Goal: Contribute content: Contribute content

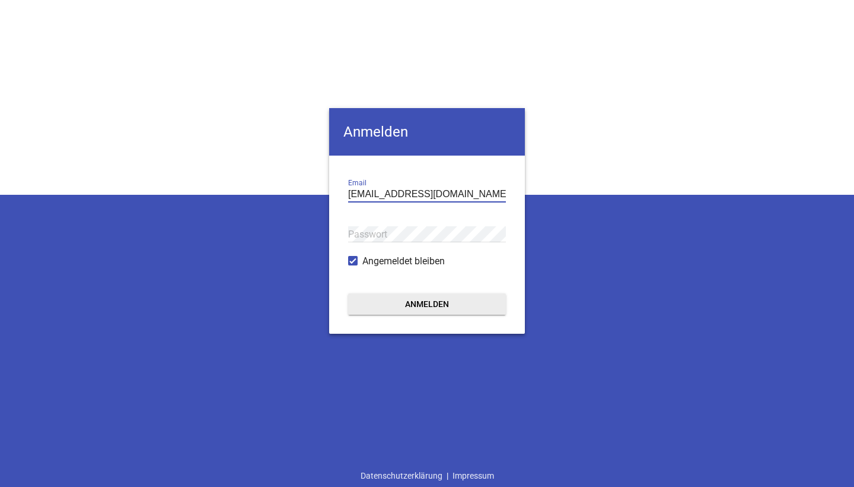
type input "[EMAIL_ADDRESS][DOMAIN_NAME]"
click at [427, 304] on button "Anmelden" at bounding box center [427, 303] width 158 height 21
click at [398, 298] on button "Anmelden" at bounding box center [427, 303] width 158 height 21
click at [426, 301] on button "Anmelden" at bounding box center [427, 303] width 158 height 21
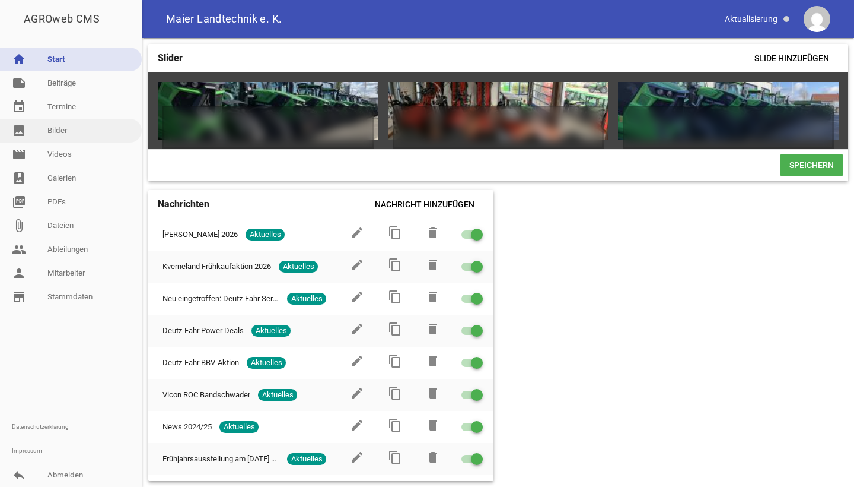
click at [56, 130] on link "image Bilder" at bounding box center [71, 131] width 142 height 24
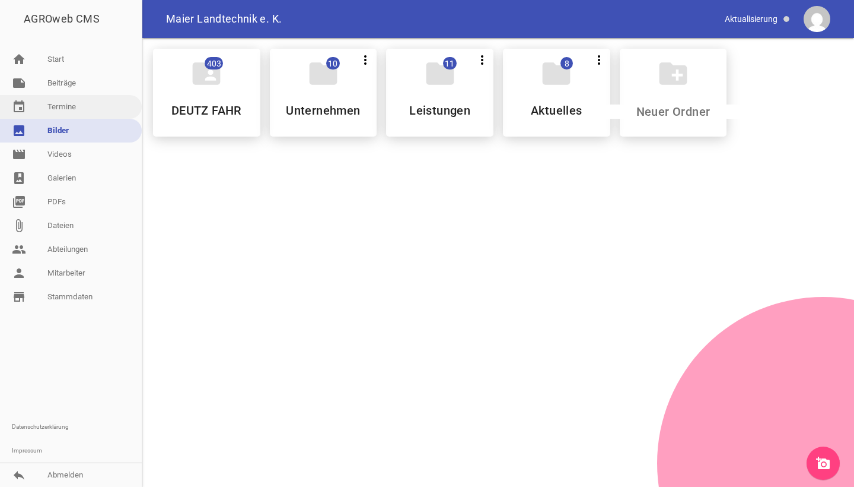
click at [63, 113] on link "event Termine" at bounding box center [71, 107] width 142 height 24
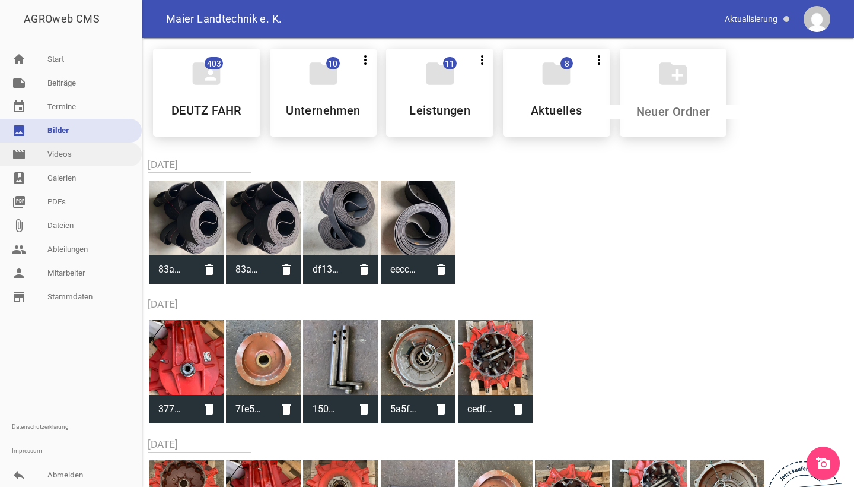
click at [46, 156] on link "movie Videos" at bounding box center [71, 154] width 142 height 24
click at [44, 180] on link "photo_album Galerien" at bounding box center [71, 178] width 142 height 24
click at [65, 81] on link "note Beiträge" at bounding box center [71, 83] width 142 height 24
click at [55, 89] on link "note Beiträge" at bounding box center [71, 83] width 142 height 24
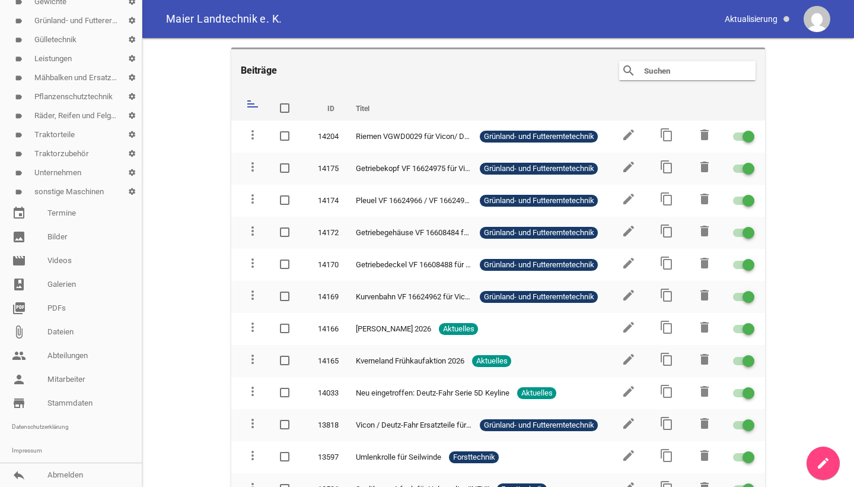
scroll to position [255, 0]
click at [44, 374] on link "person Mitarbeiter" at bounding box center [71, 379] width 142 height 24
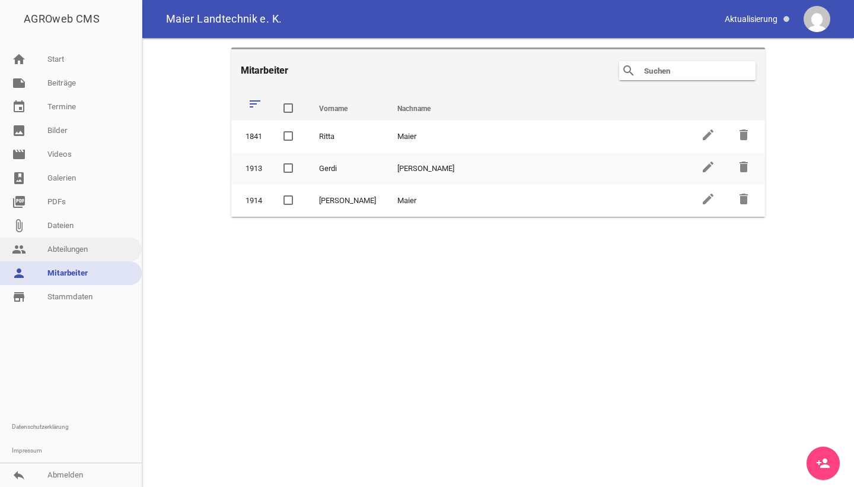
click at [72, 247] on link "people Abteilungen" at bounding box center [71, 249] width 142 height 24
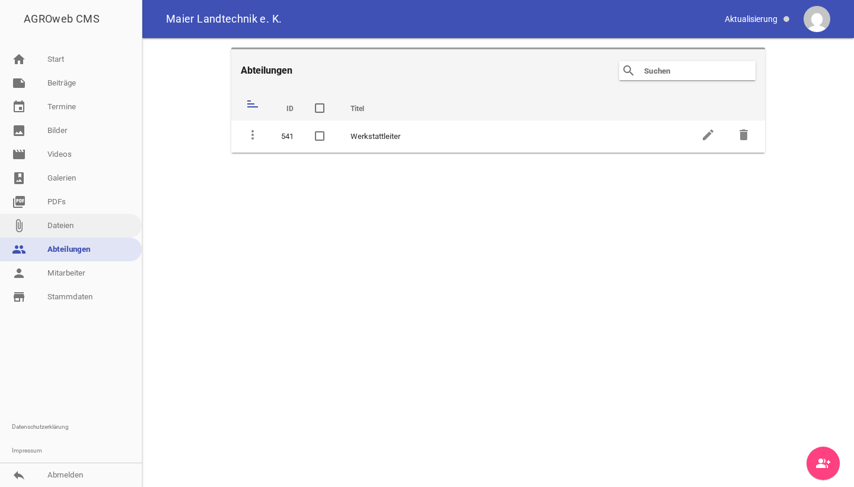
click at [70, 228] on link "attach_file Dateien" at bounding box center [71, 226] width 142 height 24
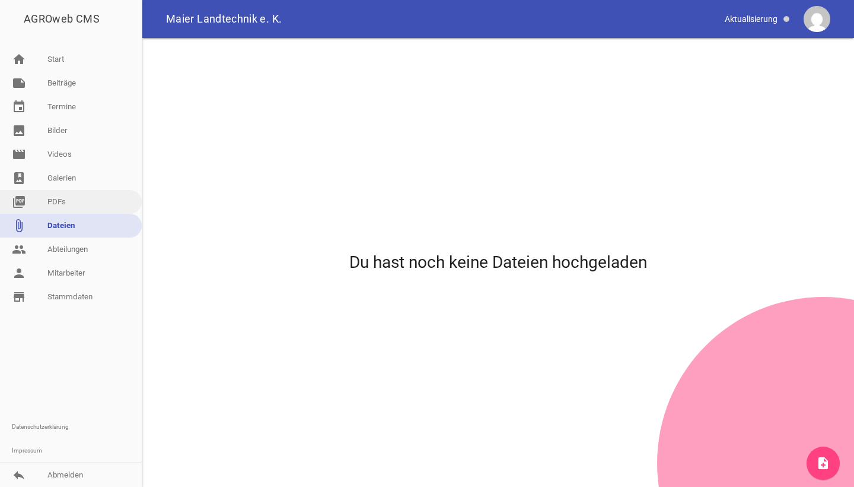
click at [73, 208] on link "picture_as_pdf PDFs" at bounding box center [71, 202] width 142 height 24
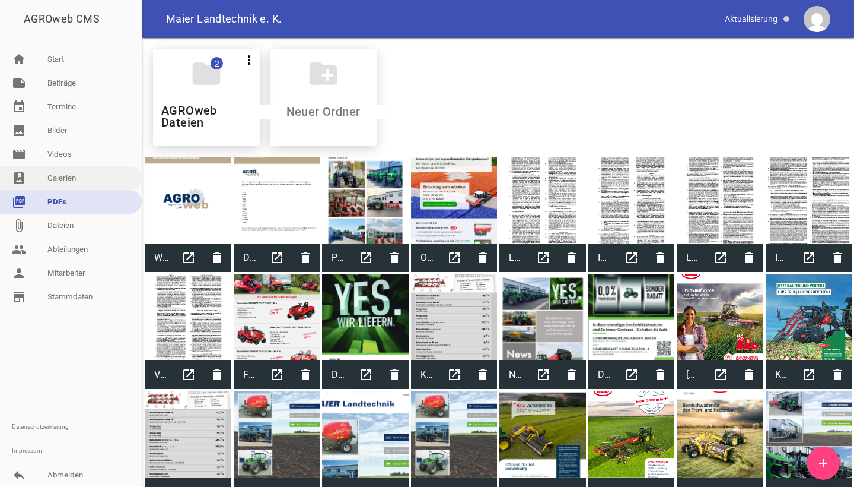
click at [80, 184] on link "photo_album Galerien" at bounding box center [71, 178] width 142 height 24
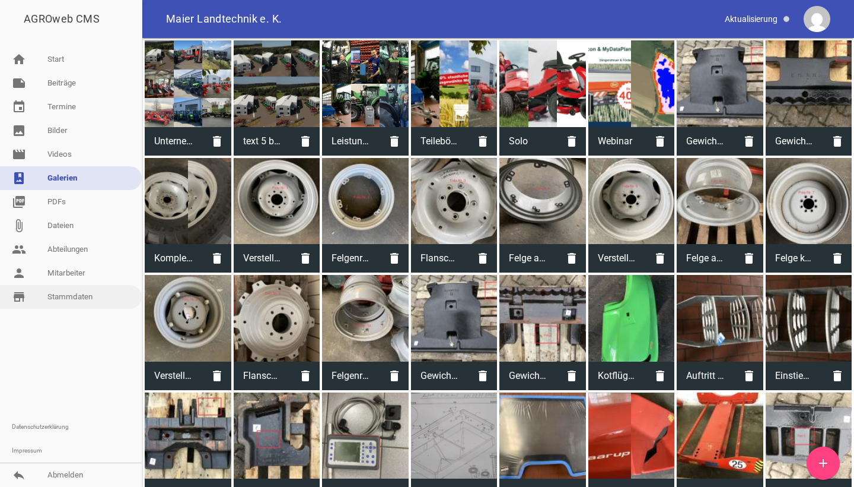
click at [81, 295] on link "store_mall_directory Stammdaten" at bounding box center [71, 297] width 142 height 24
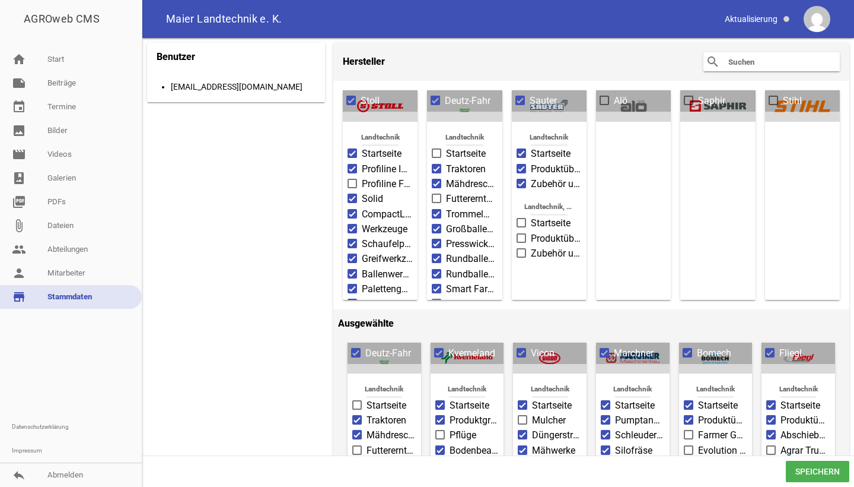
scroll to position [52, 0]
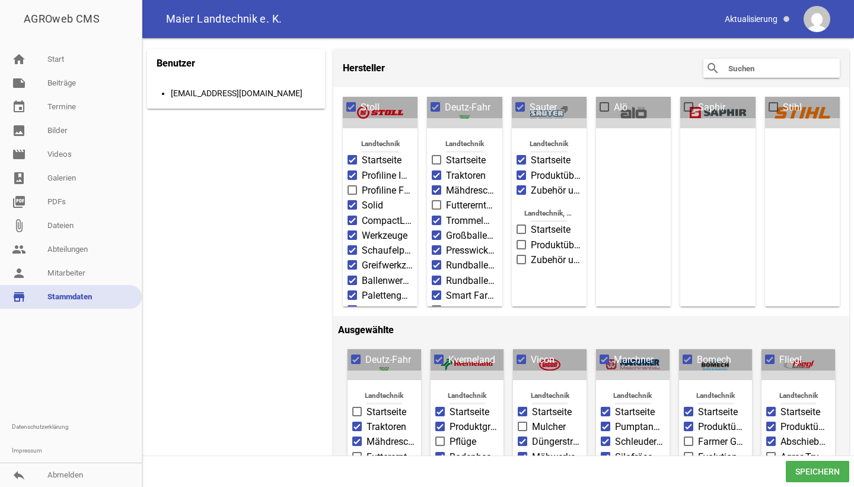
click at [772, 66] on input "text" at bounding box center [774, 68] width 95 height 14
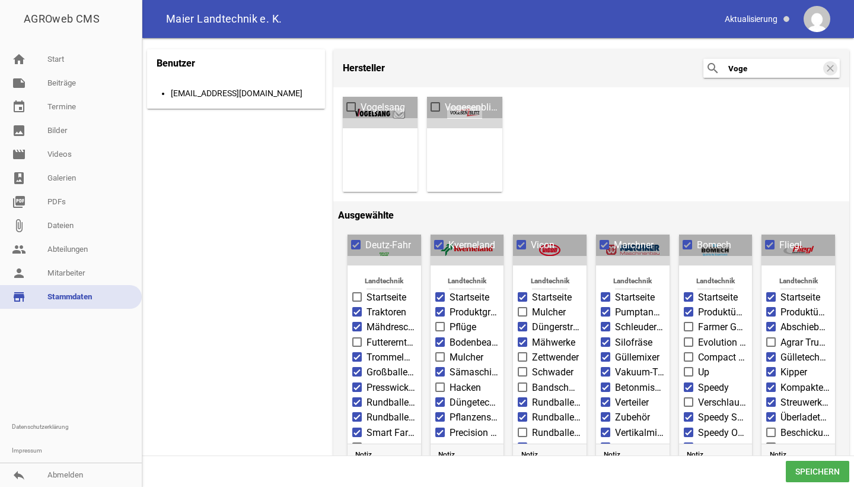
type input "Voge"
click at [354, 105] on span at bounding box center [352, 106] width 8 height 7
click at [361, 100] on input "Vogelsang" at bounding box center [361, 100] width 0 height 0
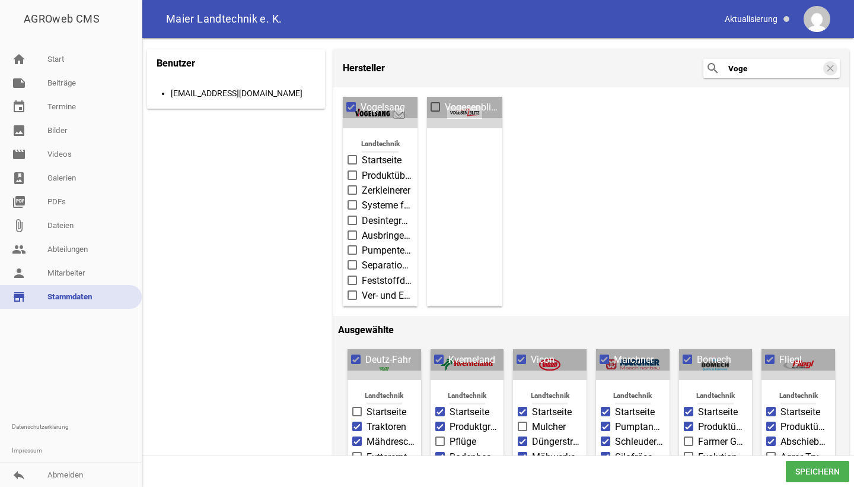
click at [359, 155] on label "Startseite" at bounding box center [380, 160] width 65 height 14
click at [362, 153] on input "Startseite" at bounding box center [362, 153] width 0 height 0
click at [359, 175] on label "Produktübersicht" at bounding box center [380, 176] width 65 height 14
click at [362, 169] on input "Produktübersicht" at bounding box center [362, 169] width 0 height 0
click at [361, 185] on label "Zerkleinerer" at bounding box center [380, 190] width 65 height 14
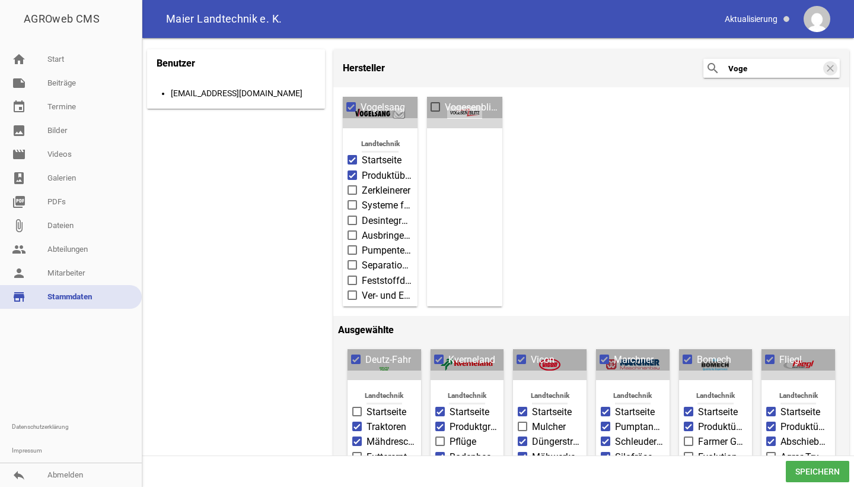
click at [362, 183] on input "Zerkleinerer" at bounding box center [362, 183] width 0 height 0
click at [363, 206] on span "Systeme für Fremdkörpermanagement" at bounding box center [387, 205] width 51 height 14
click at [362, 198] on input "Systeme für Fremdkörpermanagement" at bounding box center [362, 198] width 0 height 0
click at [363, 225] on span "Desintegrationstechnik" at bounding box center [387, 221] width 51 height 14
click at [362, 214] on input "Desintegrationstechnik" at bounding box center [362, 214] width 0 height 0
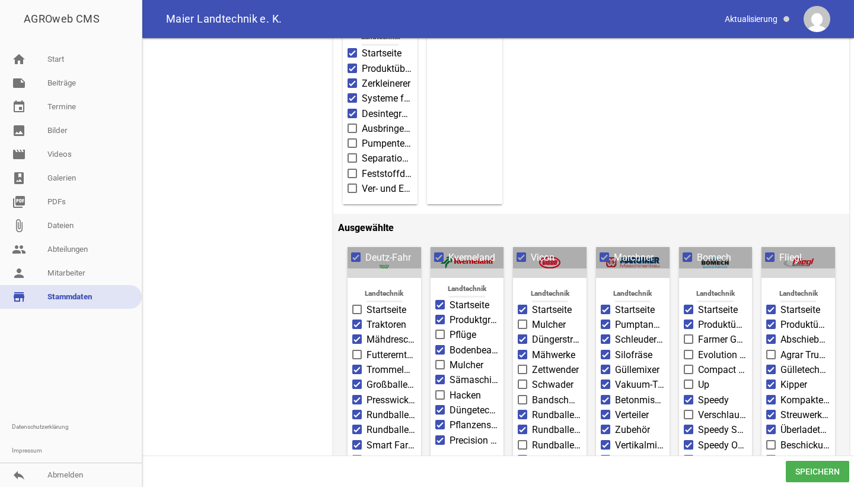
scroll to position [103, 0]
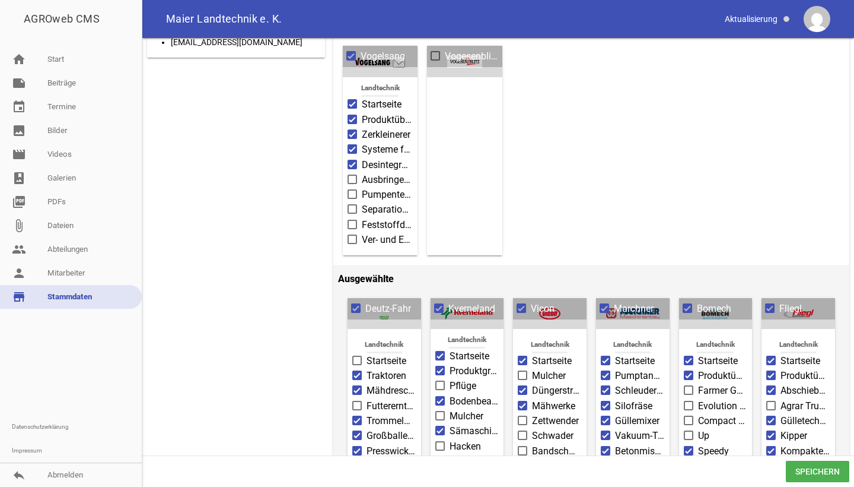
click at [351, 214] on label "Separationstechnik" at bounding box center [380, 209] width 65 height 14
click at [362, 202] on input "Separationstechnik" at bounding box center [362, 202] width 0 height 0
click at [354, 161] on span at bounding box center [353, 164] width 8 height 7
click at [362, 158] on input "Desintegrationstechnik" at bounding box center [362, 158] width 0 height 0
click at [354, 142] on li "Systeme für Fremdkörpermanagement" at bounding box center [380, 149] width 65 height 15
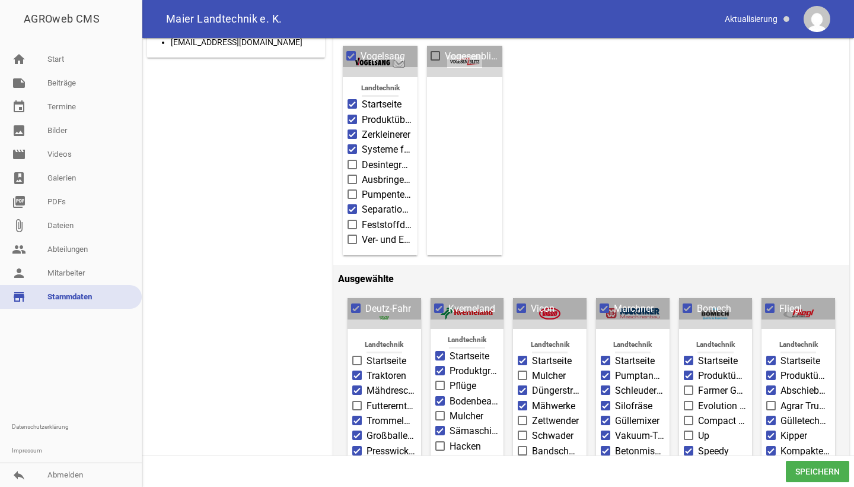
click at [354, 131] on span at bounding box center [353, 134] width 8 height 7
click at [362, 128] on input "Zerkleinerer" at bounding box center [362, 128] width 0 height 0
click at [352, 117] on span at bounding box center [353, 119] width 8 height 7
click at [362, 113] on input "Produktübersicht" at bounding box center [362, 113] width 0 height 0
click at [352, 150] on span at bounding box center [353, 148] width 8 height 7
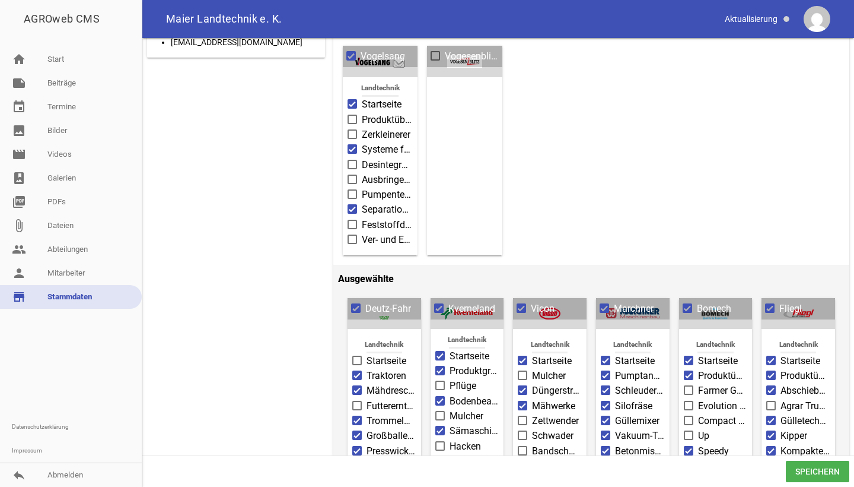
click at [362, 142] on input "Systeme für Fremdkörpermanagement" at bounding box center [362, 142] width 0 height 0
click at [371, 117] on span "Produktübersicht" at bounding box center [387, 120] width 51 height 14
click at [362, 113] on input "Produktübersicht" at bounding box center [362, 113] width 0 height 0
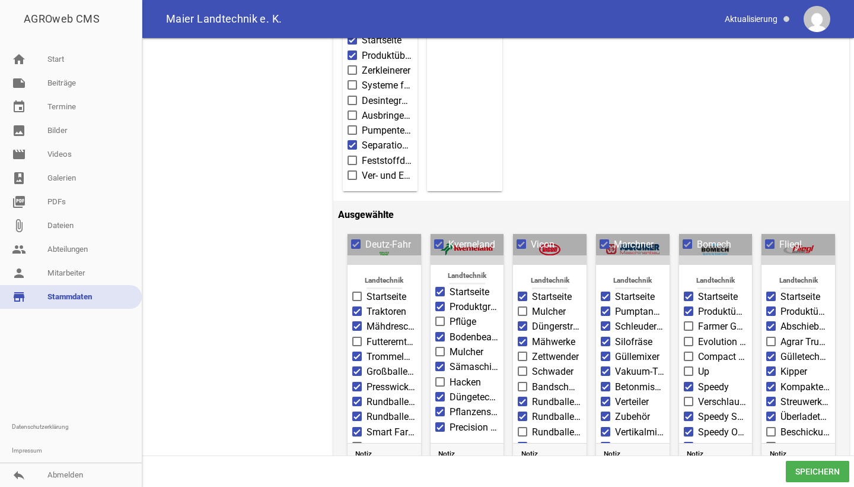
scroll to position [173, 0]
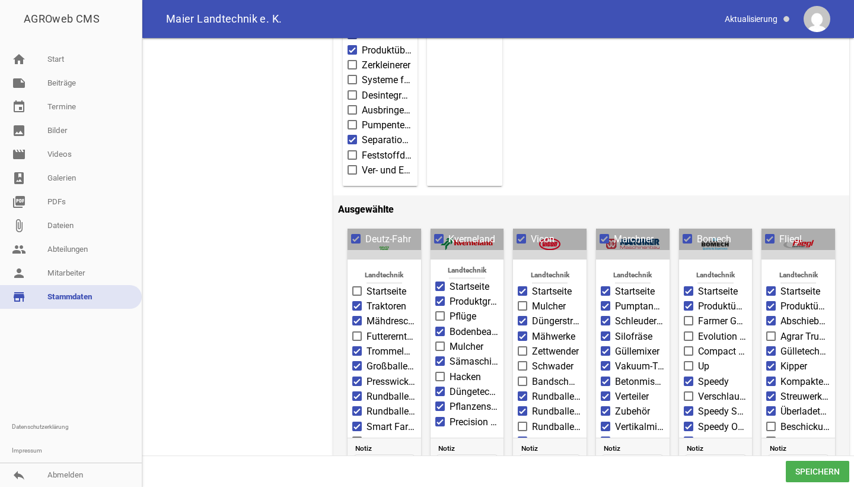
click at [389, 290] on span "Startseite" at bounding box center [387, 291] width 40 height 14
click at [367, 284] on input "Startseite" at bounding box center [367, 284] width 0 height 0
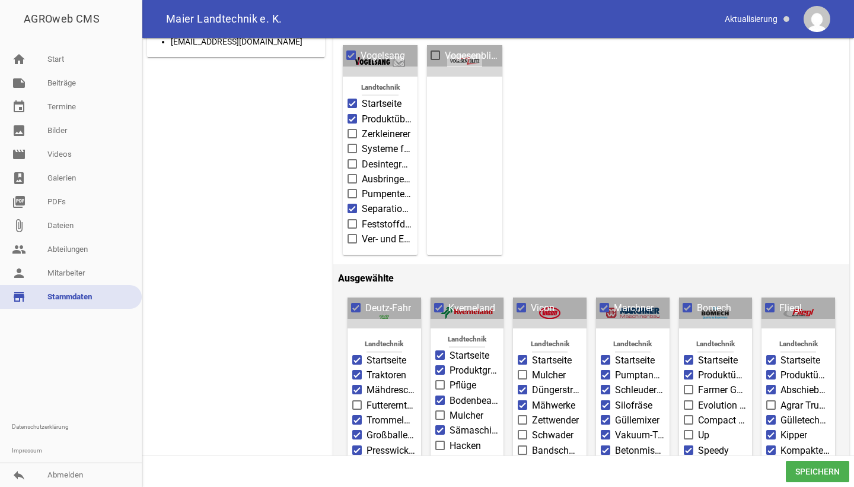
scroll to position [99, 0]
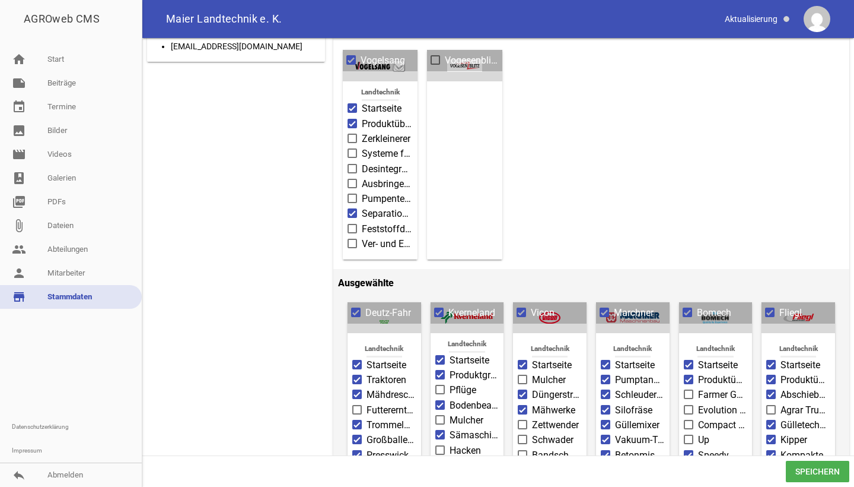
click at [378, 197] on span "Pumpentechnik" at bounding box center [387, 199] width 51 height 14
click at [362, 192] on input "Pumpentechnik" at bounding box center [362, 192] width 0 height 0
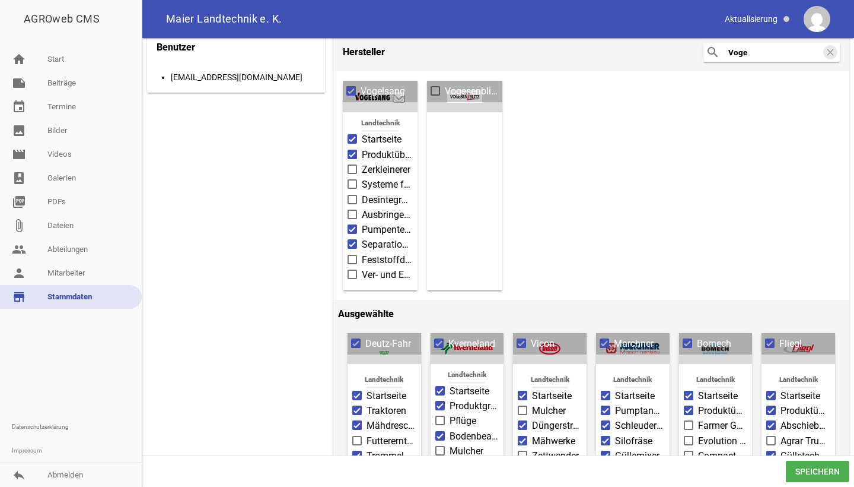
scroll to position [260, 0]
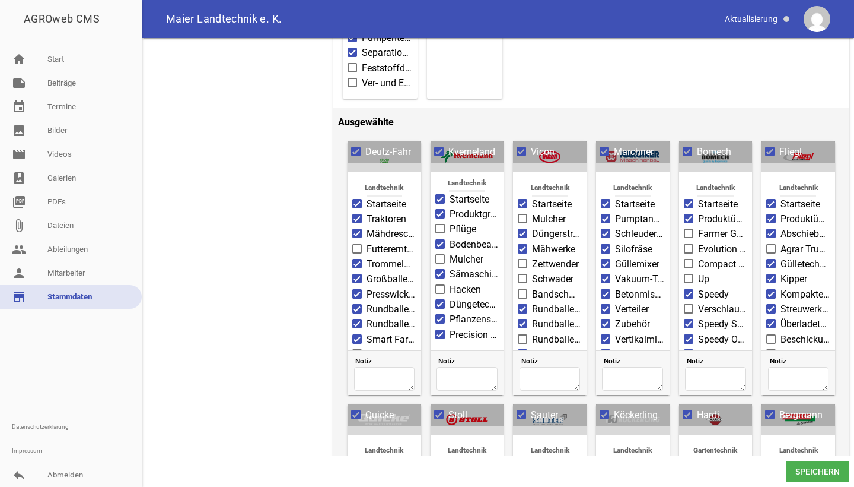
click at [520, 215] on span at bounding box center [523, 218] width 8 height 7
click at [532, 212] on input "Mulcher" at bounding box center [532, 212] width 0 height 0
click at [467, 228] on span "Pflüge" at bounding box center [463, 229] width 27 height 14
click at [450, 222] on input "Pflüge" at bounding box center [450, 222] width 0 height 0
click at [467, 257] on span "Mulcher" at bounding box center [467, 259] width 34 height 14
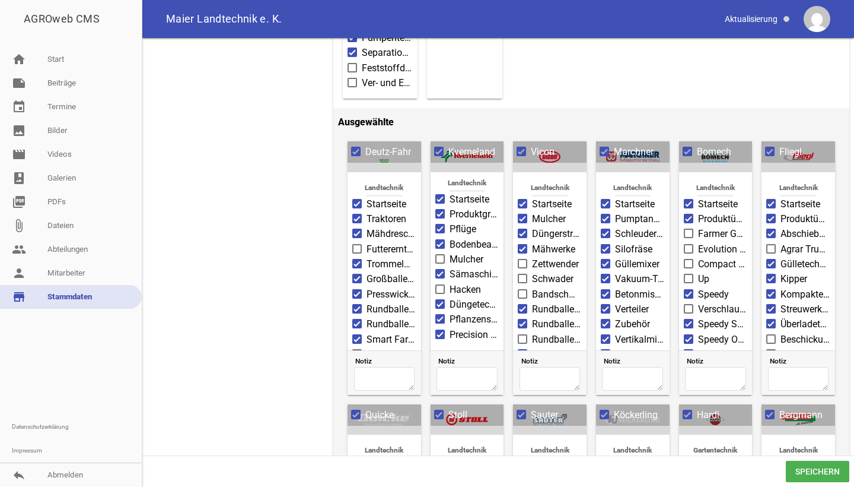
click at [450, 252] on input "Mulcher" at bounding box center [450, 252] width 0 height 0
click at [465, 285] on span "Hacken" at bounding box center [465, 289] width 31 height 14
click at [450, 282] on input "Hacken" at bounding box center [450, 282] width 0 height 0
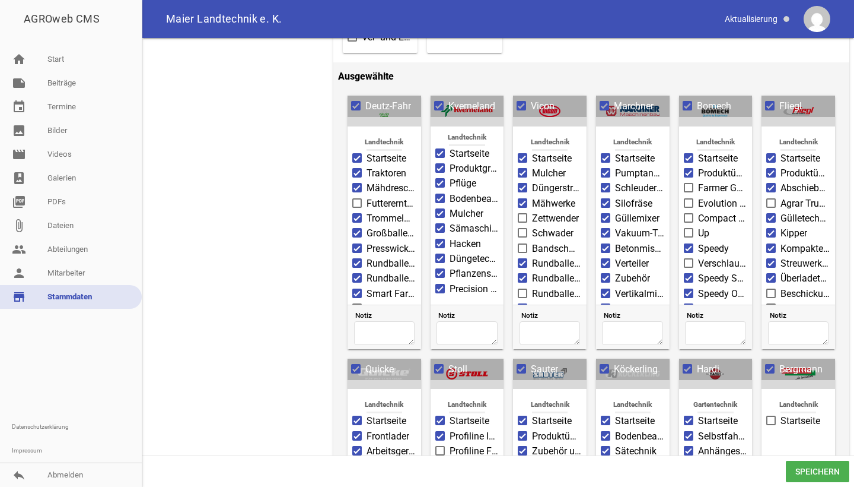
scroll to position [5, 0]
click at [532, 212] on span "Zettwender" at bounding box center [555, 218] width 47 height 14
click at [532, 211] on input "Zettwender" at bounding box center [532, 211] width 0 height 0
click at [525, 230] on span at bounding box center [522, 232] width 9 height 9
click at [532, 226] on input "Schwader" at bounding box center [532, 226] width 0 height 0
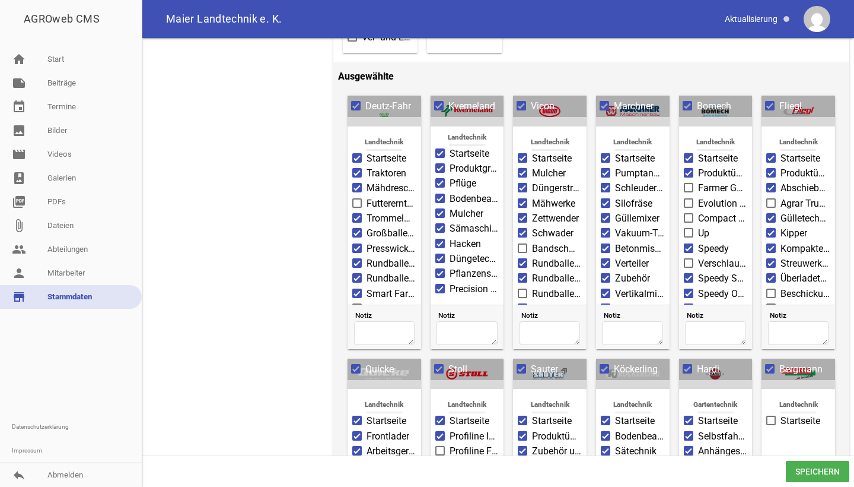
click at [525, 241] on label "Bandschwader" at bounding box center [550, 248] width 64 height 14
click at [532, 241] on input "Bandschwader" at bounding box center [532, 241] width 0 height 0
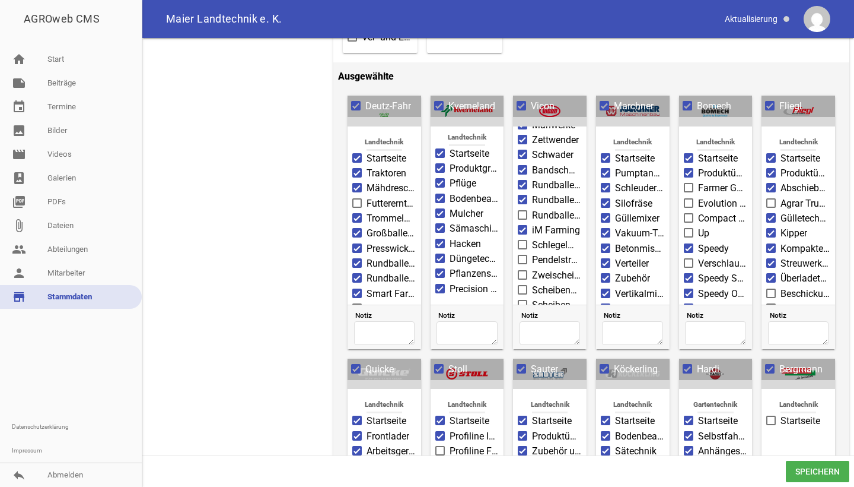
scroll to position [98, 0]
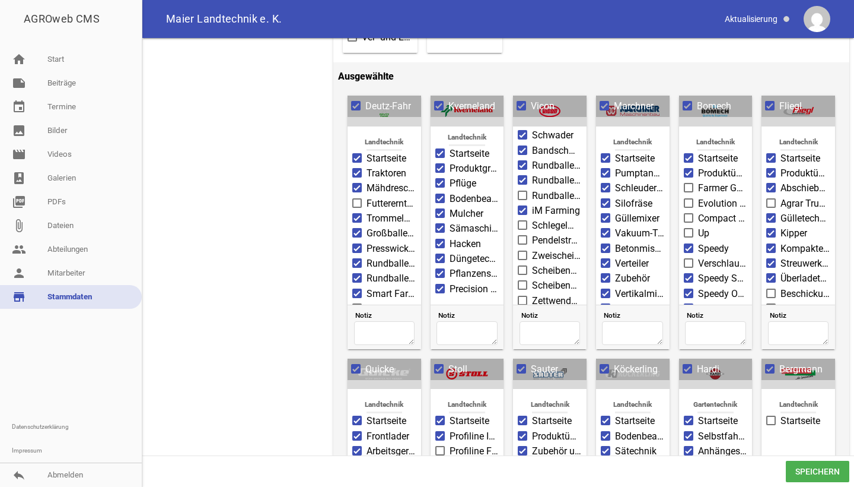
click at [535, 189] on span "Rundballenwickler" at bounding box center [557, 196] width 50 height 14
click at [532, 189] on input "Rundballenwickler" at bounding box center [532, 189] width 0 height 0
click at [540, 227] on span "Schlegelmulcher" at bounding box center [557, 225] width 50 height 14
click at [532, 218] on input "Schlegelmulcher" at bounding box center [532, 218] width 0 height 0
click at [538, 245] on span "Pendelstreuer" at bounding box center [557, 240] width 50 height 14
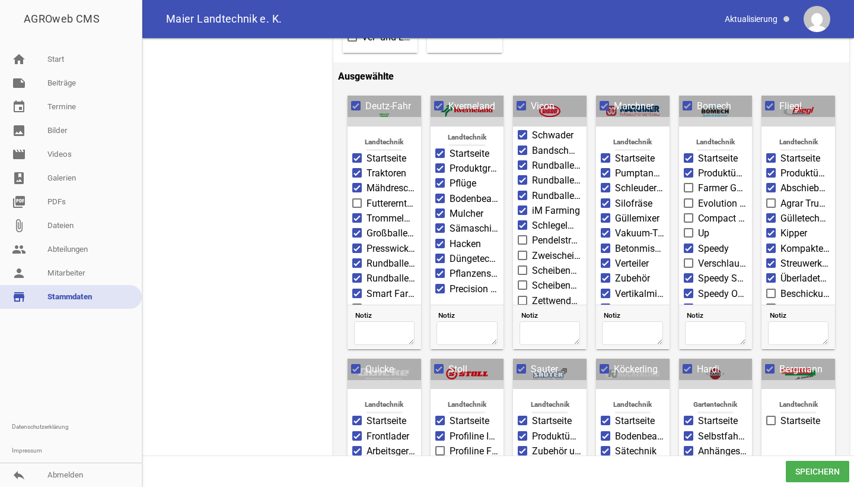
click at [532, 233] on input "Pendelstreuer" at bounding box center [532, 233] width 0 height 0
click at [538, 254] on span "Zweischeibenstreuer" at bounding box center [557, 256] width 50 height 14
click at [532, 249] on input "Zweischeibenstreuer" at bounding box center [532, 249] width 0 height 0
click at [537, 263] on span "Scheibenmähwerke ohne Aufbereiter" at bounding box center [557, 270] width 50 height 14
click at [532, 263] on input "Scheibenmähwerke ohne Aufbereiter" at bounding box center [532, 263] width 0 height 0
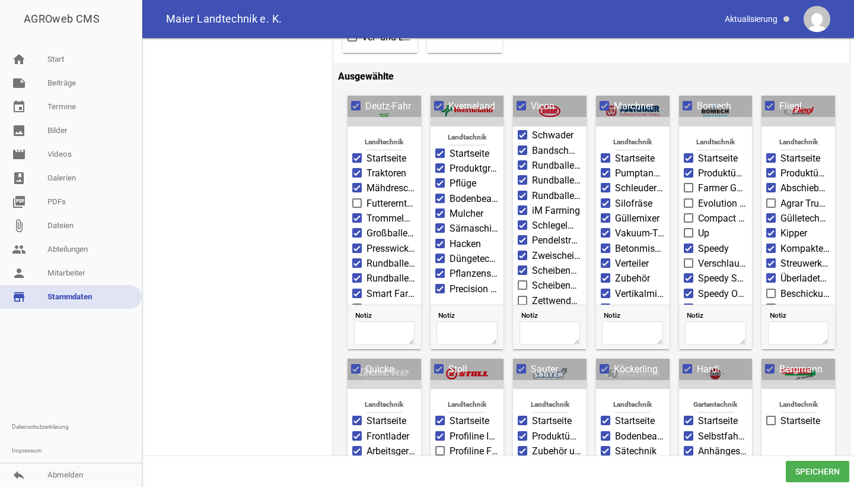
click at [532, 284] on span "Scheibenmähwerke mit Aufbereiter" at bounding box center [557, 285] width 50 height 14
click at [532, 278] on input "Scheibenmähwerke mit Aufbereiter" at bounding box center [532, 278] width 0 height 0
click at [532, 295] on span "Zettwender, 3-Punkt-Anbau" at bounding box center [557, 301] width 50 height 14
click at [532, 294] on input "Zettwender, 3-Punkt-Anbau" at bounding box center [532, 294] width 0 height 0
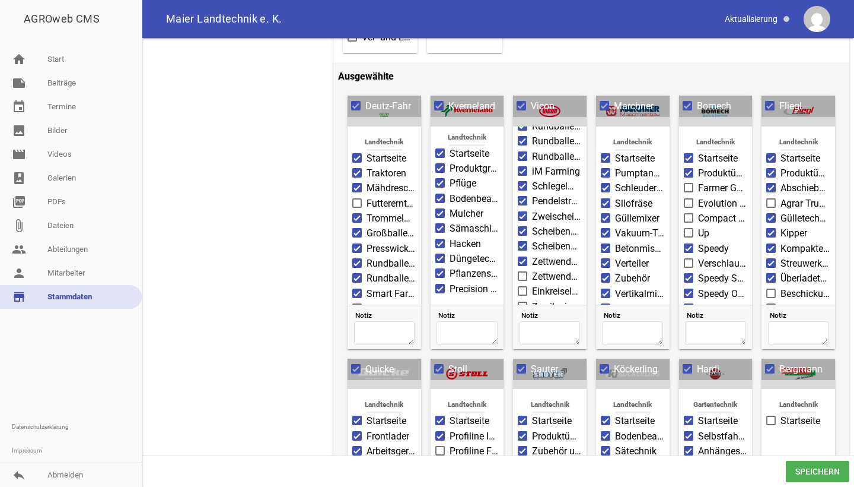
scroll to position [174, 0]
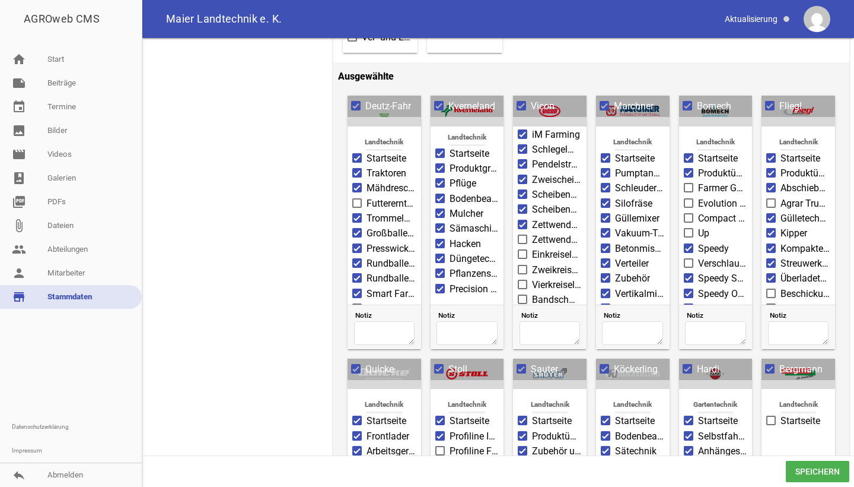
click at [541, 236] on span "Zettwender, gezogen" at bounding box center [557, 240] width 50 height 14
click at [532, 233] on input "Zettwender, gezogen" at bounding box center [532, 233] width 0 height 0
click at [534, 266] on span "Zweikreiselschwader" at bounding box center [557, 270] width 50 height 14
click at [532, 263] on input "Zweikreiselschwader" at bounding box center [532, 263] width 0 height 0
click at [534, 255] on span "Einkreiselschwader" at bounding box center [557, 254] width 50 height 14
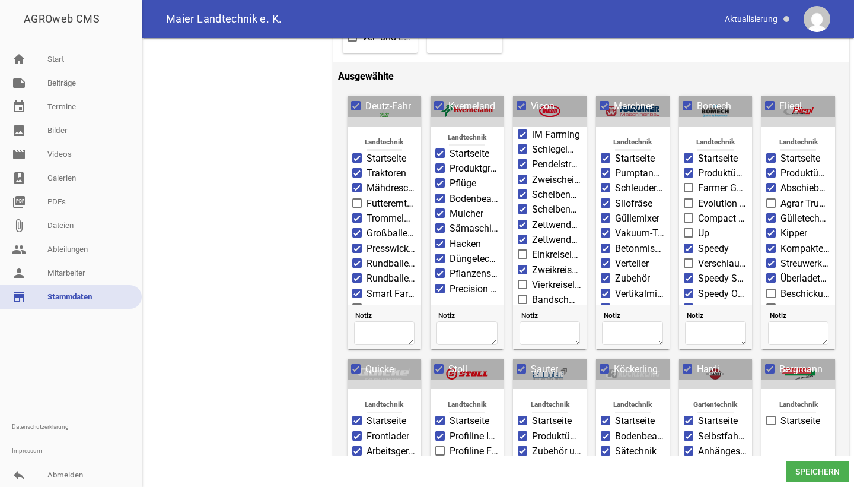
click at [532, 247] on input "Einkreiselschwader" at bounding box center [532, 247] width 0 height 0
click at [535, 286] on span "Vierkreiselschwader" at bounding box center [557, 285] width 50 height 14
click at [532, 278] on input "Vierkreiselschwader" at bounding box center [532, 278] width 0 height 0
click at [535, 295] on span "Bandschwader mit Rollenniederhalter" at bounding box center [557, 300] width 50 height 14
click at [532, 293] on input "Bandschwader mit Rollenniederhalter" at bounding box center [532, 293] width 0 height 0
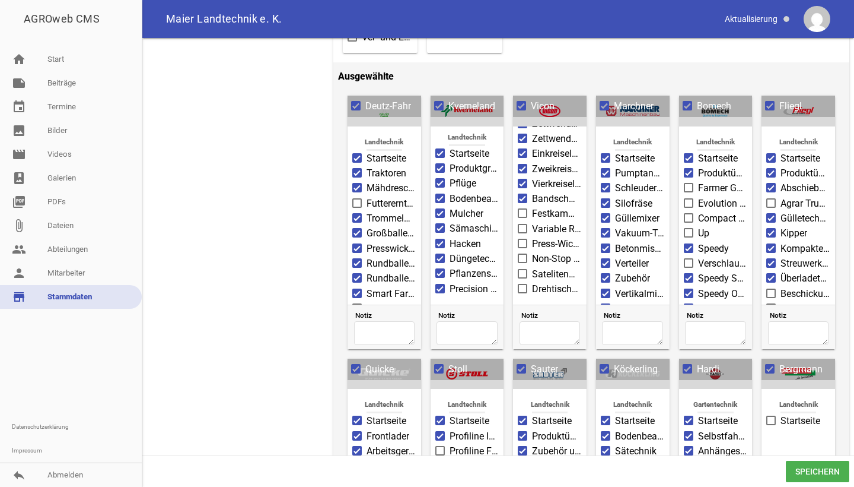
scroll to position [275, 0]
click at [540, 204] on span "Bandschwader mit Rollenniederhalter" at bounding box center [557, 199] width 50 height 14
click at [532, 192] on input "Bandschwader mit Rollenniederhalter" at bounding box center [532, 192] width 0 height 0
click at [540, 217] on span "Festkammerpressen" at bounding box center [557, 213] width 50 height 14
click at [532, 206] on input "Festkammerpressen" at bounding box center [532, 206] width 0 height 0
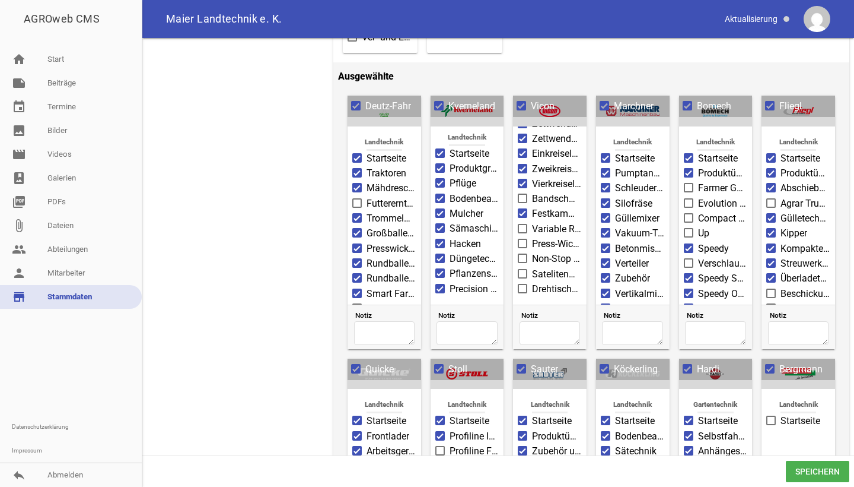
click at [542, 196] on span "Bandschwader mit Rollenniederhalter" at bounding box center [557, 199] width 50 height 14
click at [532, 192] on input "Bandschwader mit Rollenniederhalter" at bounding box center [532, 192] width 0 height 0
click at [542, 225] on span "Variable Rundballenpressen" at bounding box center [557, 229] width 50 height 14
click at [532, 222] on input "Variable Rundballenpressen" at bounding box center [532, 222] width 0 height 0
click at [542, 238] on span "Press-Wickel-Kombinationen" at bounding box center [557, 244] width 50 height 14
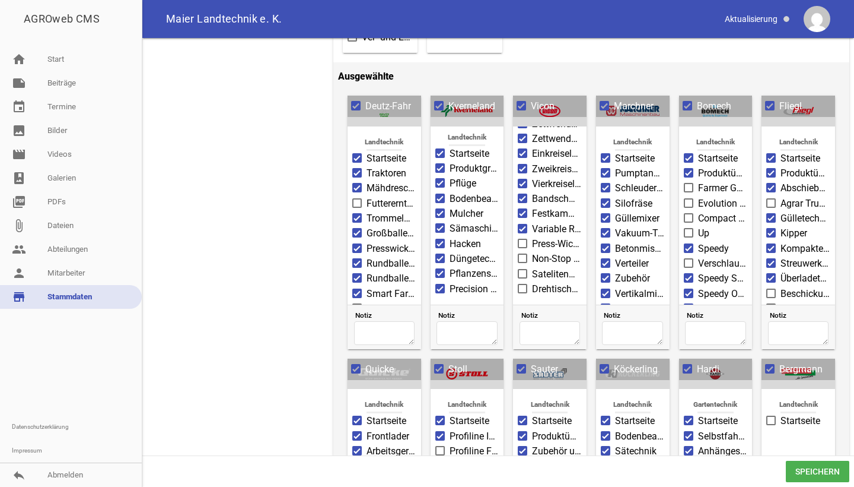
click at [532, 237] on input "Press-Wickel-Kombinationen" at bounding box center [532, 237] width 0 height 0
click at [542, 257] on span "Non-Stop Rundballenpressen" at bounding box center [557, 259] width 50 height 14
click at [532, 252] on input "Non-Stop Rundballenpressen" at bounding box center [532, 252] width 0 height 0
click at [541, 271] on span "Satelitenwickler" at bounding box center [557, 274] width 50 height 14
click at [532, 267] on input "Satelitenwickler" at bounding box center [532, 267] width 0 height 0
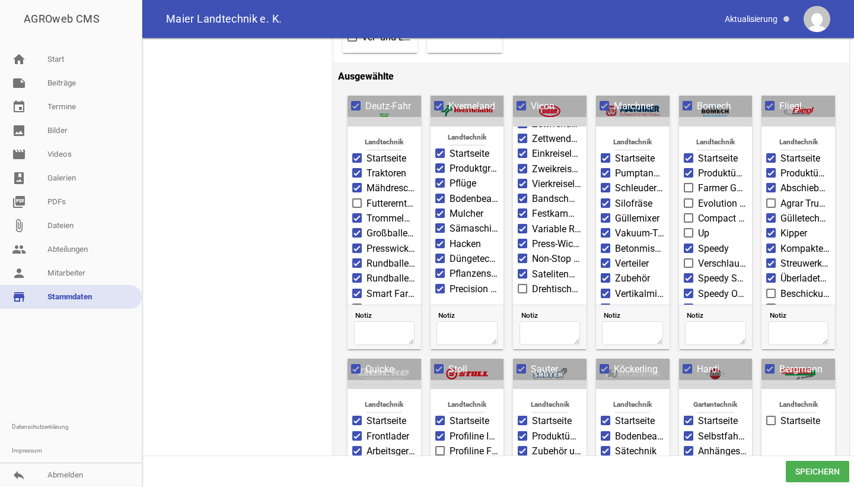
click at [541, 285] on span "Drehtischwickler" at bounding box center [557, 289] width 50 height 14
click at [532, 282] on input "Drehtischwickler" at bounding box center [532, 282] width 0 height 0
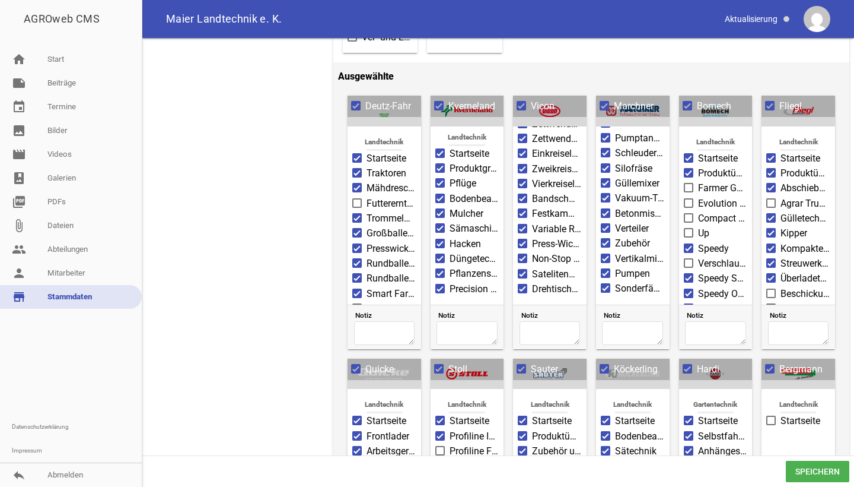
scroll to position [35, 0]
click at [711, 189] on span "Farmer Gen.II" at bounding box center [723, 188] width 50 height 14
click at [698, 181] on input "Farmer Gen.II" at bounding box center [698, 181] width 0 height 0
click at [711, 199] on span "Evolution V36.21" at bounding box center [723, 203] width 50 height 14
click at [698, 196] on input "Evolution V36.21" at bounding box center [698, 196] width 0 height 0
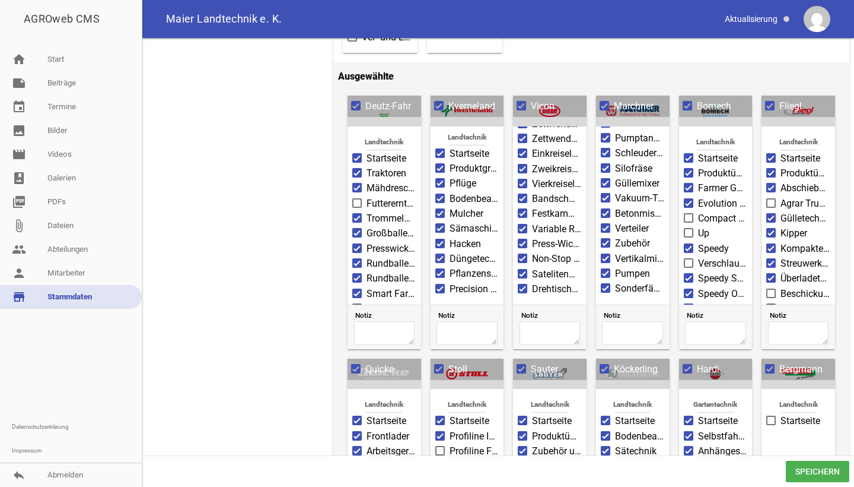
click at [708, 220] on span "Compact Super Profi" at bounding box center [723, 218] width 50 height 14
click at [698, 211] on input "Compact Super Profi" at bounding box center [698, 211] width 0 height 0
click at [701, 230] on span "Up" at bounding box center [703, 233] width 11 height 14
click at [698, 226] on input "Up" at bounding box center [698, 226] width 0 height 0
click at [704, 257] on span "Verschlauchung" at bounding box center [723, 263] width 50 height 14
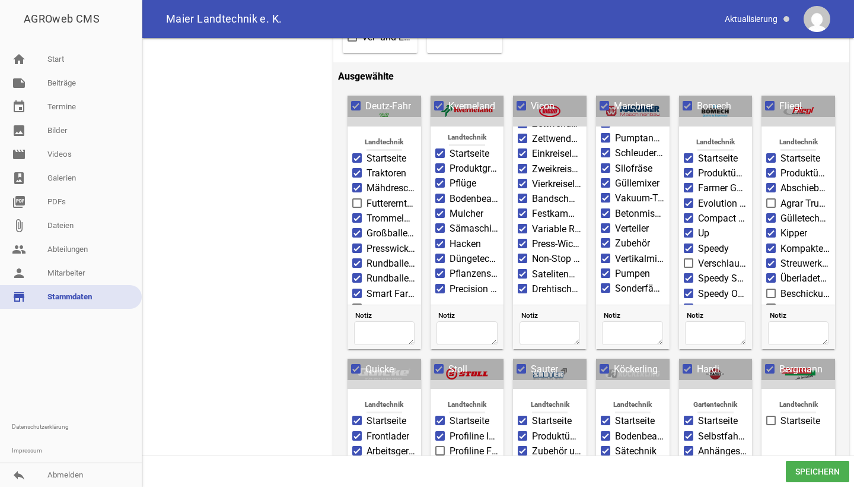
click at [698, 256] on input "Verschlauchung" at bounding box center [698, 256] width 0 height 0
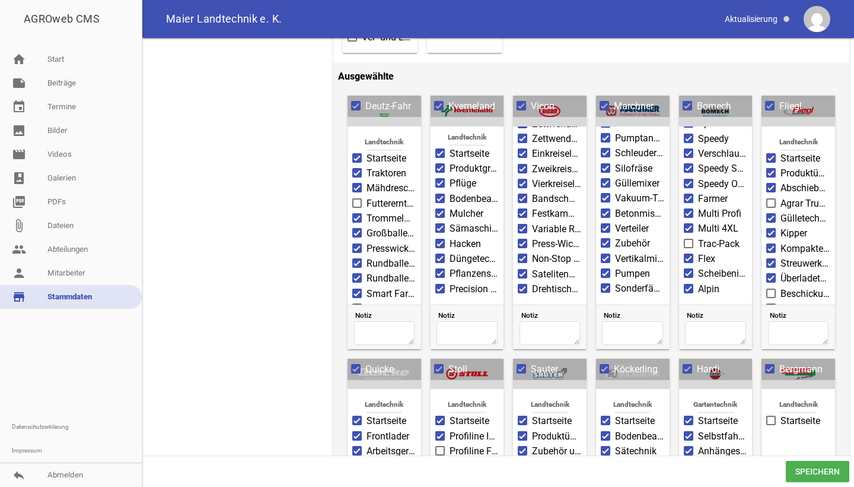
click at [702, 240] on span "Trac-Pack" at bounding box center [719, 244] width 42 height 14
click at [698, 237] on input "Trac-Pack" at bounding box center [698, 237] width 0 height 0
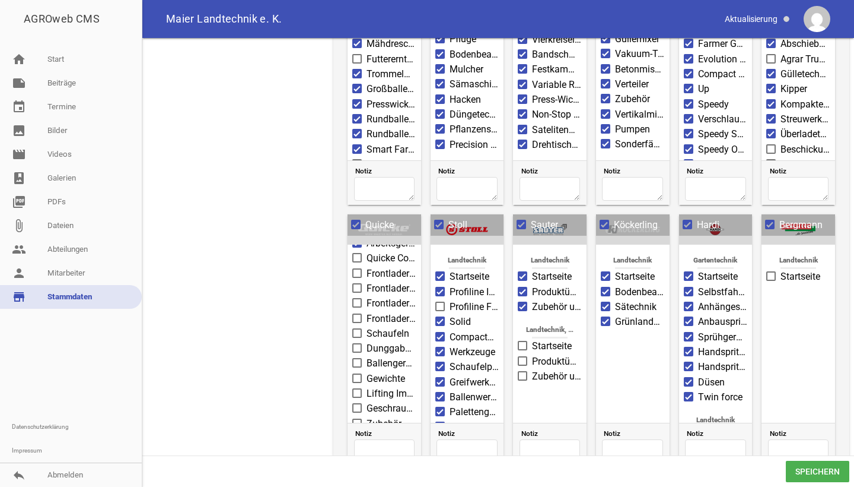
scroll to position [48, 0]
click at [385, 271] on span "Quicke Control System" at bounding box center [392, 273] width 50 height 14
click at [367, 266] on input "Quicke Control System" at bounding box center [367, 266] width 0 height 0
click at [383, 267] on span "Quicke Control System" at bounding box center [392, 273] width 50 height 14
click at [367, 266] on input "Quicke Control System" at bounding box center [367, 266] width 0 height 0
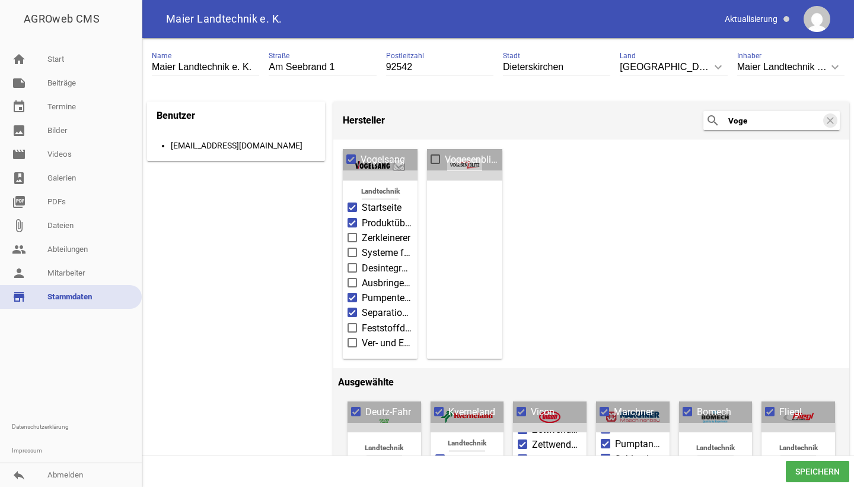
scroll to position [0, 0]
click at [390, 239] on span "Zerkleinerer" at bounding box center [386, 238] width 49 height 14
click at [362, 231] on input "Zerkleinerer" at bounding box center [362, 231] width 0 height 0
click at [387, 251] on span "Systeme für Fremdkörpermanagement" at bounding box center [387, 253] width 51 height 14
click at [362, 246] on input "Systeme für Fremdkörpermanagement" at bounding box center [362, 246] width 0 height 0
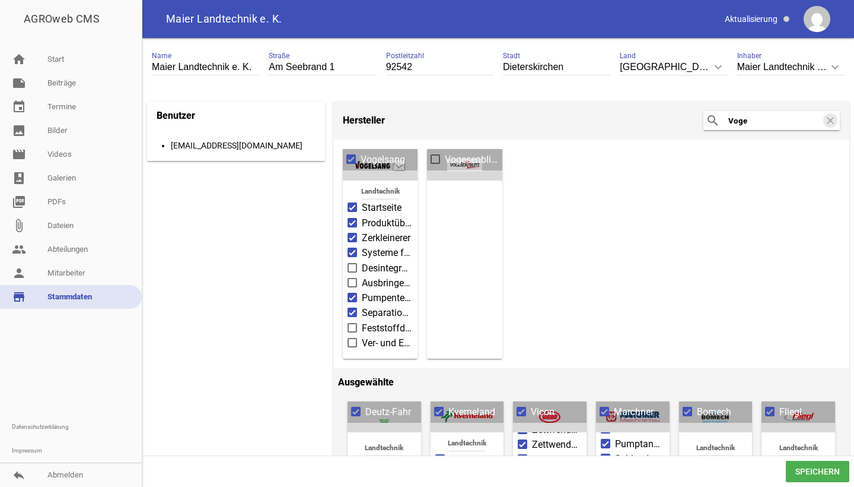
click at [384, 261] on span "Desintegrationstechnik" at bounding box center [387, 268] width 51 height 14
click at [362, 261] on input "Desintegrationstechnik" at bounding box center [362, 261] width 0 height 0
click at [384, 282] on span "Ausbringetechnik" at bounding box center [387, 283] width 51 height 14
click at [362, 276] on input "Ausbringetechnik" at bounding box center [362, 276] width 0 height 0
click at [377, 326] on span "Feststoffdosierung" at bounding box center [387, 328] width 51 height 14
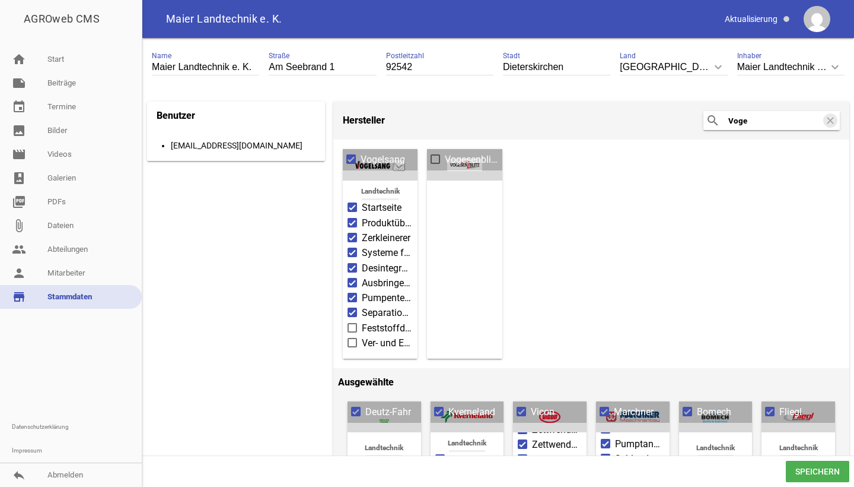
click at [362, 321] on input "Feststoffdosierung" at bounding box center [362, 321] width 0 height 0
click at [376, 344] on span "Ver- und Entsorgungssysteme" at bounding box center [387, 343] width 51 height 14
click at [362, 336] on input "Ver- und Entsorgungssysteme" at bounding box center [362, 336] width 0 height 0
click at [801, 469] on span "Speichern" at bounding box center [817, 470] width 63 height 21
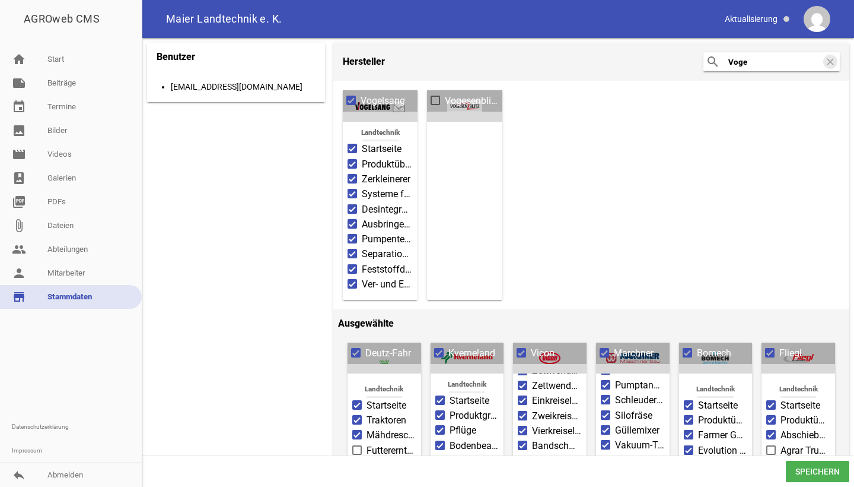
scroll to position [55, 0]
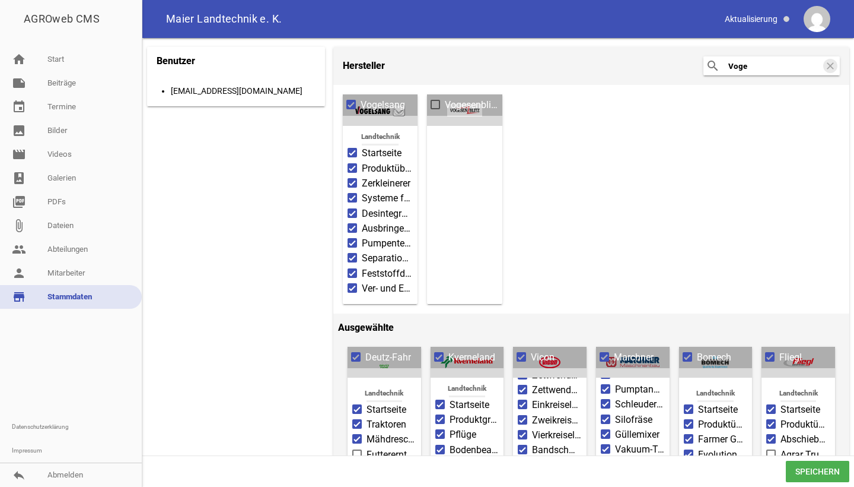
click at [379, 109] on span "Vogelsang" at bounding box center [383, 105] width 44 height 14
click at [361, 98] on input "Vogelsang" at bounding box center [361, 98] width 0 height 0
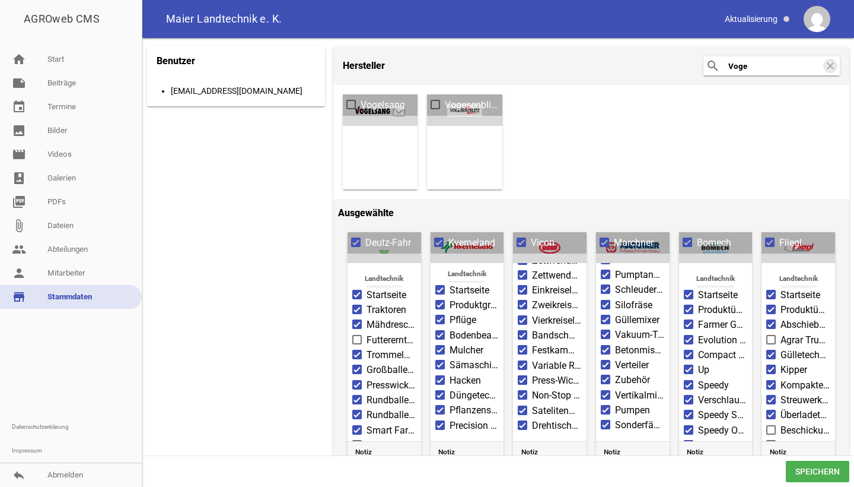
click at [381, 109] on span "Vogelsang" at bounding box center [383, 105] width 44 height 14
click at [361, 98] on input "Vogelsang" at bounding box center [361, 98] width 0 height 0
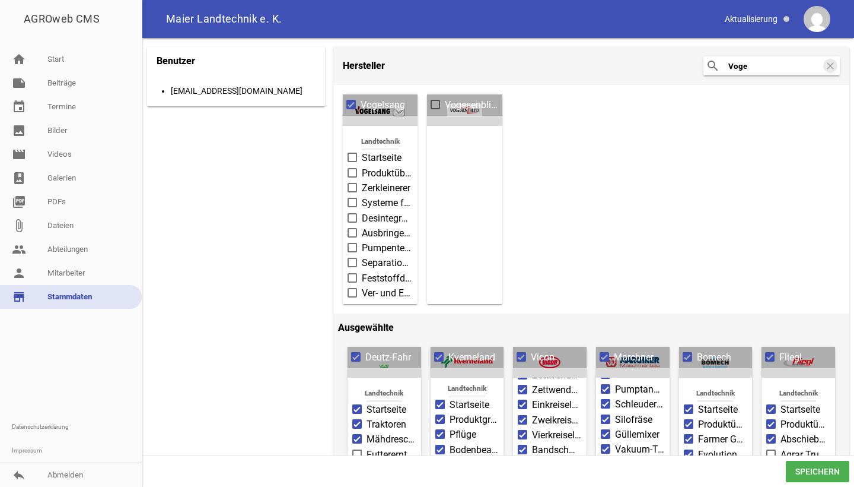
click at [363, 151] on span "Startseite" at bounding box center [382, 158] width 40 height 14
click at [362, 151] on input "Startseite" at bounding box center [362, 151] width 0 height 0
click at [360, 171] on label "Produktübersicht" at bounding box center [380, 173] width 65 height 14
click at [362, 166] on input "Produktübersicht" at bounding box center [362, 166] width 0 height 0
click at [357, 190] on span at bounding box center [352, 187] width 9 height 9
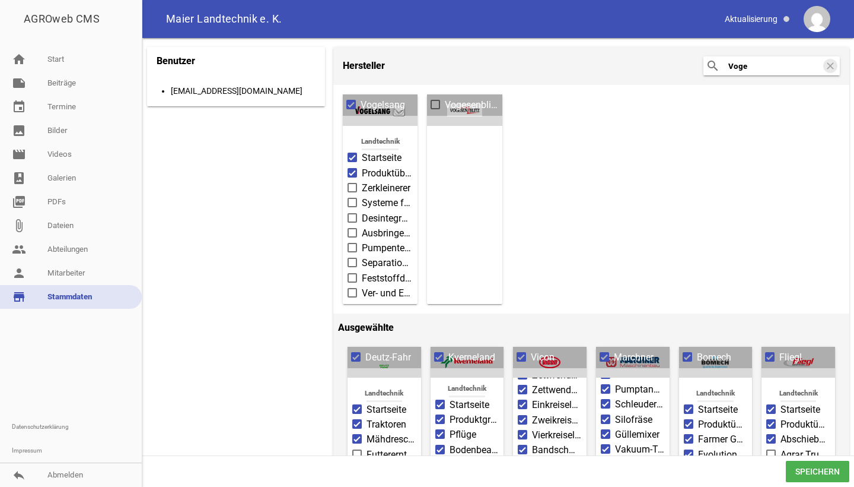
click at [362, 181] on input "Zerkleinerer" at bounding box center [362, 181] width 0 height 0
click at [352, 204] on span at bounding box center [353, 202] width 8 height 7
click at [362, 196] on input "Systeme für Fremdkörpermanagement" at bounding box center [362, 196] width 0 height 0
click at [352, 213] on span at bounding box center [352, 217] width 9 height 9
click at [362, 211] on input "Desintegrationstechnik" at bounding box center [362, 211] width 0 height 0
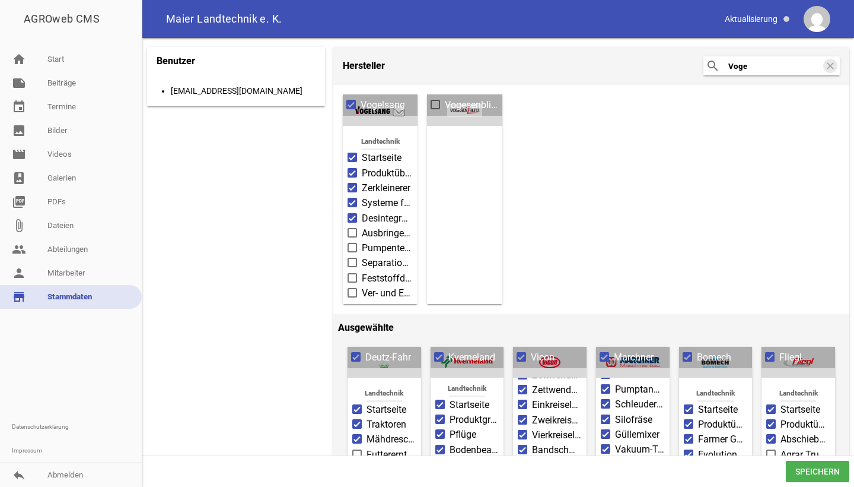
click at [349, 233] on span at bounding box center [353, 232] width 8 height 7
click at [362, 226] on input "Ausbringetechnik" at bounding box center [362, 226] width 0 height 0
click at [357, 242] on label "Pumpentechnik" at bounding box center [380, 248] width 65 height 14
click at [362, 241] on input "Pumpentechnik" at bounding box center [362, 241] width 0 height 0
click at [357, 266] on label "Separationstechnik" at bounding box center [380, 263] width 65 height 14
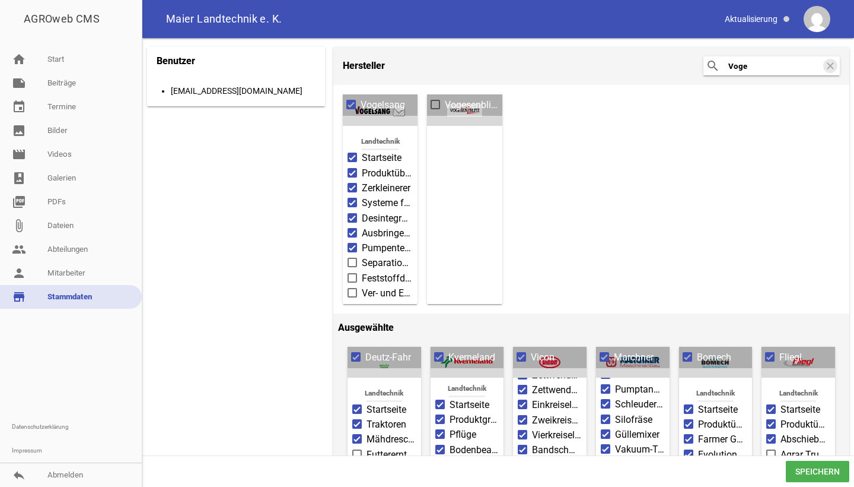
click at [362, 256] on input "Separationstechnik" at bounding box center [362, 256] width 0 height 0
click at [355, 276] on span at bounding box center [353, 277] width 8 height 7
click at [362, 271] on input "Feststoffdosierung" at bounding box center [362, 271] width 0 height 0
click at [355, 286] on label "Ver- und Entsorgungssysteme" at bounding box center [380, 293] width 65 height 14
click at [362, 286] on input "Ver- und Entsorgungssysteme" at bounding box center [362, 286] width 0 height 0
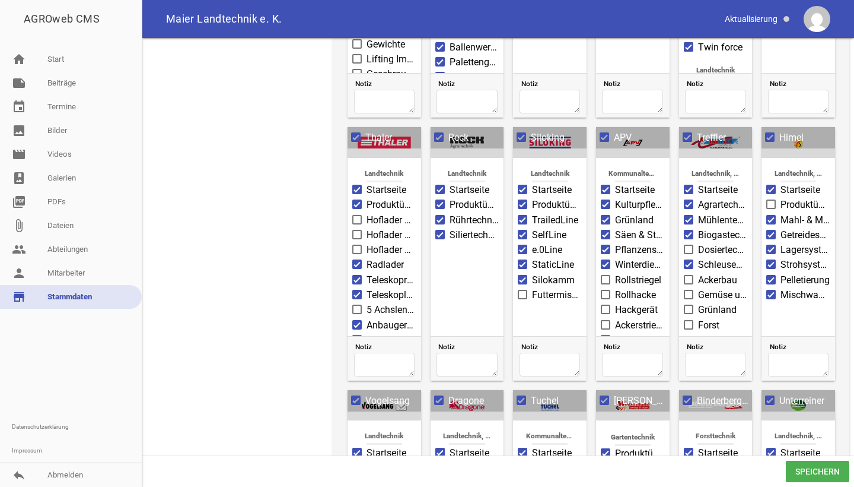
scroll to position [796, 0]
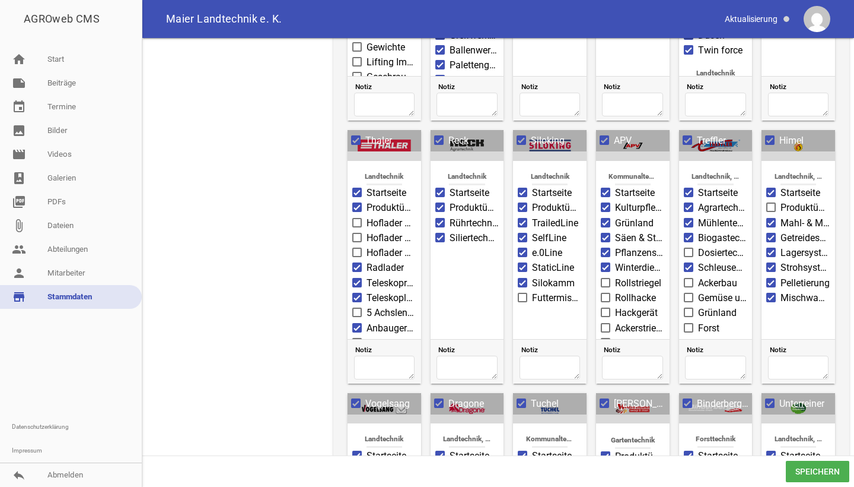
drag, startPoint x: 370, startPoint y: 399, endPoint x: 360, endPoint y: 278, distance: 121.4
click at [362, 278] on div "Deutz-Fahr Landtechnik Startseite Traktoren Mähdrescher Futtererntetechnik Trom…" at bounding box center [591, 251] width 507 height 1312
click at [373, 396] on span "Vogelsang" at bounding box center [387, 403] width 44 height 14
click at [365, 396] on input "Vogelsang" at bounding box center [365, 396] width 0 height 0
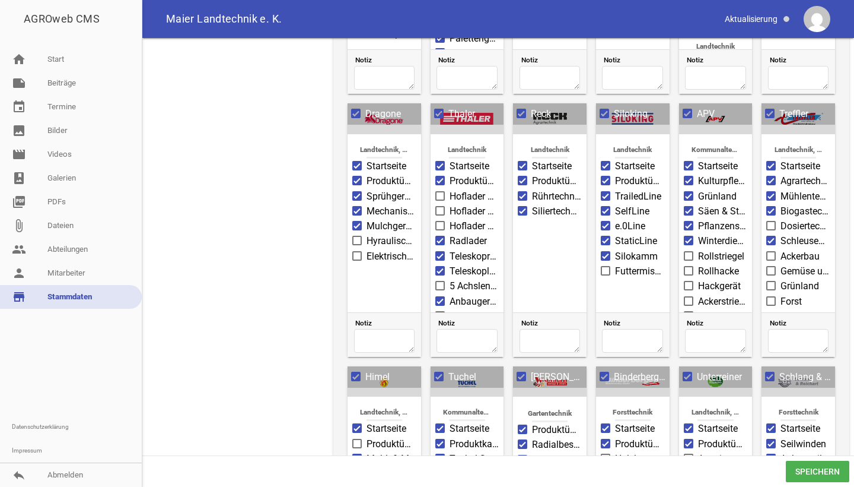
scroll to position [710, 0]
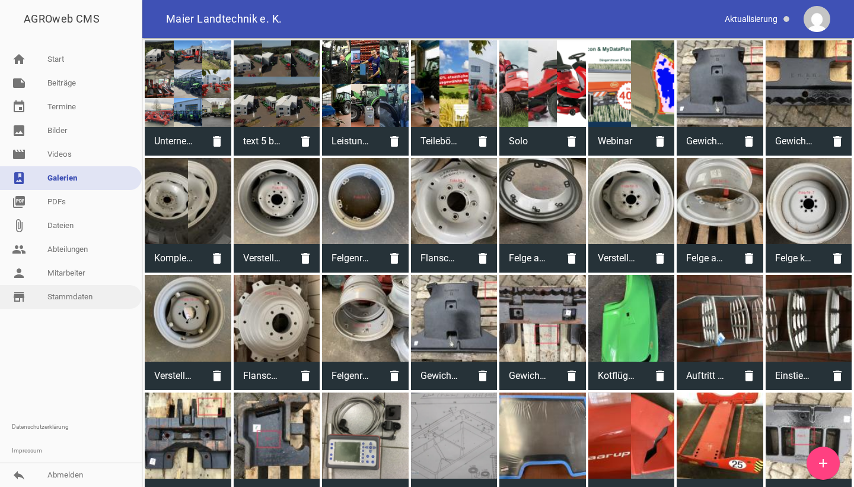
click at [72, 297] on link "store_mall_directory Stammdaten" at bounding box center [71, 297] width 142 height 24
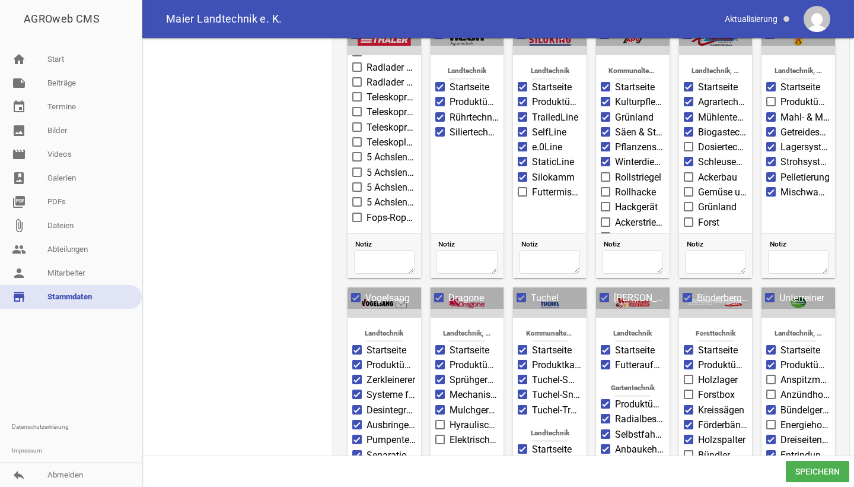
scroll to position [817, 0]
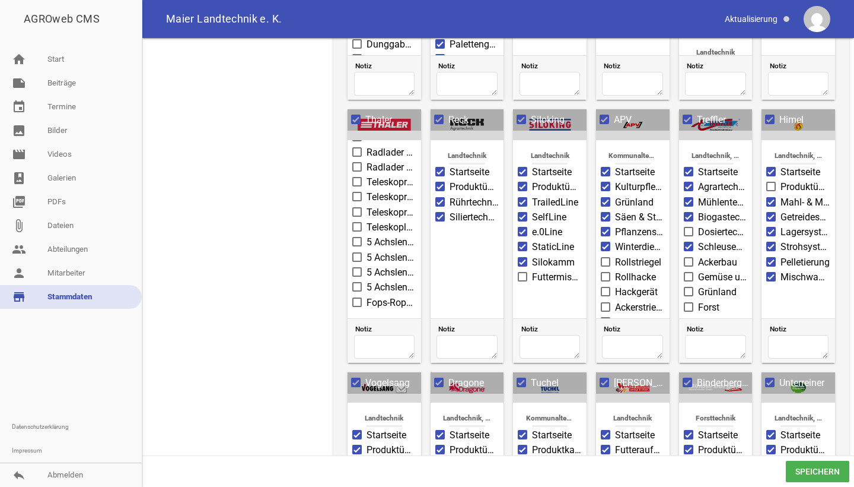
drag, startPoint x: 375, startPoint y: 387, endPoint x: 377, endPoint y: 198, distance: 189.3
click at [377, 198] on div "Deutz-Fahr Landtechnik Startseite Traktoren Mähdrescher Futtererntetechnik Trom…" at bounding box center [591, 231] width 507 height 1312
click at [386, 384] on div "Vogelsang" at bounding box center [385, 387] width 74 height 31
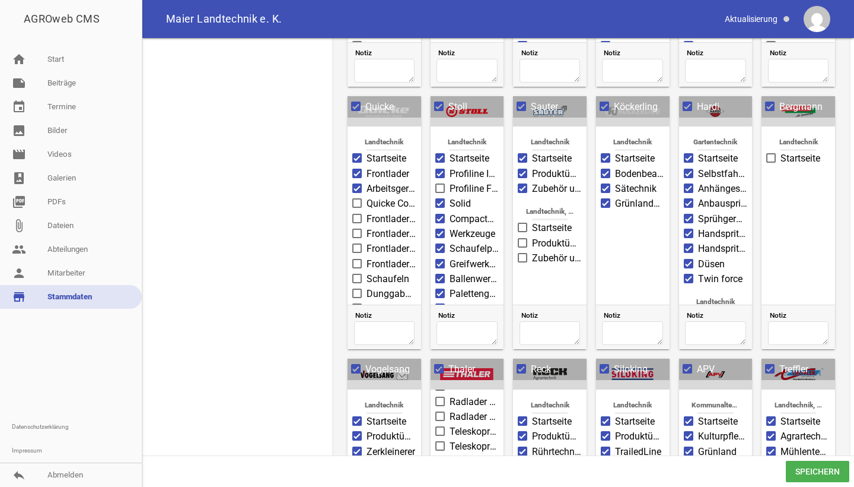
scroll to position [551, 0]
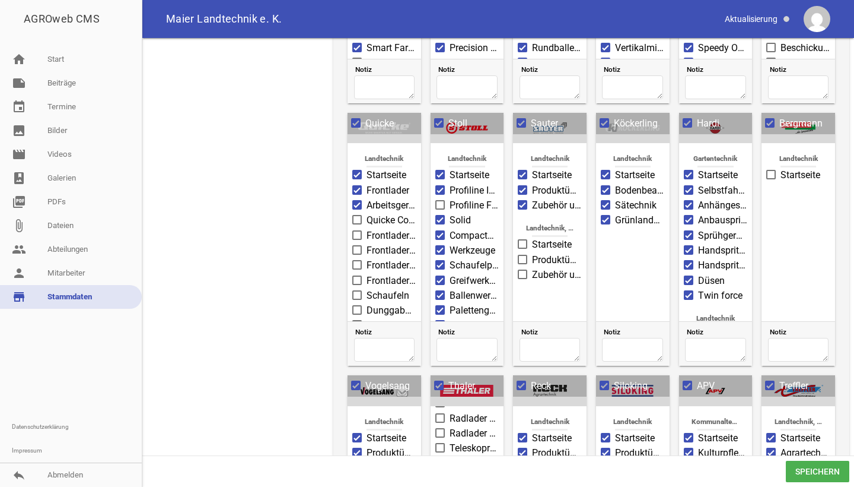
drag, startPoint x: 392, startPoint y: 386, endPoint x: 392, endPoint y: 326, distance: 60.5
click at [392, 326] on div "Deutz-Fahr Landtechnik Startseite Traktoren Mähdrescher Futtererntetechnik Trom…" at bounding box center [591, 496] width 507 height 1312
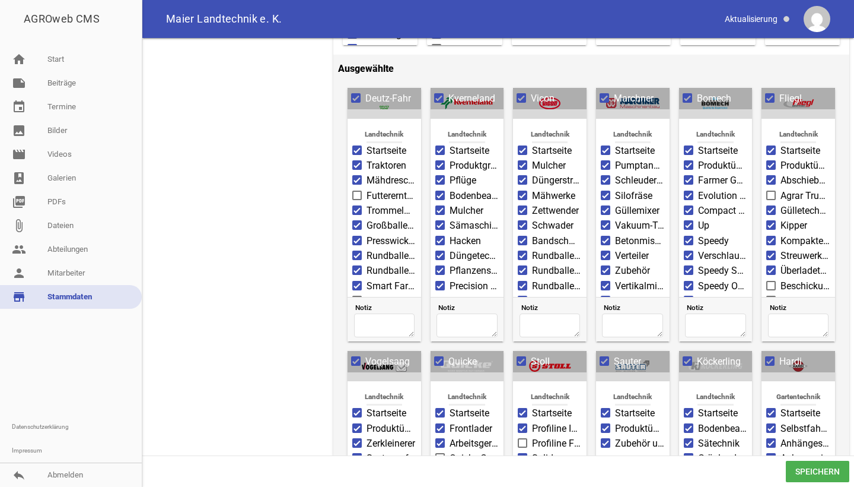
scroll to position [313, 0]
drag, startPoint x: 395, startPoint y: 363, endPoint x: 429, endPoint y: 335, distance: 43.5
click at [803, 470] on span "Speichern" at bounding box center [817, 470] width 63 height 21
click at [800, 470] on span "Speichern" at bounding box center [817, 470] width 63 height 21
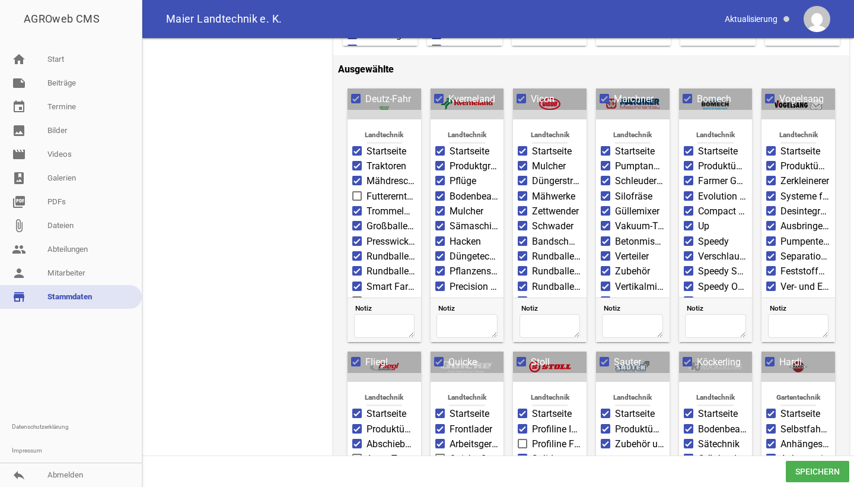
click at [804, 468] on span "Speichern" at bounding box center [817, 470] width 63 height 21
click at [68, 89] on link "note Beiträge" at bounding box center [71, 83] width 142 height 24
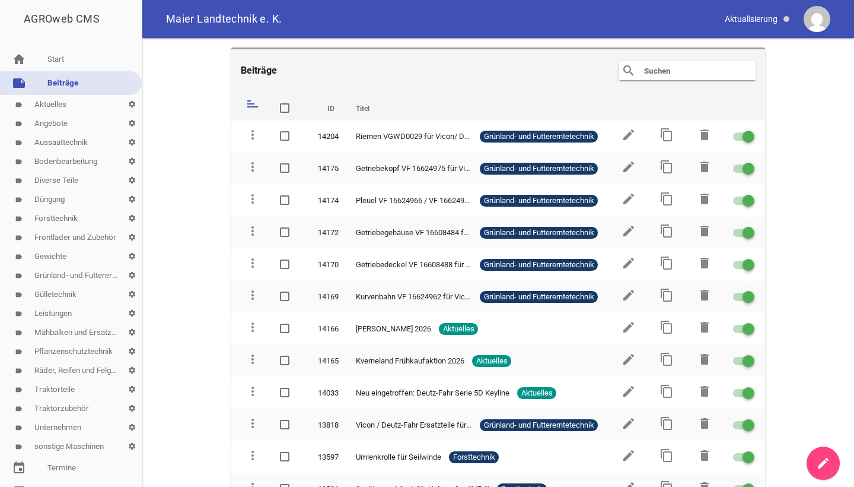
click at [815, 459] on link "create" at bounding box center [823, 462] width 33 height 33
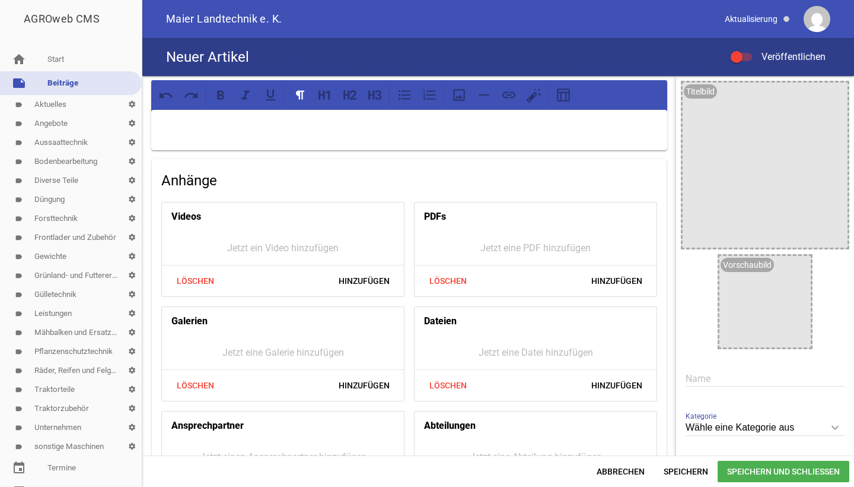
click at [698, 375] on input "text" at bounding box center [765, 378] width 159 height 16
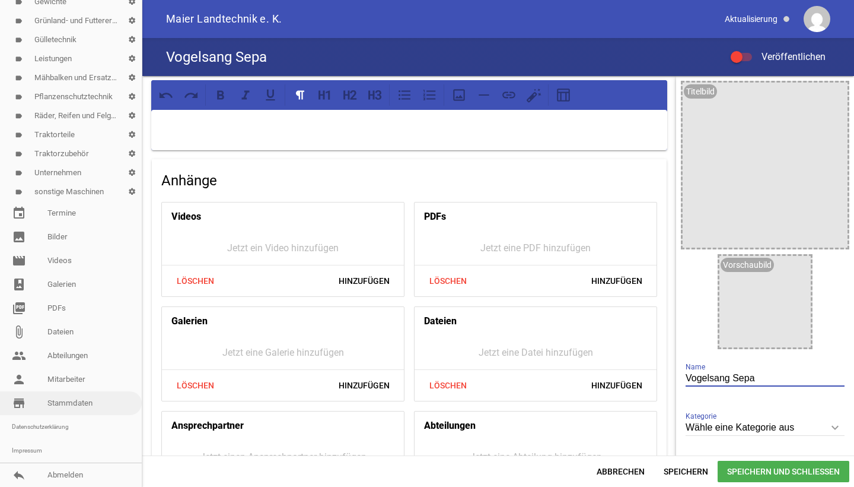
scroll to position [255, 0]
type input "Vogelsang Sepa"
click at [64, 411] on link "store_mall_directory Stammdaten" at bounding box center [71, 403] width 142 height 24
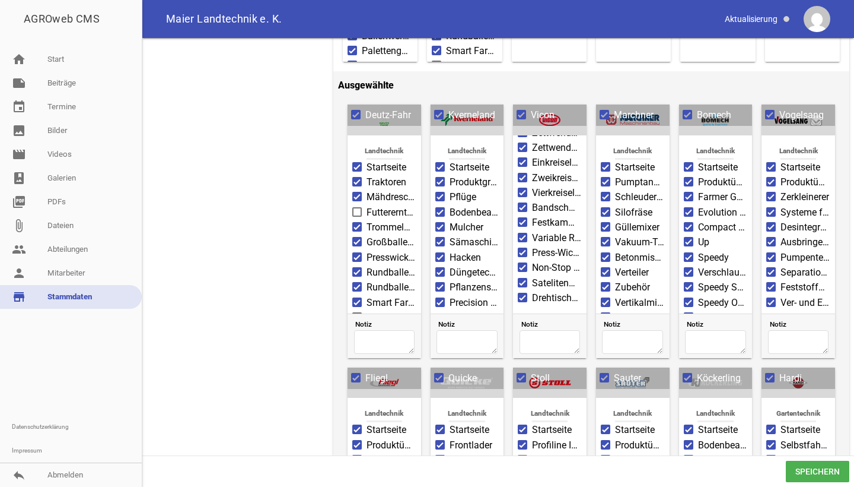
scroll to position [275, 0]
click at [519, 297] on span at bounding box center [523, 297] width 8 height 7
click at [532, 291] on input "Drehtischwickler" at bounding box center [532, 291] width 0 height 0
click at [520, 284] on span at bounding box center [523, 282] width 8 height 7
click at [532, 276] on input "Satelitenwickler" at bounding box center [532, 276] width 0 height 0
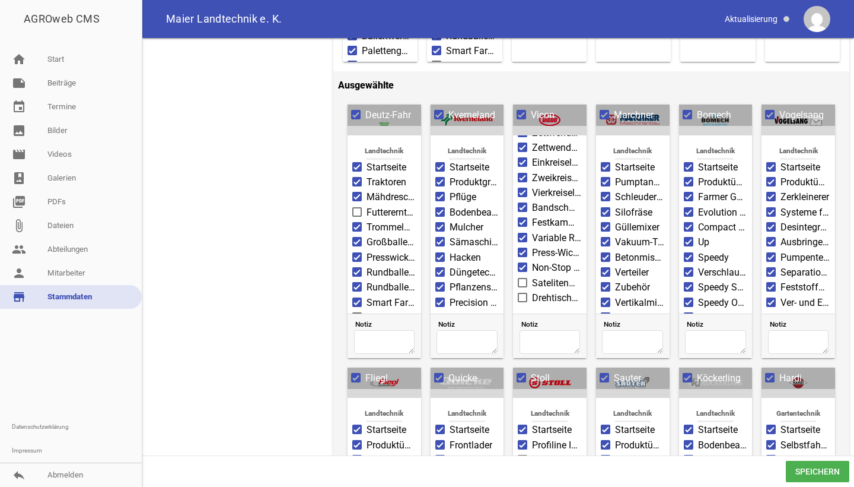
click at [526, 263] on label "Non-Stop Rundballenpressen" at bounding box center [550, 267] width 64 height 14
click at [532, 260] on input "Non-Stop Rundballenpressen" at bounding box center [532, 260] width 0 height 0
click at [522, 253] on span at bounding box center [523, 252] width 8 height 7
click at [532, 246] on input "Press-Wickel-Kombinationen" at bounding box center [532, 246] width 0 height 0
click at [520, 241] on label "Variable Rundballenpressen" at bounding box center [550, 238] width 64 height 14
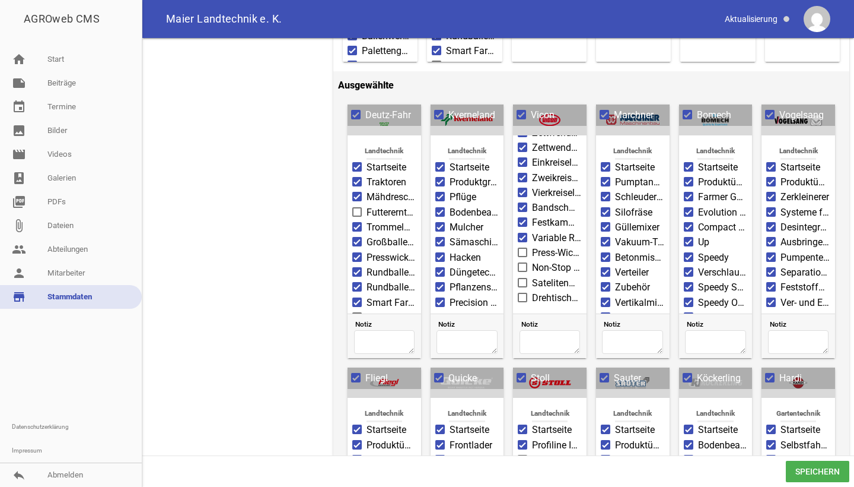
click at [532, 231] on input "Variable Rundballenpressen" at bounding box center [532, 231] width 0 height 0
click at [520, 226] on label "Festkammerpressen" at bounding box center [550, 222] width 64 height 14
click at [532, 215] on input "Festkammerpressen" at bounding box center [532, 215] width 0 height 0
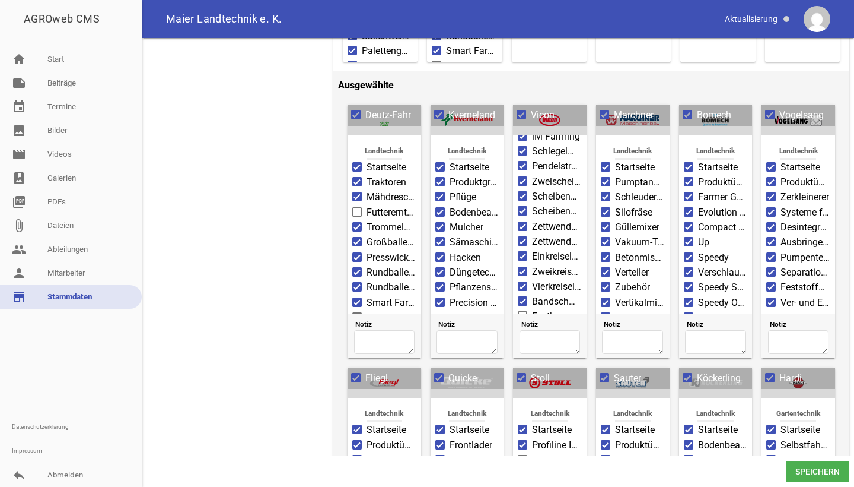
scroll to position [189, 0]
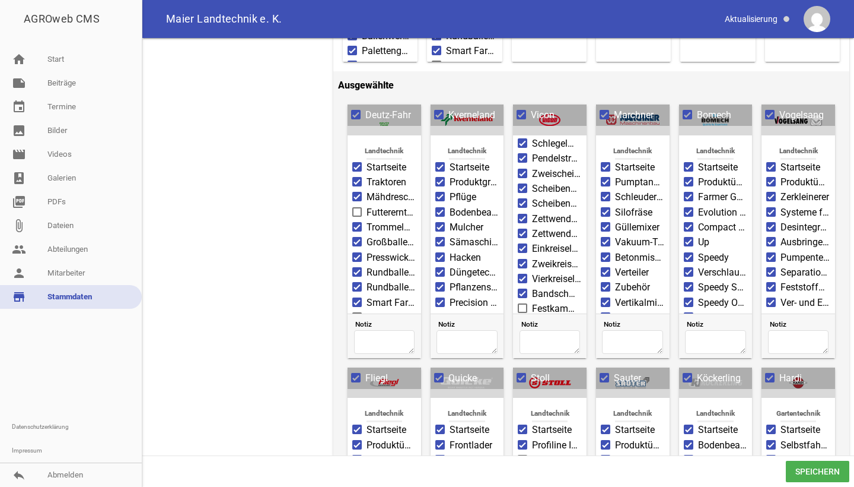
click at [522, 257] on label "Zweikreiselschwader" at bounding box center [550, 264] width 64 height 14
click at [532, 257] on input "Zweikreiselschwader" at bounding box center [532, 257] width 0 height 0
click at [522, 246] on span at bounding box center [523, 247] width 8 height 7
click at [532, 241] on input "Einkreiselschwader" at bounding box center [532, 241] width 0 height 0
click at [518, 277] on span at bounding box center [522, 278] width 9 height 9
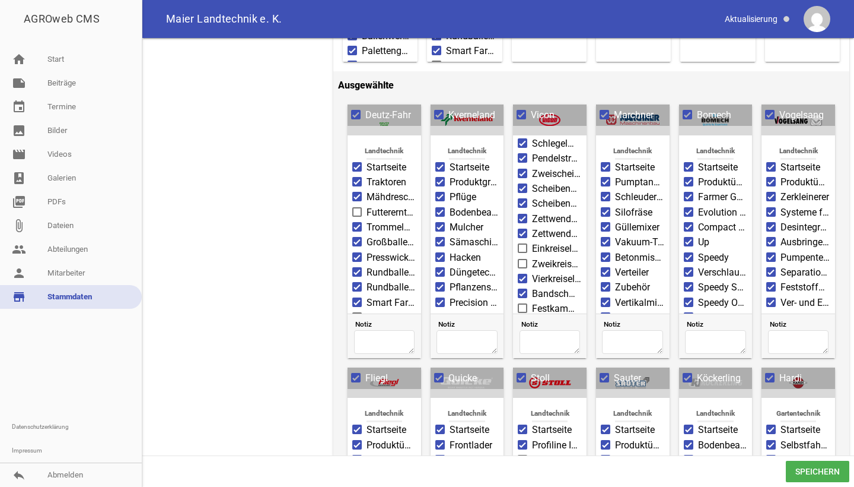
click at [532, 272] on input "Vierkreiselschwader" at bounding box center [532, 272] width 0 height 0
click at [519, 290] on span at bounding box center [523, 293] width 8 height 7
click at [532, 287] on input "Bandschwader mit Rollenniederhalter" at bounding box center [532, 287] width 0 height 0
click at [519, 233] on span at bounding box center [523, 233] width 8 height 7
click at [532, 227] on input "Zettwender, gezogen" at bounding box center [532, 227] width 0 height 0
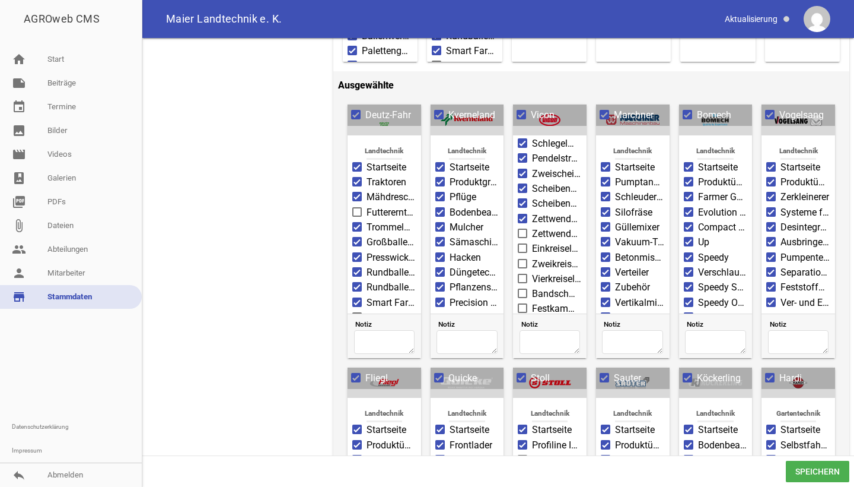
click at [519, 218] on span at bounding box center [523, 218] width 8 height 7
click at [532, 212] on input "Zettwender, 3-Punkt-Anbau" at bounding box center [532, 212] width 0 height 0
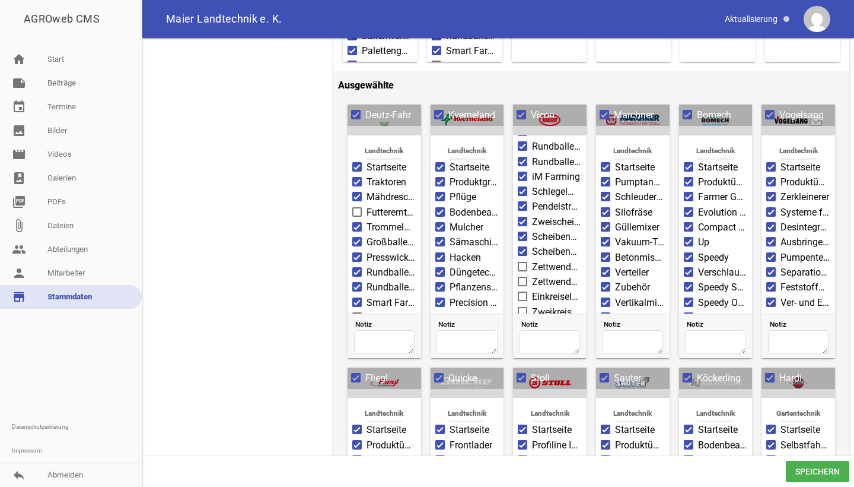
scroll to position [140, 0]
click at [523, 250] on span at bounding box center [523, 251] width 8 height 7
click at [532, 245] on input "Scheibenmähwerke mit Aufbereiter" at bounding box center [532, 245] width 0 height 0
click at [523, 236] on span at bounding box center [523, 236] width 8 height 7
click at [532, 230] on input "Scheibenmähwerke ohne Aufbereiter" at bounding box center [532, 230] width 0 height 0
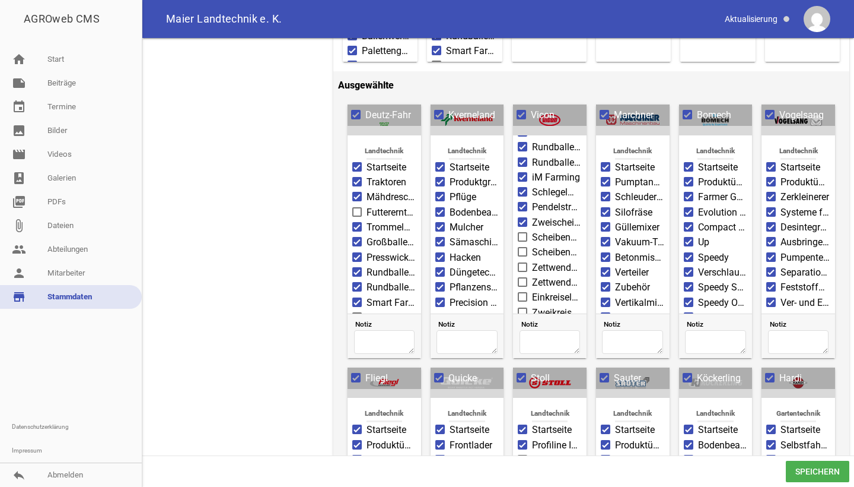
click at [523, 224] on span at bounding box center [523, 221] width 8 height 7
click at [532, 215] on input "Zweischeibenstreuer" at bounding box center [532, 215] width 0 height 0
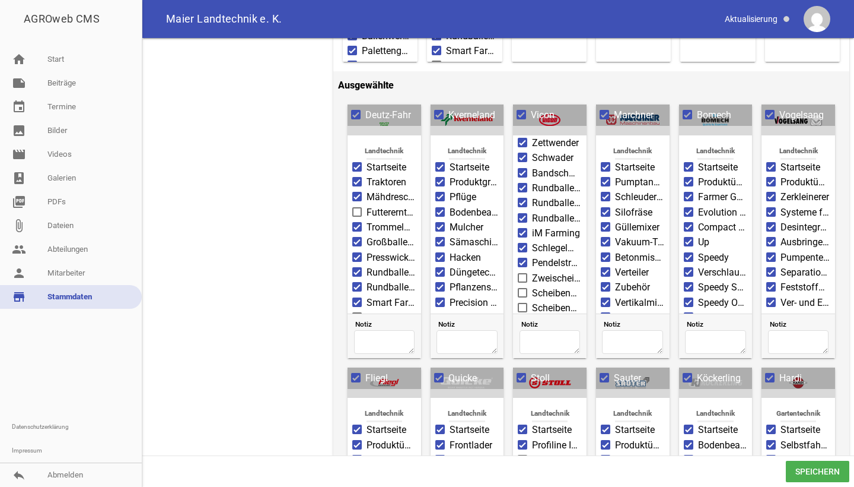
click at [520, 259] on span at bounding box center [523, 262] width 8 height 7
click at [532, 256] on input "Pendelstreuer" at bounding box center [532, 256] width 0 height 0
click at [520, 247] on span at bounding box center [523, 247] width 8 height 7
click at [532, 241] on input "Schlegelmulcher" at bounding box center [532, 241] width 0 height 0
click at [519, 234] on span at bounding box center [523, 232] width 8 height 7
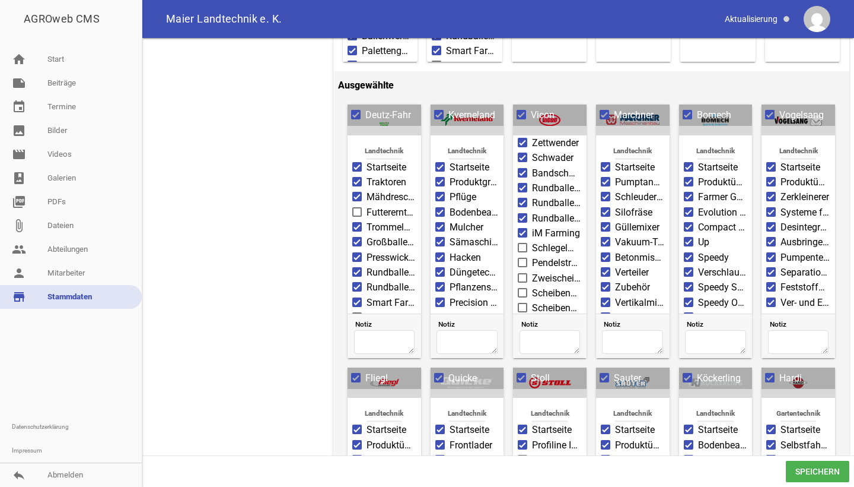
click at [532, 226] on input "iM Farming" at bounding box center [532, 226] width 0 height 0
click at [519, 216] on span at bounding box center [523, 217] width 8 height 7
click at [532, 211] on input "Rundballenwickler" at bounding box center [532, 211] width 0 height 0
click at [519, 206] on span at bounding box center [522, 202] width 9 height 9
click at [532, 196] on input "Rundballenpressen" at bounding box center [532, 196] width 0 height 0
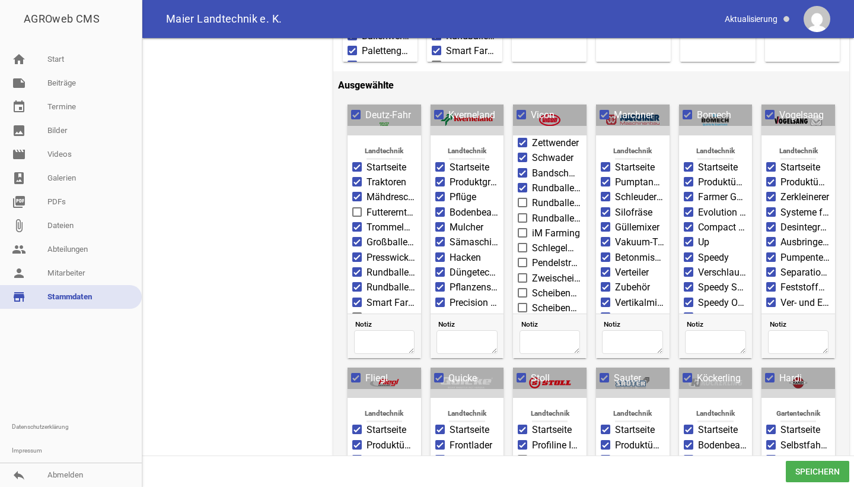
click at [519, 186] on span at bounding box center [523, 187] width 8 height 7
click at [532, 181] on input "Rundballenpressen" at bounding box center [532, 181] width 0 height 0
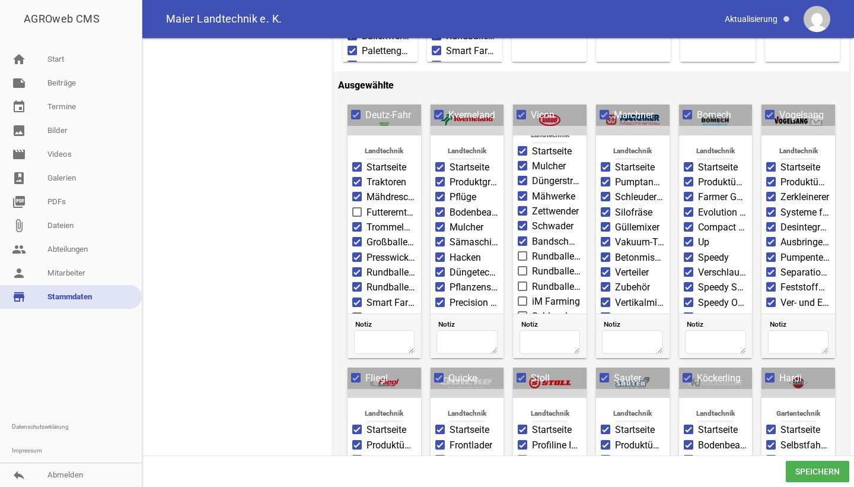
scroll to position [0, 0]
click at [521, 255] on span at bounding box center [523, 256] width 8 height 7
click at [532, 250] on input "Bandschwader" at bounding box center [532, 250] width 0 height 0
click at [519, 241] on span at bounding box center [523, 241] width 8 height 7
click at [532, 235] on input "Schwader" at bounding box center [532, 235] width 0 height 0
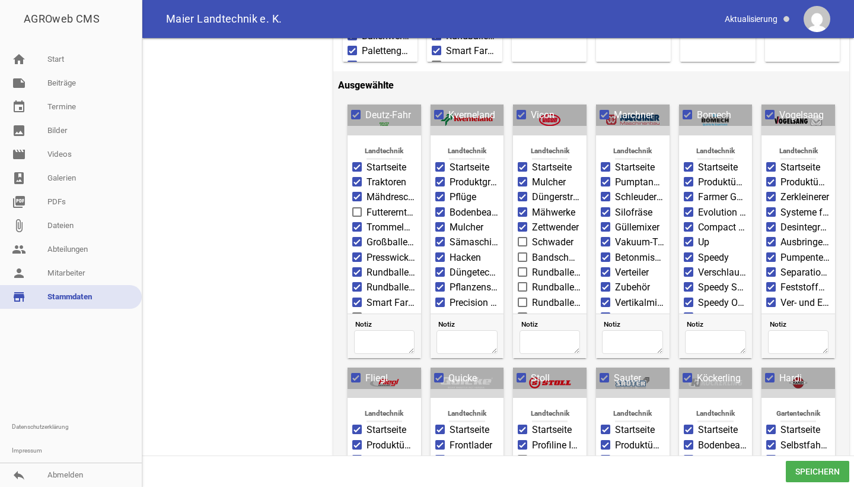
click at [519, 232] on label "Zettwender" at bounding box center [550, 227] width 64 height 14
click at [532, 220] on input "Zettwender" at bounding box center [532, 220] width 0 height 0
click at [520, 202] on label "Düngerstreuer" at bounding box center [550, 197] width 64 height 14
click at [532, 190] on input "Düngerstreuer" at bounding box center [532, 190] width 0 height 0
click at [520, 187] on label "Mulcher" at bounding box center [550, 182] width 64 height 14
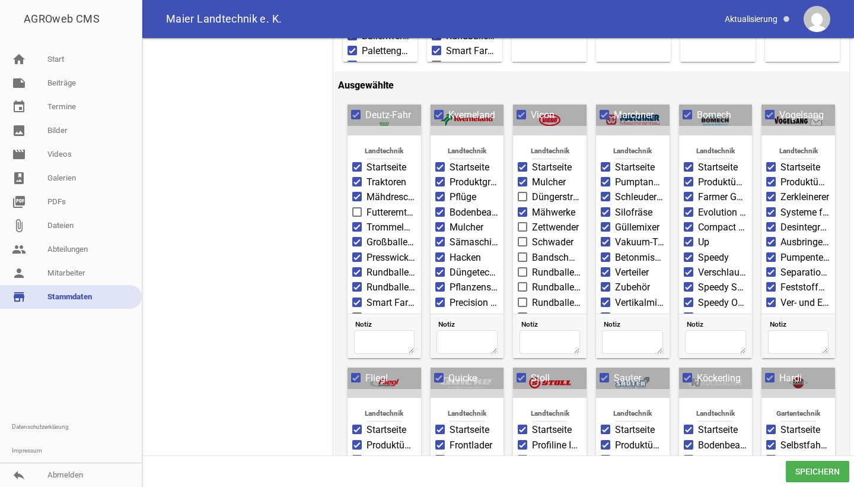
click at [532, 175] on input "Mulcher" at bounding box center [532, 175] width 0 height 0
click at [520, 218] on label "Mähwerke" at bounding box center [550, 212] width 64 height 14
click at [532, 205] on input "Mähwerke" at bounding box center [532, 205] width 0 height 0
click at [813, 465] on span "Speichern" at bounding box center [817, 470] width 63 height 21
click at [532, 195] on span "Düngerstreuer" at bounding box center [557, 197] width 50 height 14
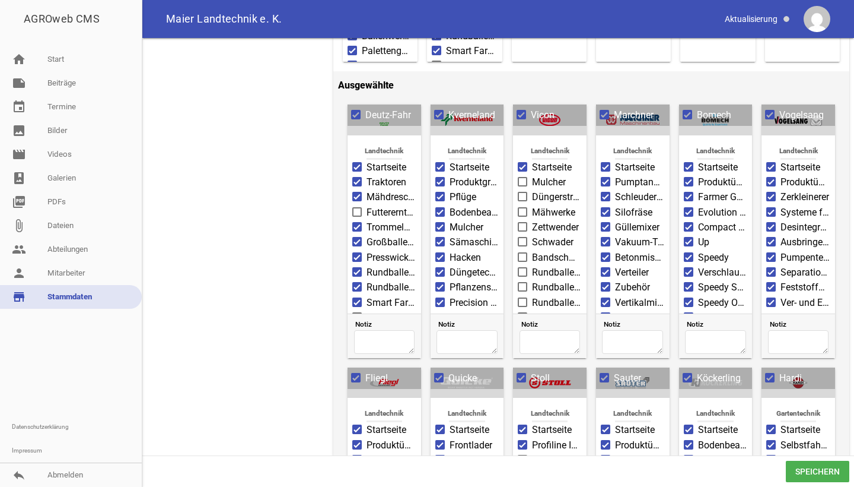
click at [532, 190] on input "Düngerstreuer" at bounding box center [532, 190] width 0 height 0
click at [533, 212] on span "Mähwerke" at bounding box center [553, 212] width 43 height 14
click at [532, 205] on input "Mähwerke" at bounding box center [532, 205] width 0 height 0
click at [533, 223] on span "Zettwender" at bounding box center [555, 227] width 47 height 14
click at [532, 220] on input "Zettwender" at bounding box center [532, 220] width 0 height 0
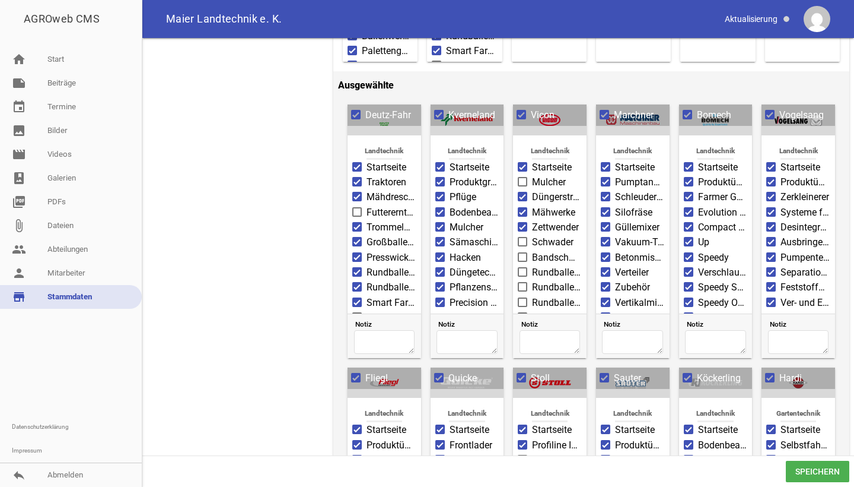
click at [533, 236] on span "Schwader" at bounding box center [553, 242] width 42 height 14
click at [532, 235] on input "Schwader" at bounding box center [532, 235] width 0 height 0
click at [536, 255] on span "Bandschwader" at bounding box center [557, 257] width 50 height 14
click at [532, 250] on input "Bandschwader" at bounding box center [532, 250] width 0 height 0
click at [536, 265] on span "Rundballenpressen" at bounding box center [557, 272] width 50 height 14
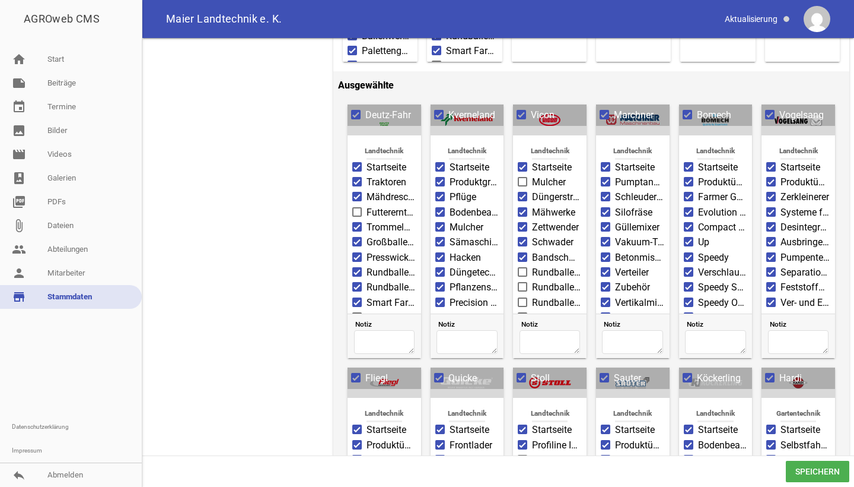
click at [532, 265] on input "Rundballenpressen" at bounding box center [532, 265] width 0 height 0
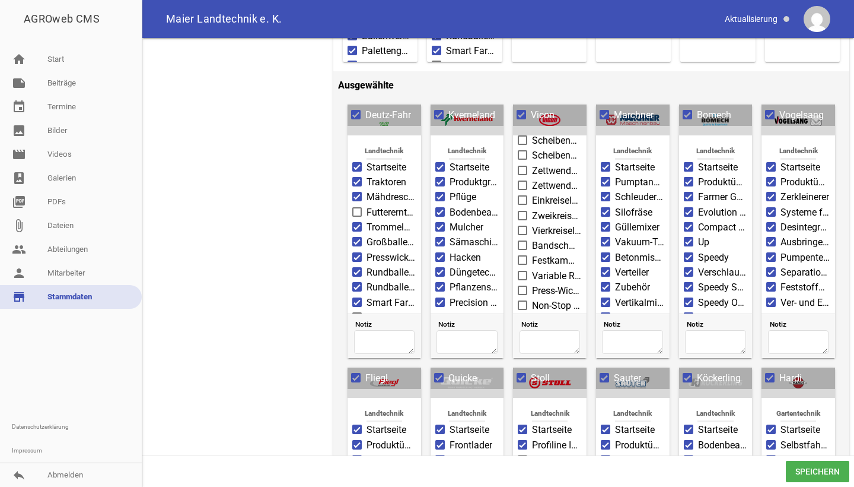
click at [519, 262] on span at bounding box center [523, 259] width 8 height 7
click at [532, 253] on input "Festkammerpressen" at bounding box center [532, 253] width 0 height 0
click at [519, 273] on span at bounding box center [523, 275] width 8 height 7
click at [532, 269] on input "Variable Rundballenpressen" at bounding box center [532, 269] width 0 height 0
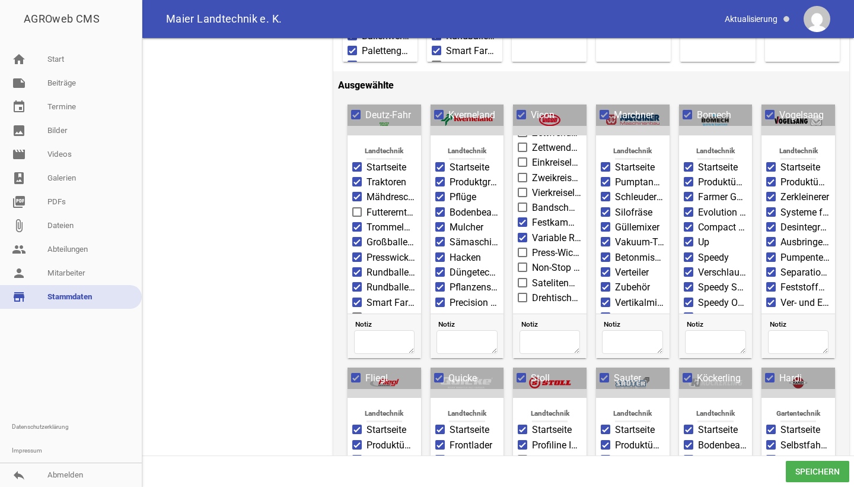
scroll to position [275, 0]
click at [520, 296] on span at bounding box center [523, 297] width 8 height 7
click at [532, 291] on input "Drehtischwickler" at bounding box center [532, 291] width 0 height 0
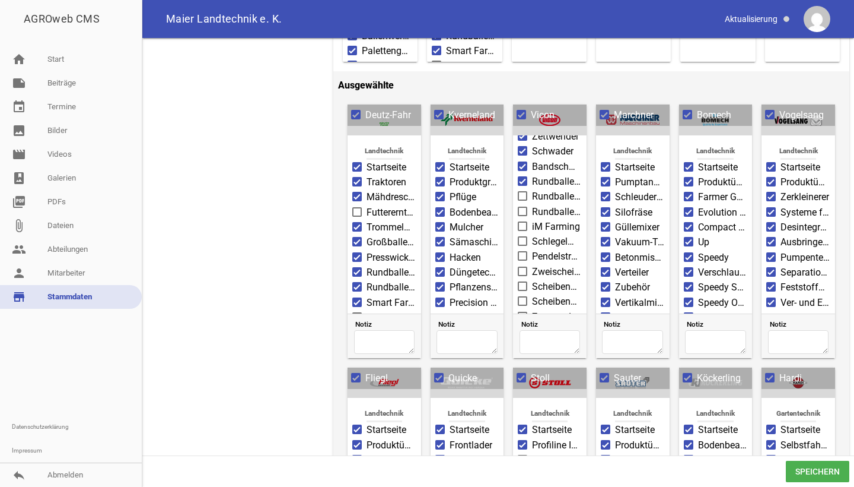
click at [521, 222] on span at bounding box center [523, 225] width 8 height 7
click at [532, 220] on input "iM Farming" at bounding box center [532, 220] width 0 height 0
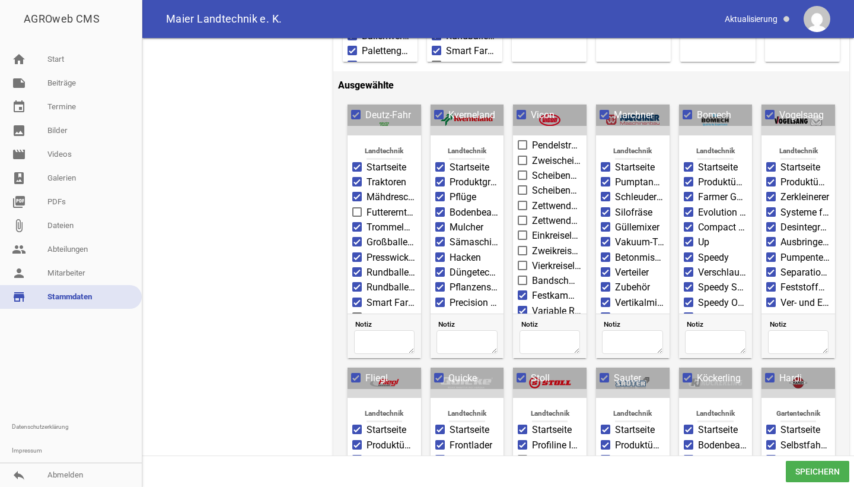
scroll to position [185, 0]
click at [535, 189] on span "Scheibenmähwerke ohne Aufbereiter" at bounding box center [557, 192] width 50 height 14
click at [532, 185] on input "Scheibenmähwerke ohne Aufbereiter" at bounding box center [532, 185] width 0 height 0
click at [522, 203] on span at bounding box center [523, 206] width 8 height 7
click at [532, 200] on input "Scheibenmähwerke mit Aufbereiter" at bounding box center [532, 200] width 0 height 0
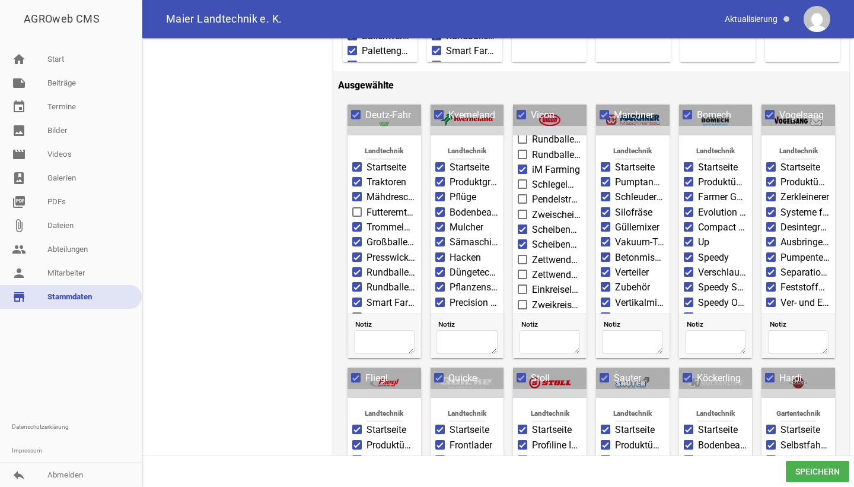
scroll to position [162, 0]
click at [519, 210] on span at bounding box center [522, 214] width 9 height 9
click at [532, 208] on input "Scheibenmähwerke ohne Aufbereiter" at bounding box center [532, 208] width 0 height 0
click at [520, 227] on span at bounding box center [523, 229] width 8 height 7
click at [532, 223] on input "Scheibenmähwerke mit Aufbereiter" at bounding box center [532, 223] width 0 height 0
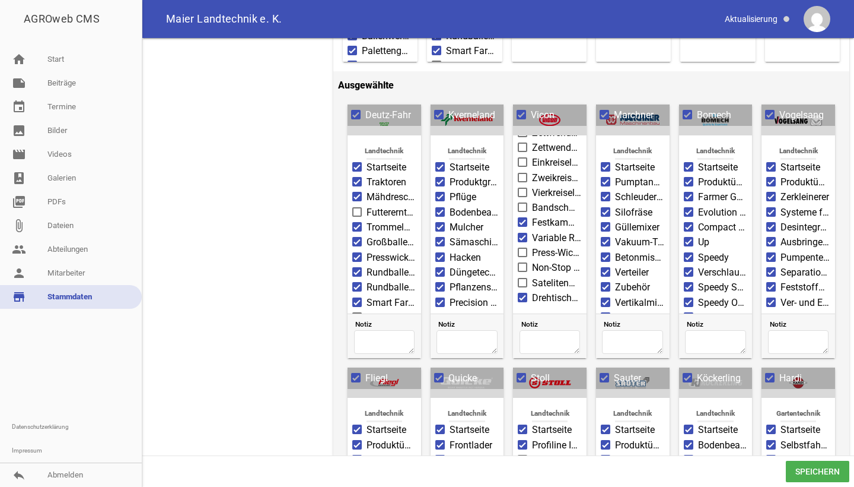
scroll to position [275, 0]
click at [543, 249] on span "Press-Wickel-Kombinationen" at bounding box center [557, 253] width 50 height 14
click at [532, 246] on input "Press-Wickel-Kombinationen" at bounding box center [532, 246] width 0 height 0
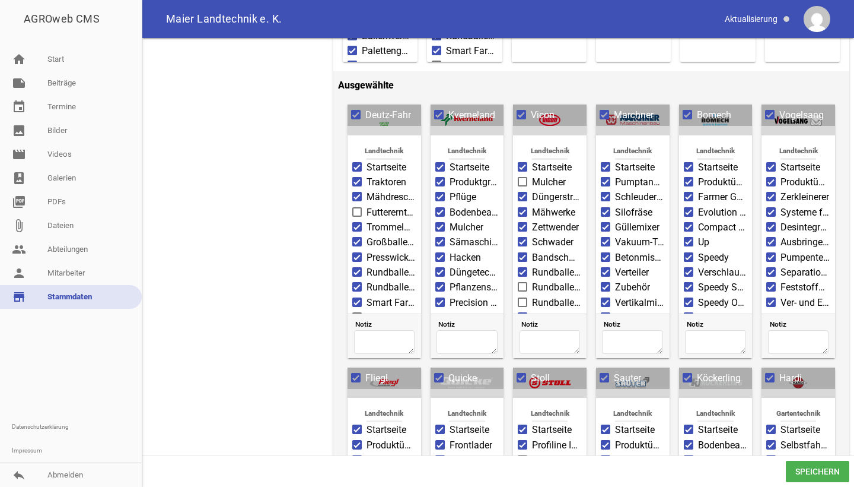
scroll to position [0, 0]
click at [811, 469] on span "Speichern" at bounding box center [817, 470] width 63 height 21
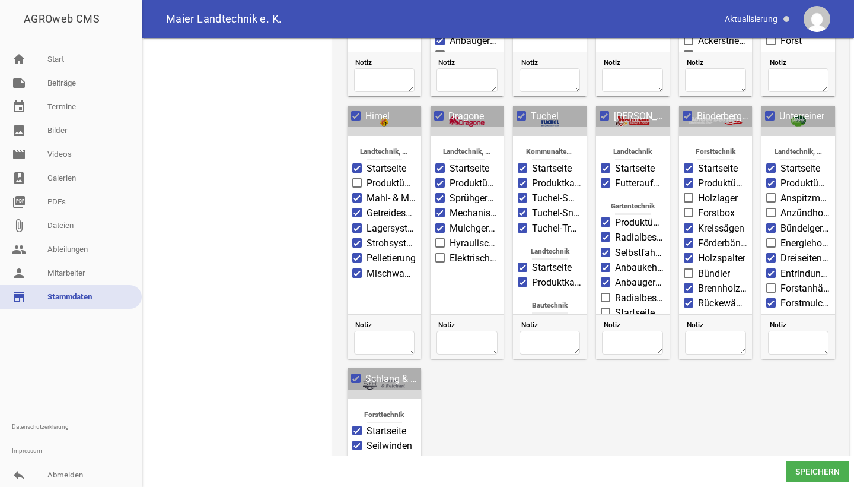
scroll to position [1146, 0]
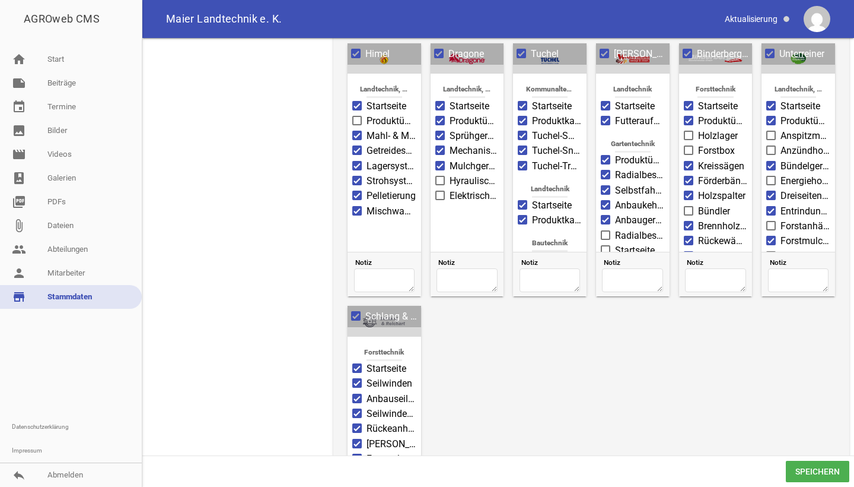
click at [821, 472] on span "Speichern" at bounding box center [817, 470] width 63 height 21
click at [35, 88] on link "note Beiträge" at bounding box center [71, 83] width 142 height 24
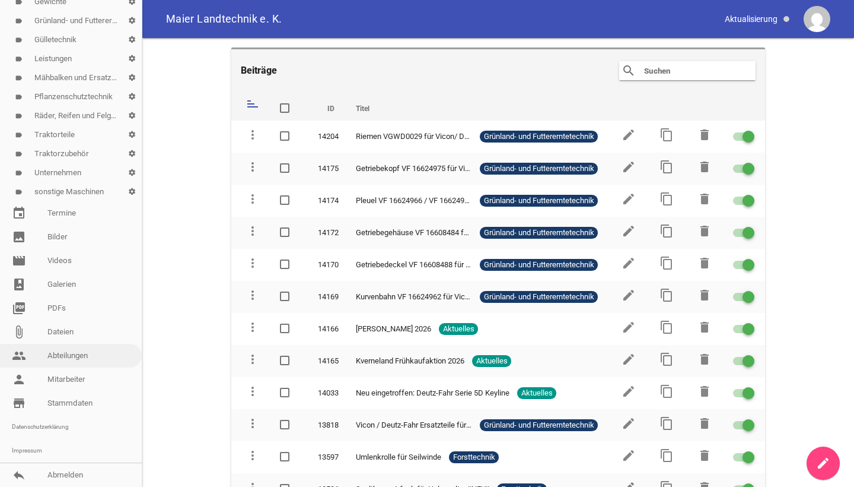
scroll to position [255, 0]
click at [67, 238] on link "image Bilder" at bounding box center [71, 237] width 142 height 24
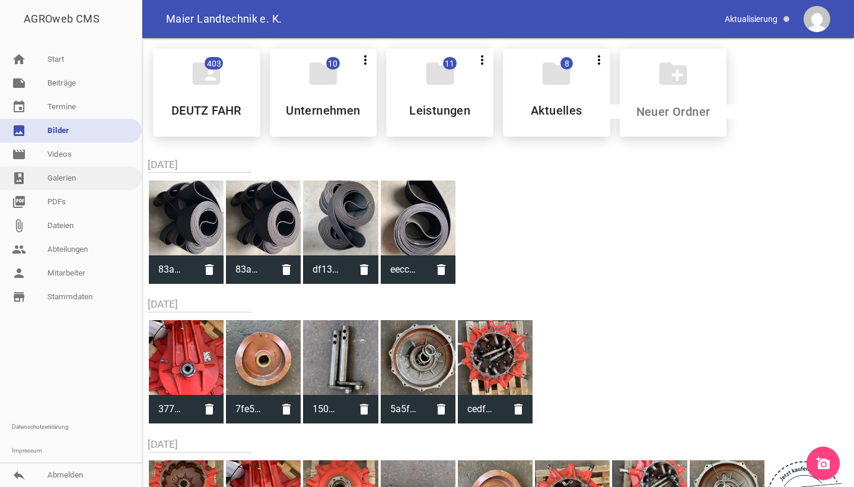
click at [97, 177] on link "photo_album Galerien" at bounding box center [71, 178] width 142 height 24
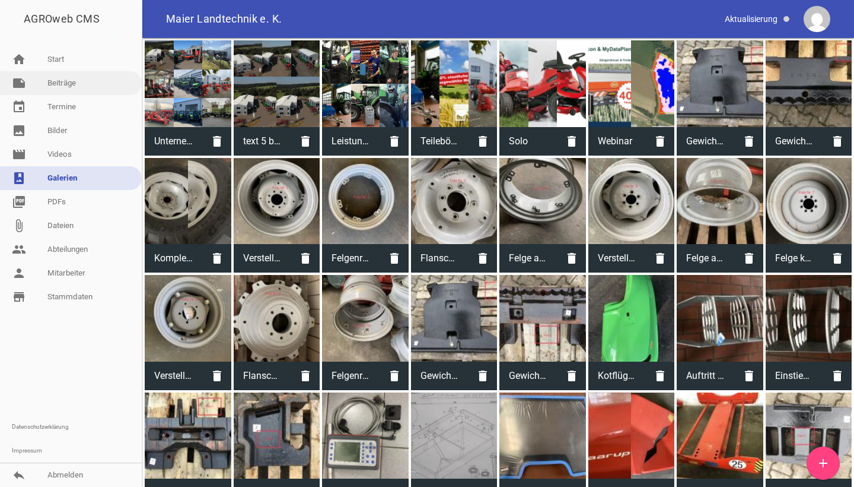
click at [64, 90] on link "note Beiträge" at bounding box center [71, 83] width 142 height 24
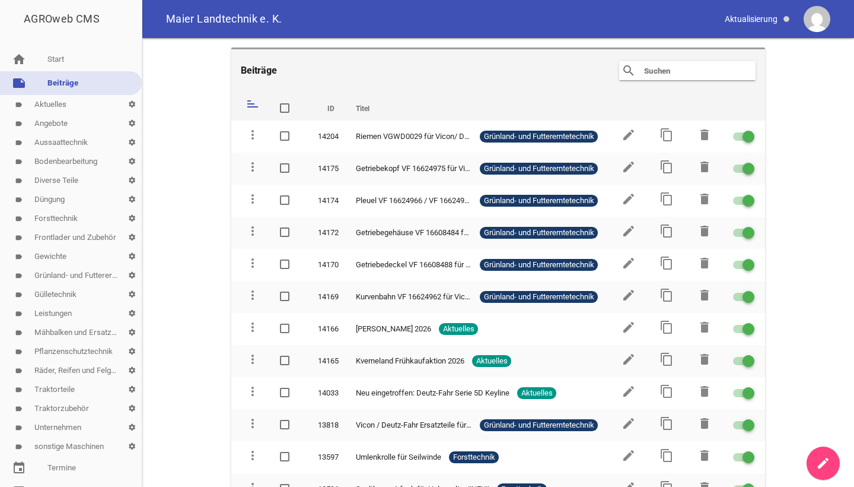
click at [825, 472] on link "create" at bounding box center [823, 462] width 33 height 33
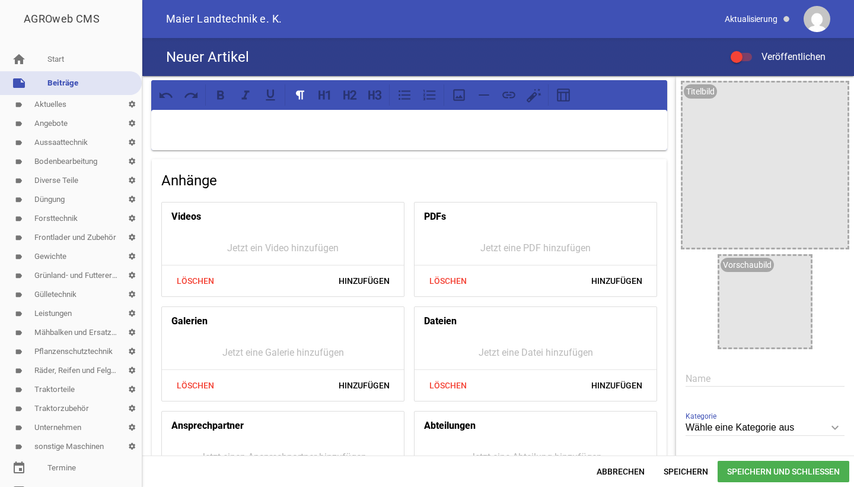
click at [689, 374] on input "text" at bounding box center [765, 378] width 159 height 16
click at [712, 380] on input "Vogelsaang Separator" at bounding box center [765, 378] width 159 height 16
type input "Vogelsang Separator"
click at [429, 126] on p at bounding box center [410, 125] width 500 height 14
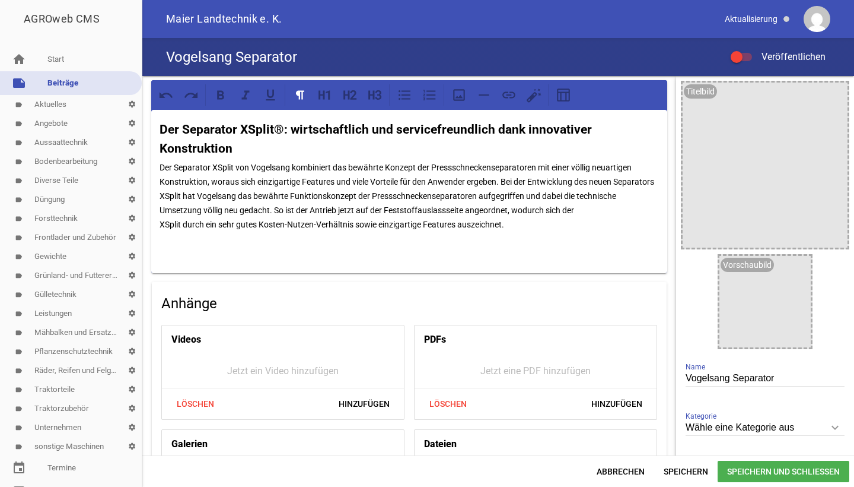
click at [715, 433] on input "Wähle eine Kategorie aus" at bounding box center [765, 427] width 159 height 16
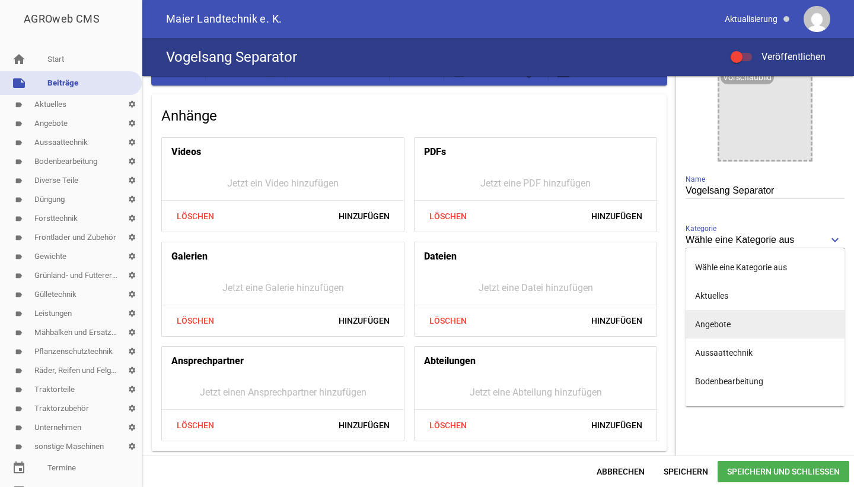
scroll to position [187, 0]
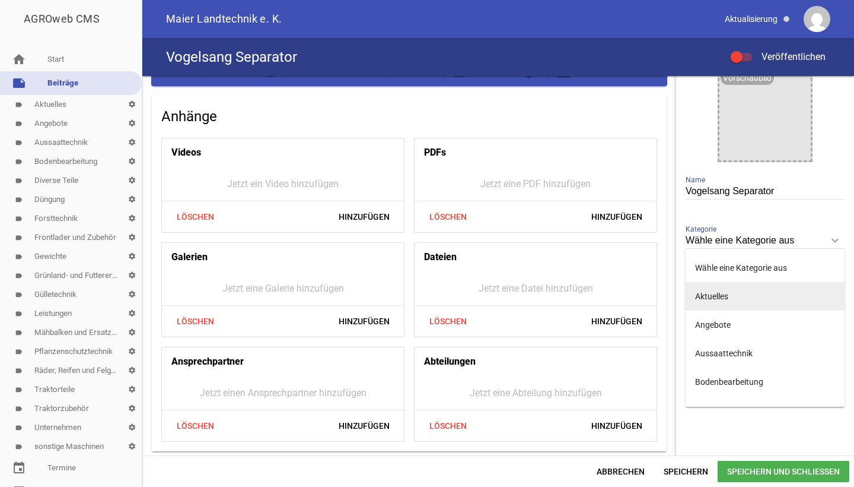
click at [710, 301] on li "Aktuelles" at bounding box center [765, 296] width 159 height 28
type input "Aktuelles"
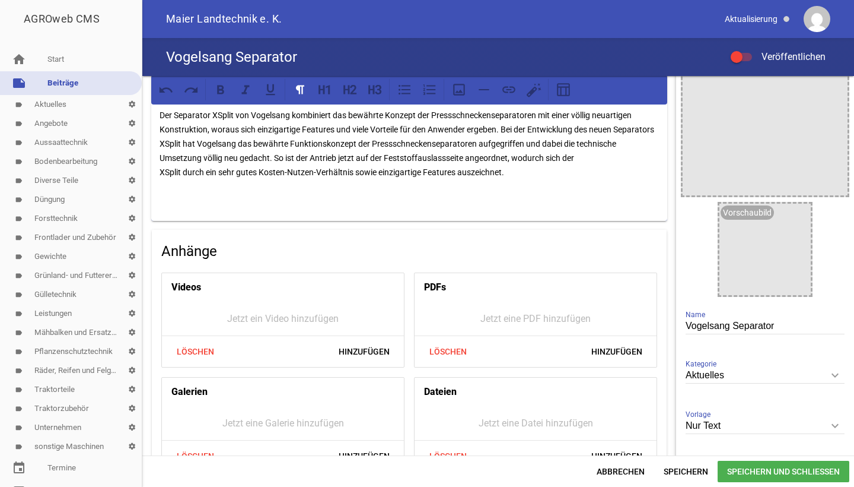
scroll to position [88, 0]
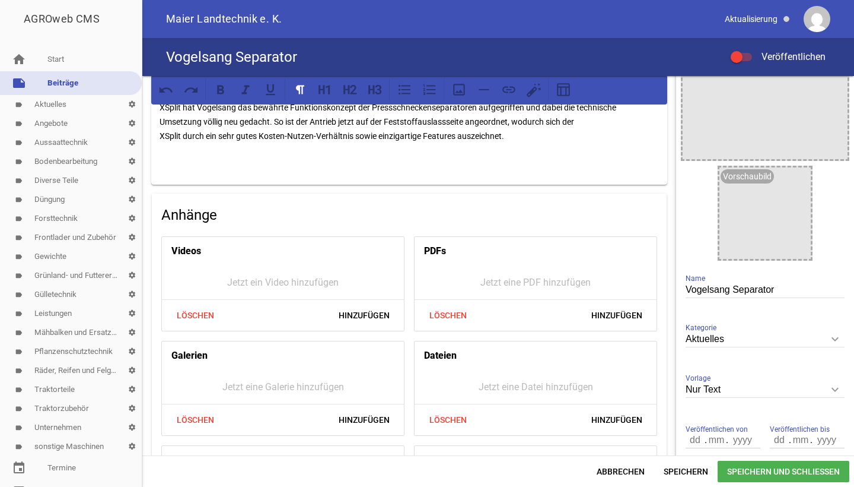
click at [541, 144] on div "Der Separator XSplit®: wirtschaftlich und servicefreundlich dank innovativer Ko…" at bounding box center [409, 102] width 516 height 163
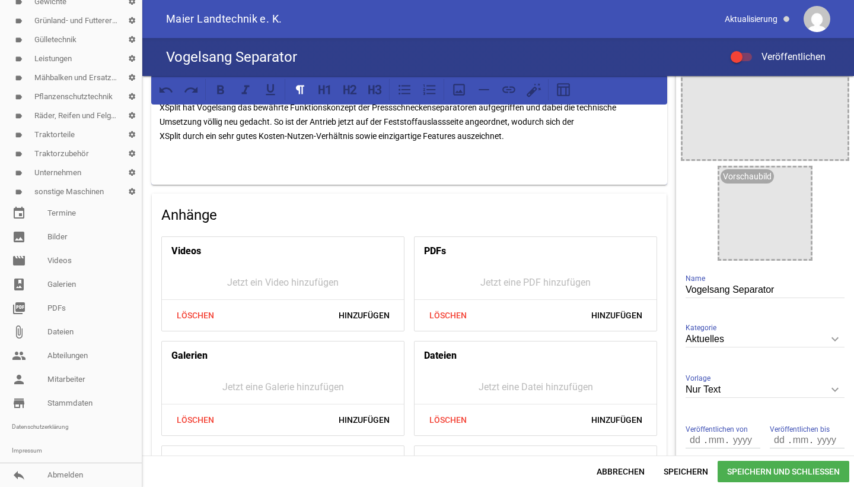
scroll to position [255, 0]
click at [753, 477] on span "Speichern und Schließen" at bounding box center [784, 470] width 132 height 21
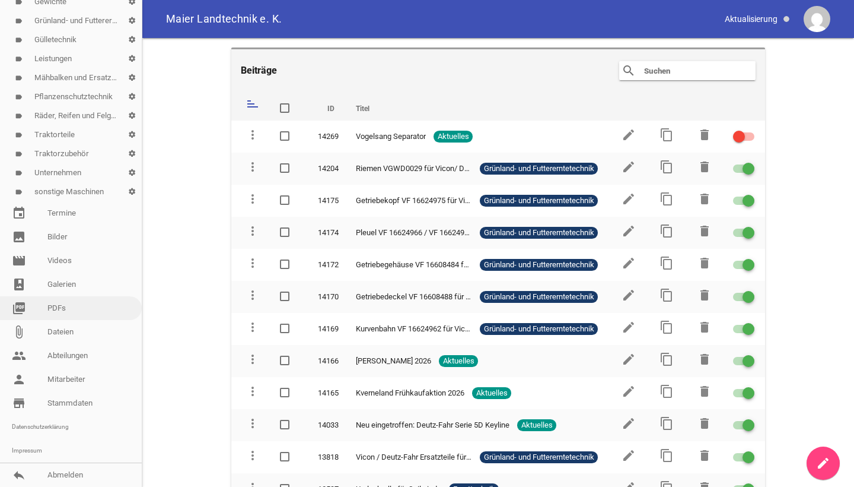
click at [54, 307] on link "picture_as_pdf PDFs" at bounding box center [71, 308] width 142 height 24
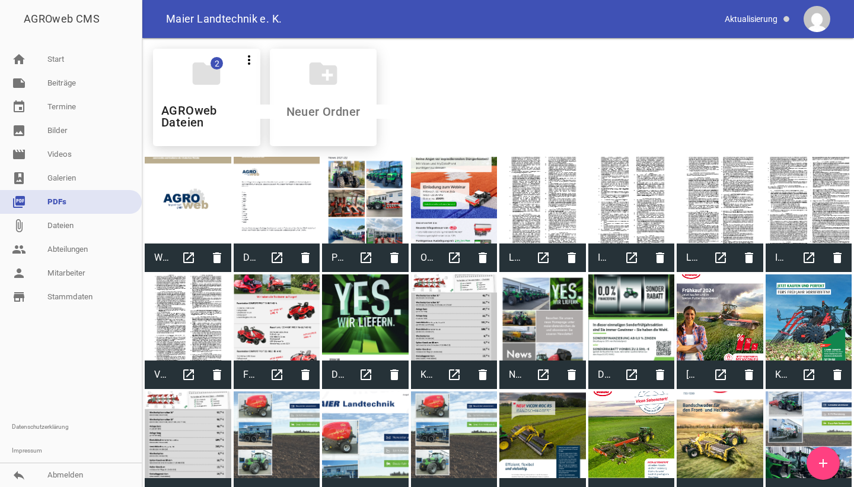
click at [825, 465] on icon "add" at bounding box center [823, 463] width 14 height 14
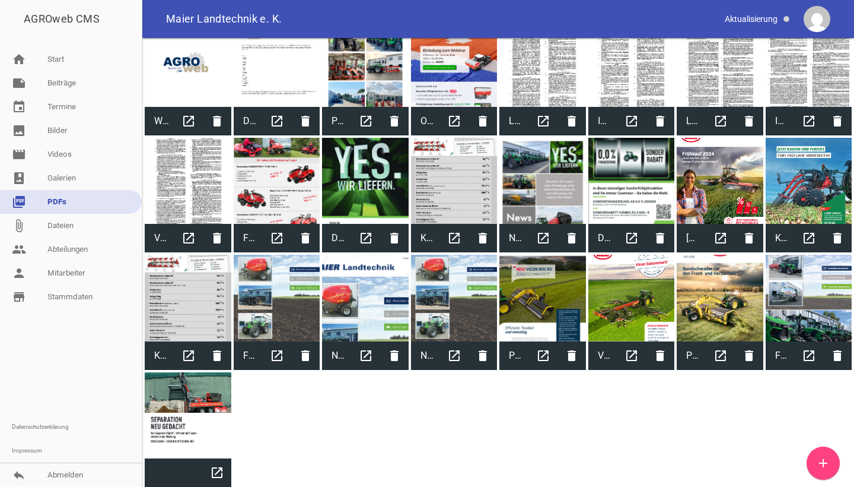
scroll to position [136, 0]
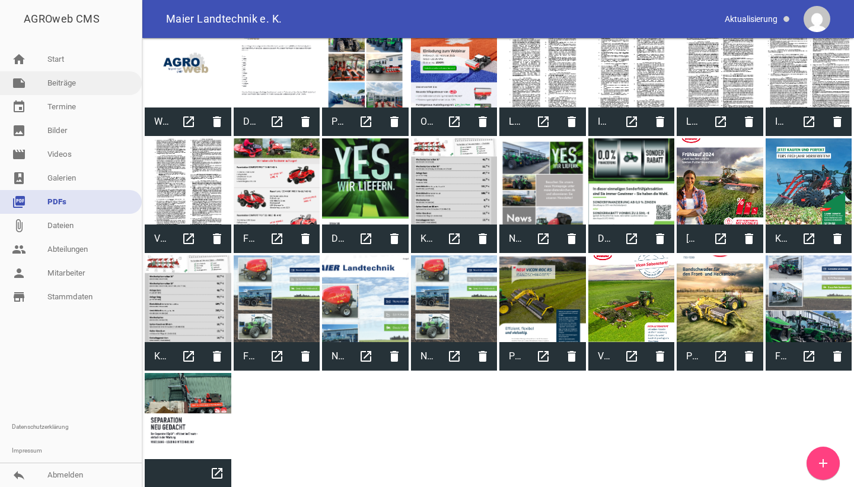
click at [65, 84] on link "note Beiträge" at bounding box center [71, 83] width 142 height 24
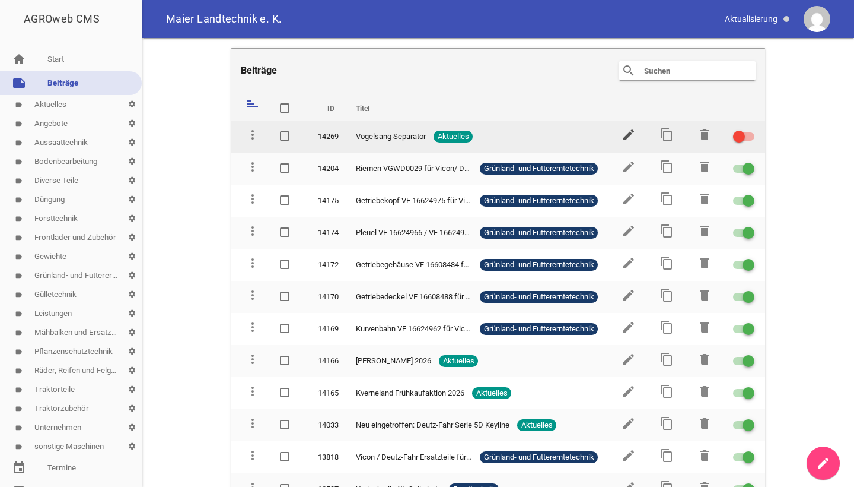
click at [622, 137] on icon "edit" at bounding box center [629, 135] width 14 height 14
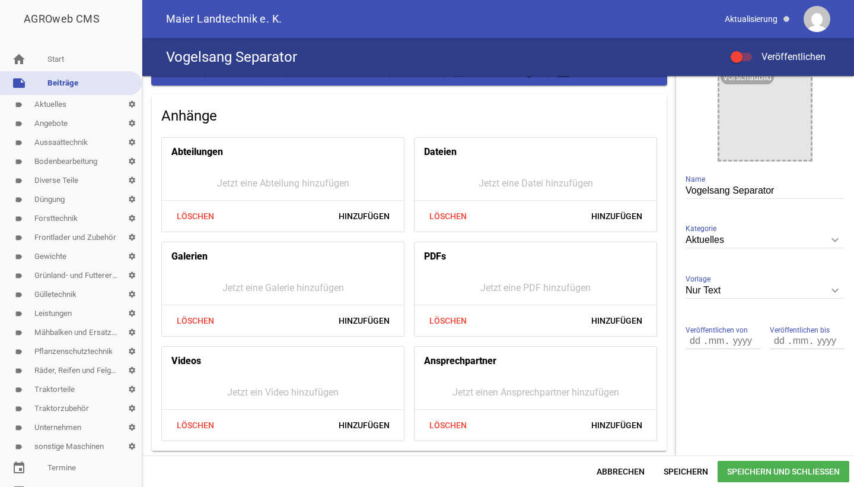
scroll to position [187, 0]
click at [472, 101] on div "Anhänge Abteilungen Jetzt eine Abteilung hinzufügen Löschen Hinzufügen Dateien …" at bounding box center [409, 273] width 515 height 356
click at [589, 325] on span "Hinzufügen" at bounding box center [617, 320] width 70 height 21
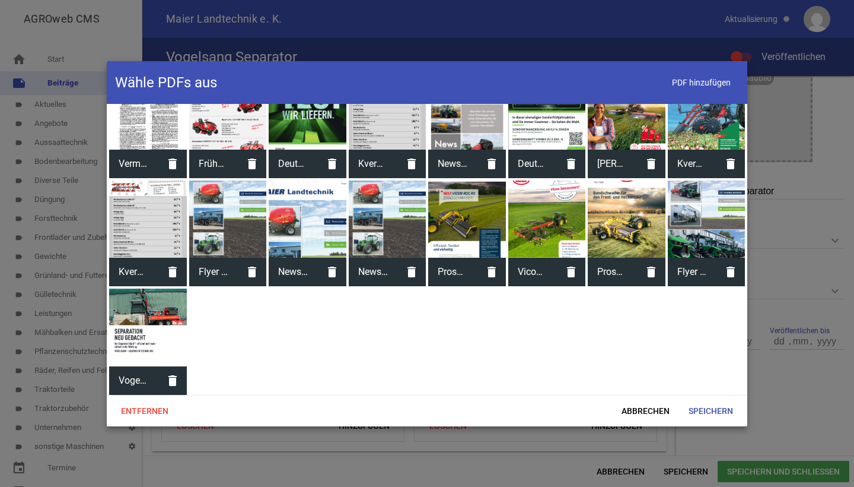
scroll to position [258, 0]
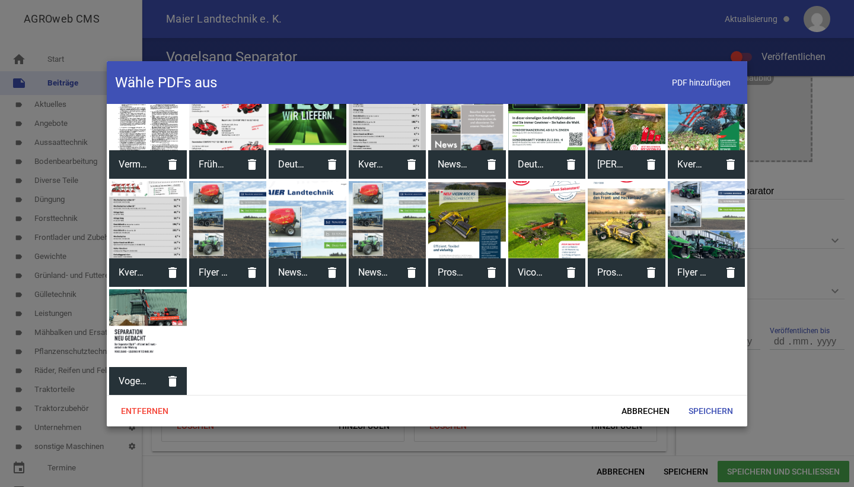
click at [148, 320] on div at bounding box center [148, 328] width 78 height 78
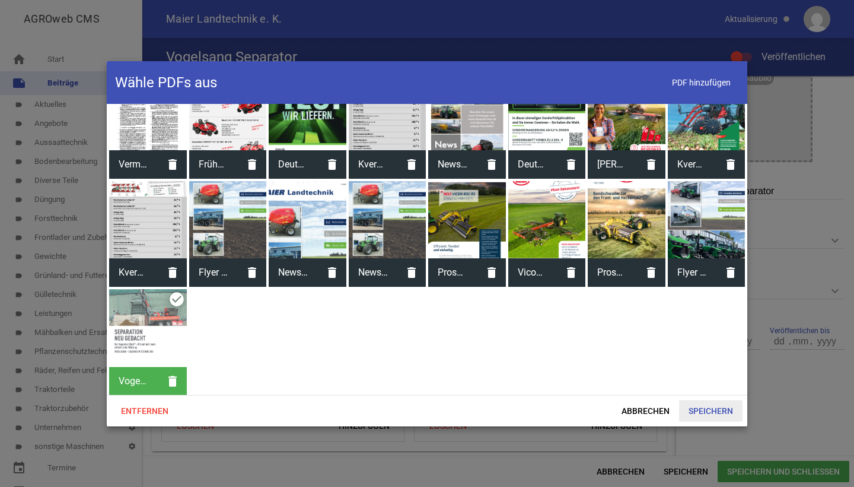
click at [713, 412] on span "Speichern" at bounding box center [710, 410] width 63 height 21
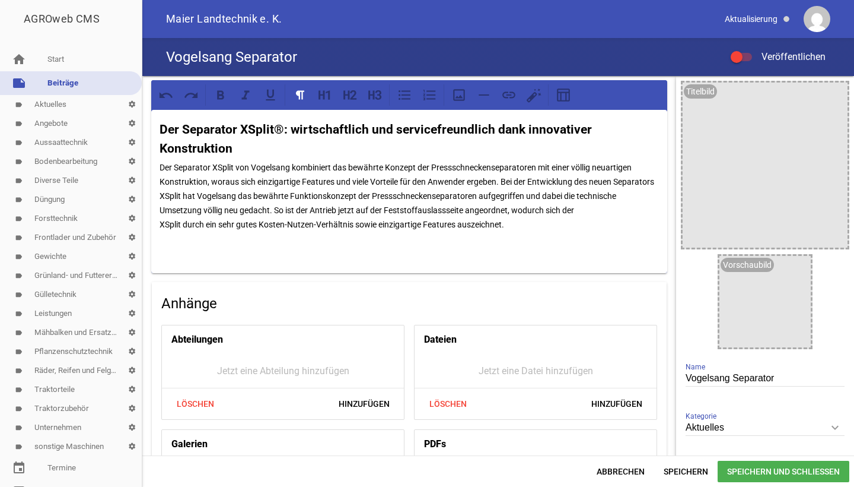
scroll to position [0, 0]
click at [519, 222] on p "Der Separator XSplit von Vogelsang kombiniert das bewährte Konzept der Presssch…" at bounding box center [410, 195] width 500 height 71
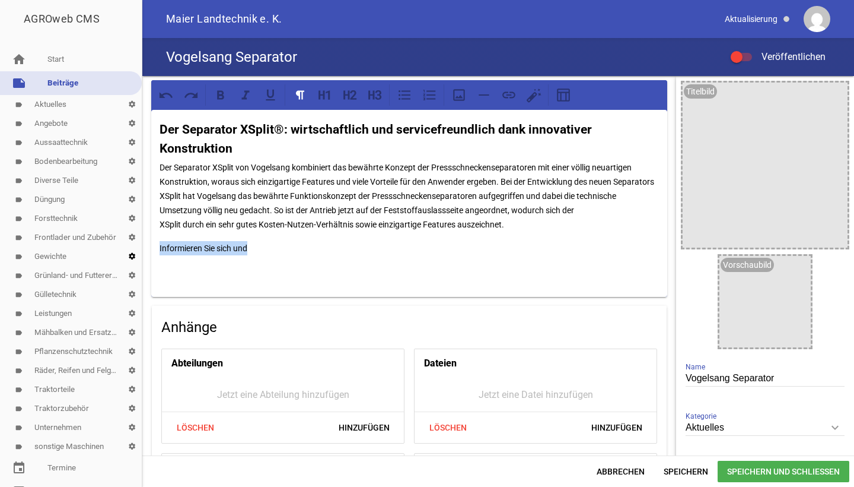
drag, startPoint x: 271, startPoint y: 252, endPoint x: 126, endPoint y: 252, distance: 144.8
click at [126, 252] on div "AGROweb CMS home Start note Beiträge label Aktuelles settings label Angebote se…" at bounding box center [427, 243] width 854 height 487
click at [160, 128] on strong "Der Separator XSplit®: wirtschaftlich und servicefreundlich dank innovativer Ko…" at bounding box center [377, 138] width 435 height 33
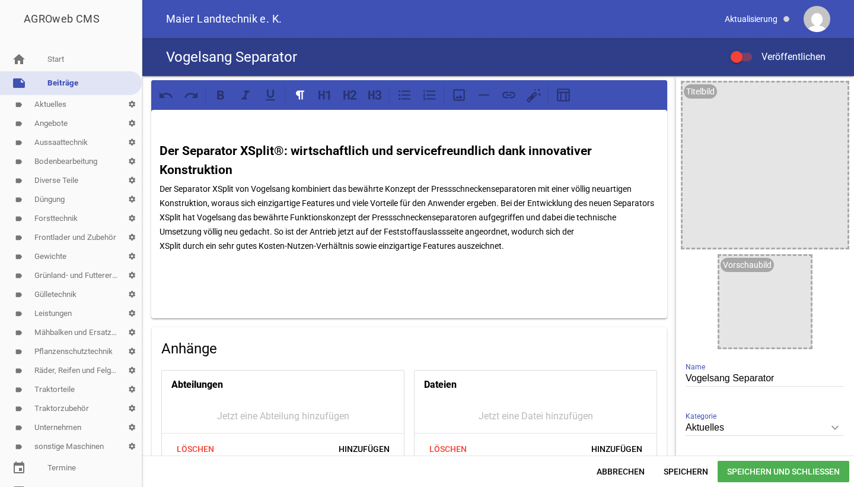
click at [161, 129] on p at bounding box center [410, 125] width 500 height 14
drag, startPoint x: 781, startPoint y: 8, endPoint x: 645, endPoint y: 176, distance: 216.5
click at [645, 176] on h3 "Der Separator XSplit®: wirtschaftlich und servicefreundlich dank innovativer Ko…" at bounding box center [410, 160] width 500 height 37
click at [554, 165] on h3 "Der Separator XSplit®: wirtschaftlich und servicefreundlich dank innovativer Ko…" at bounding box center [410, 160] width 500 height 37
click at [567, 165] on h3 "Der Separator XSplit®: wirtschaftlich und servicefreundlich dank innovativer Ko…" at bounding box center [410, 160] width 500 height 37
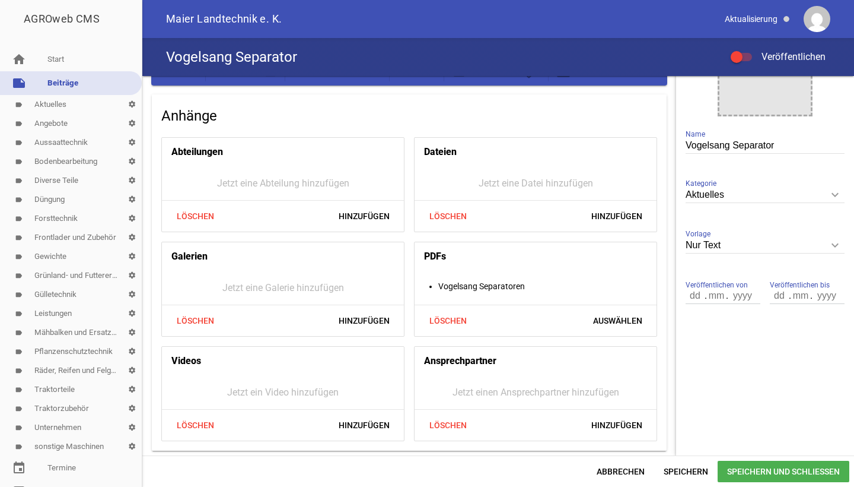
scroll to position [232, 0]
click at [746, 472] on span "Speichern und Schließen" at bounding box center [784, 470] width 132 height 21
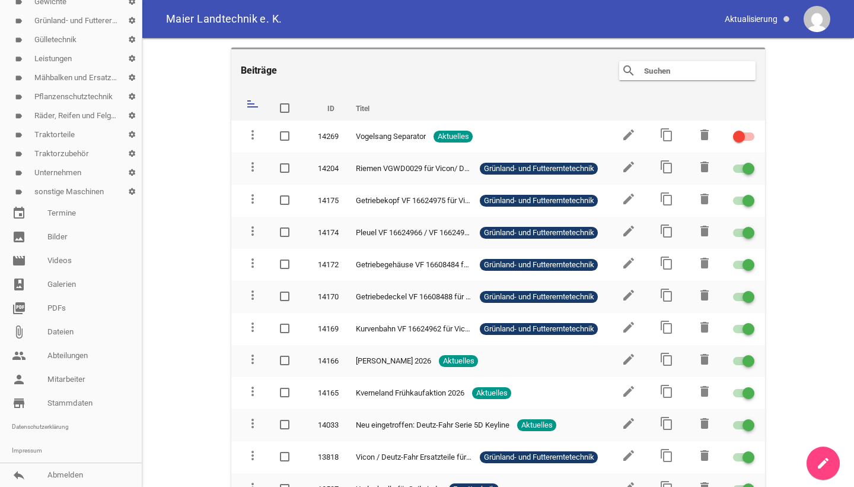
scroll to position [255, 0]
click at [94, 239] on link "image Bilder" at bounding box center [71, 237] width 142 height 24
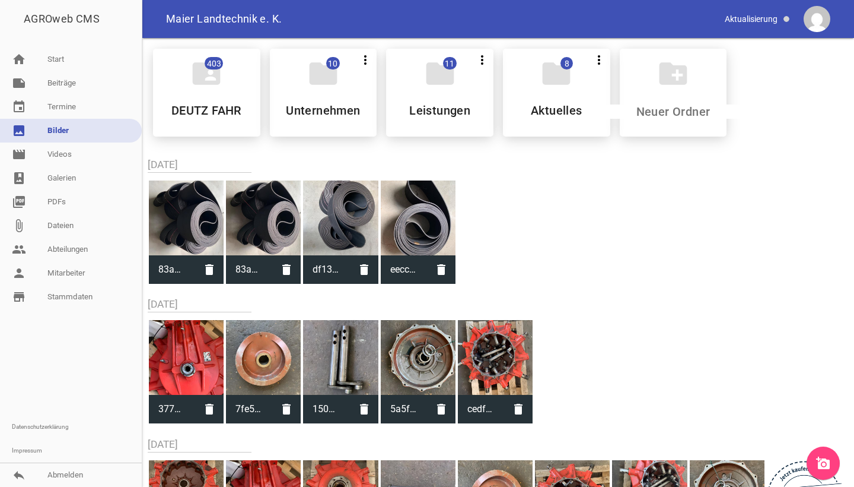
click at [824, 463] on icon "add_a_photo" at bounding box center [823, 463] width 14 height 14
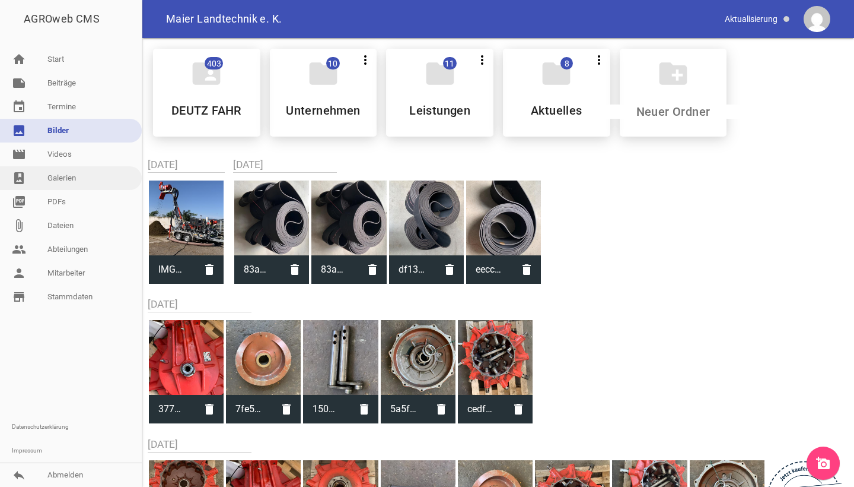
click at [95, 184] on link "photo_album Galerien" at bounding box center [71, 178] width 142 height 24
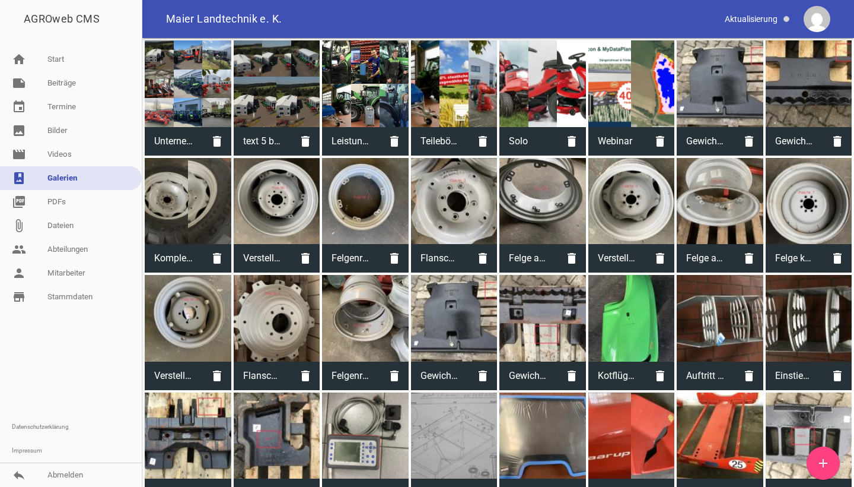
click at [828, 454] on link "add" at bounding box center [823, 462] width 33 height 33
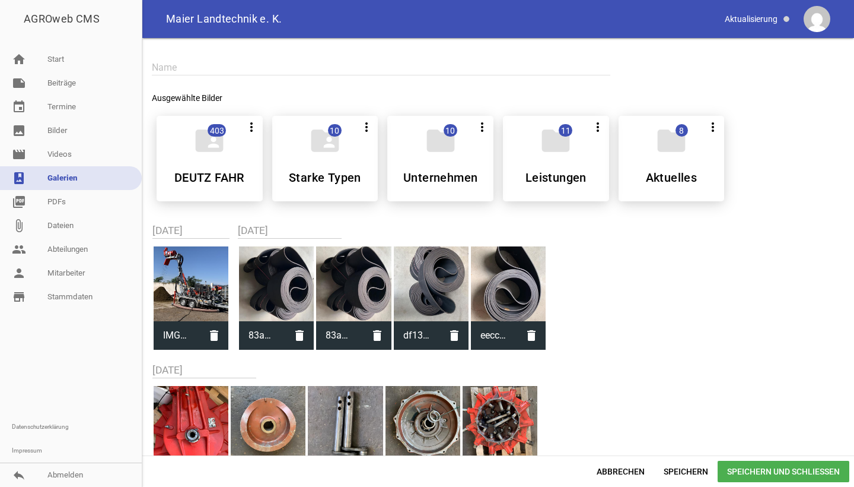
click at [207, 256] on div at bounding box center [191, 283] width 75 height 75
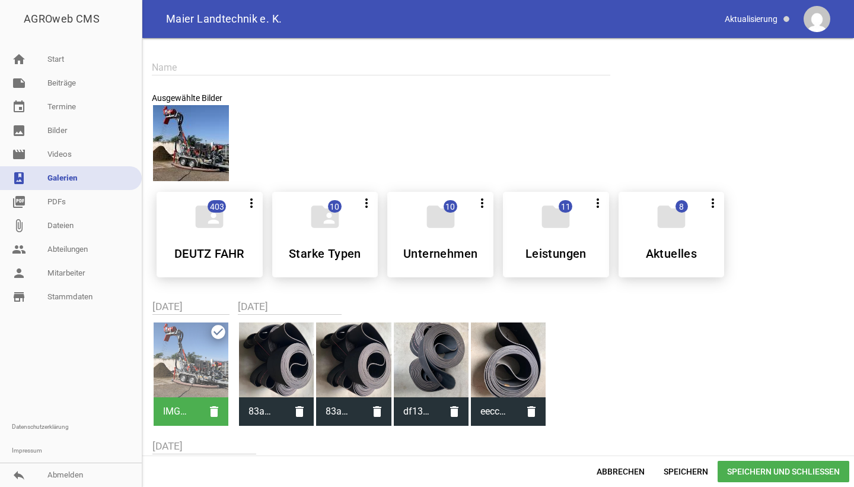
click at [746, 470] on span "Speichern und Schließen" at bounding box center [784, 470] width 132 height 21
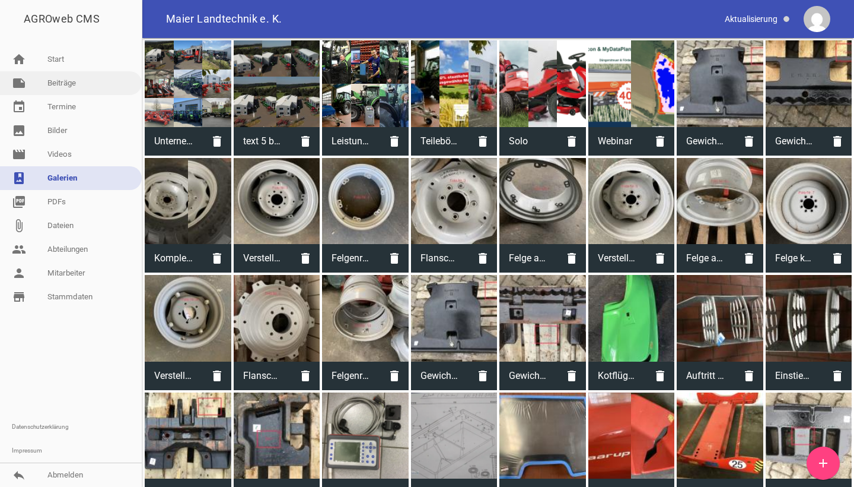
click at [81, 80] on link "note Beiträge" at bounding box center [71, 83] width 142 height 24
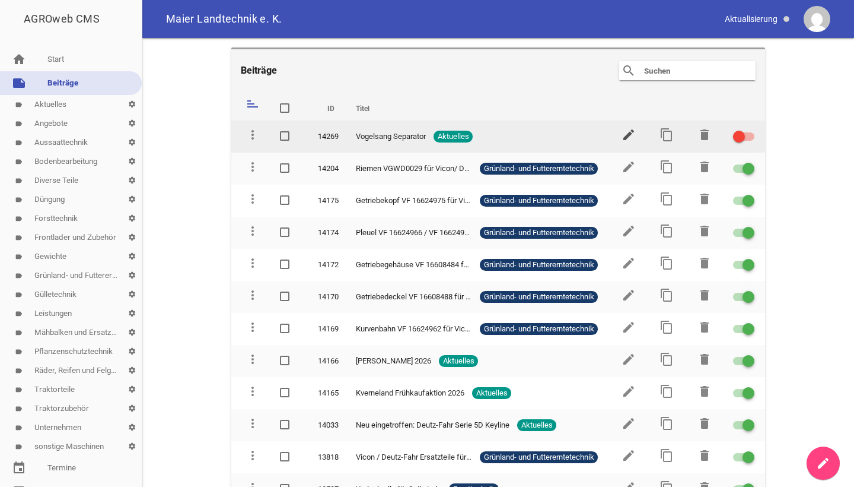
click at [627, 137] on icon "edit" at bounding box center [629, 135] width 14 height 14
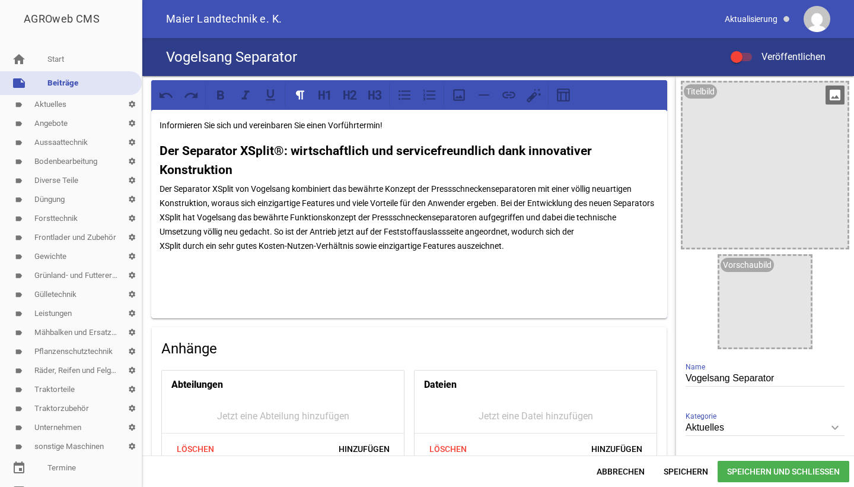
click at [829, 94] on icon "image" at bounding box center [835, 94] width 19 height 19
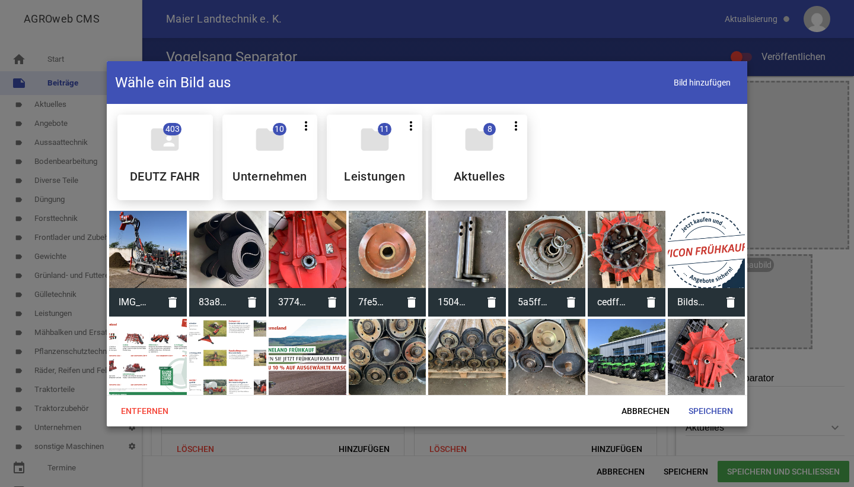
click at [110, 252] on div at bounding box center [148, 250] width 78 height 78
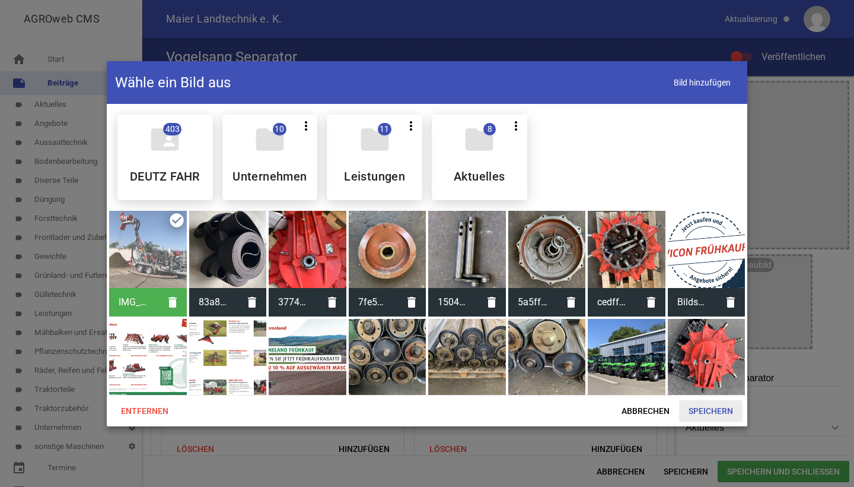
click at [713, 414] on span "Speichern" at bounding box center [710, 410] width 63 height 21
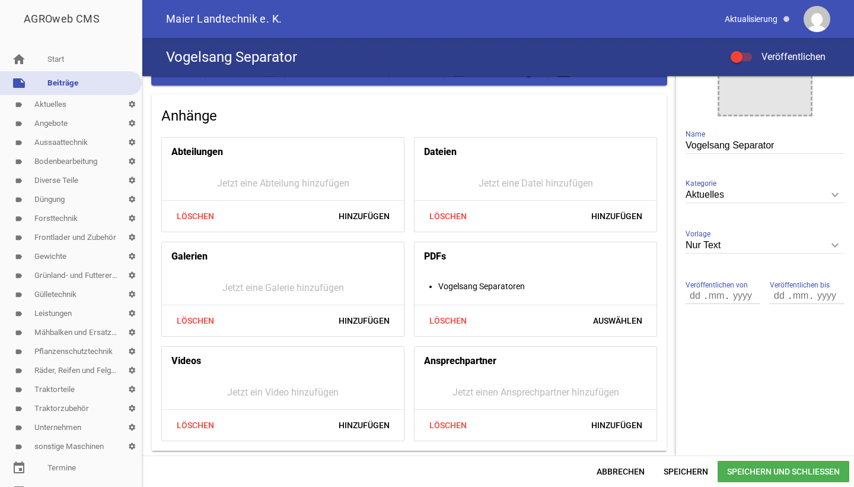
scroll to position [232, 0]
click at [360, 322] on span "Hinzufügen" at bounding box center [364, 320] width 70 height 21
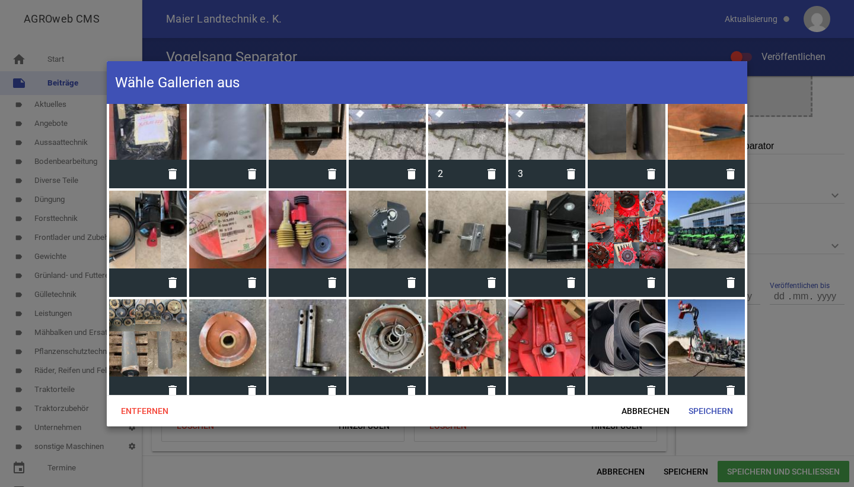
scroll to position [1755, 0]
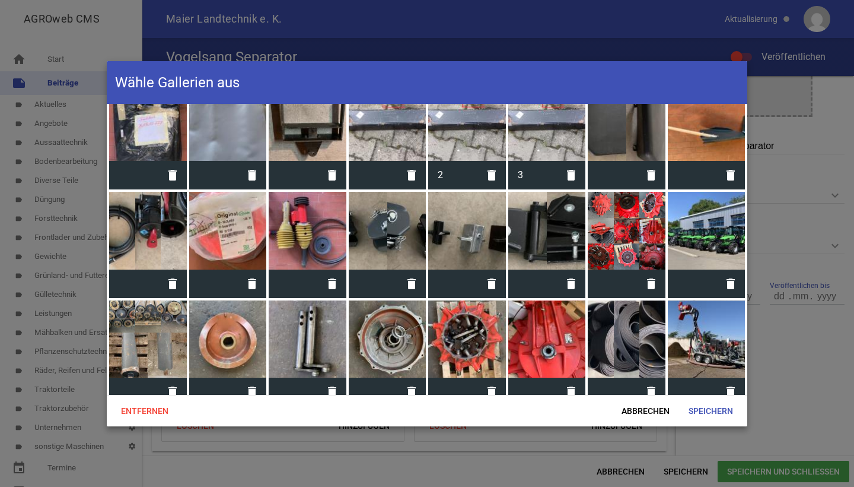
click at [703, 326] on div at bounding box center [707, 339] width 78 height 78
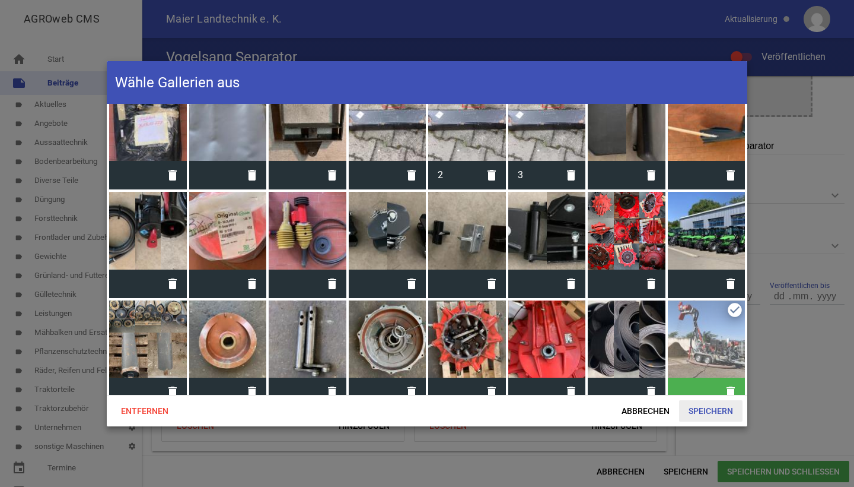
click at [729, 409] on span "Speichern" at bounding box center [710, 410] width 63 height 21
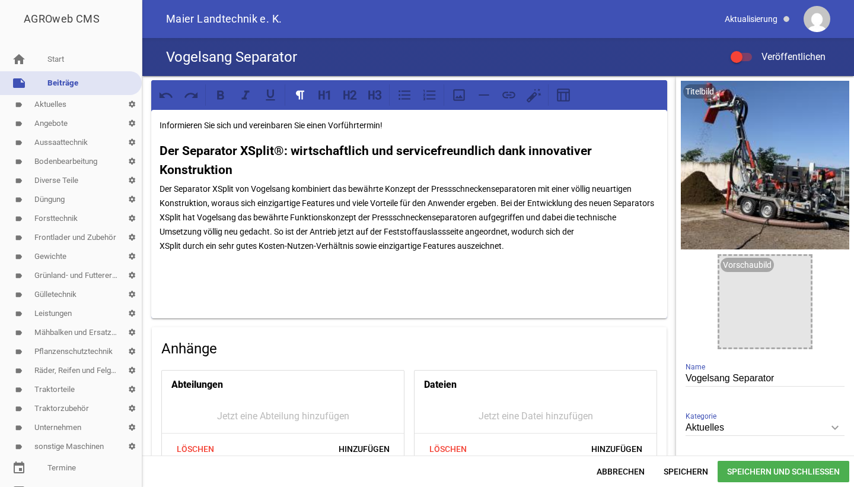
scroll to position [0, 0]
drag, startPoint x: 784, startPoint y: 386, endPoint x: 675, endPoint y: 376, distance: 110.2
click at [676, 376] on div "Titelbild delete crop image Vorschaubild image Vogelsang Separator Name Aktuell…" at bounding box center [765, 317] width 178 height 482
type input "V"
click at [724, 381] on input "Vorführung Vogelsang" at bounding box center [765, 378] width 159 height 16
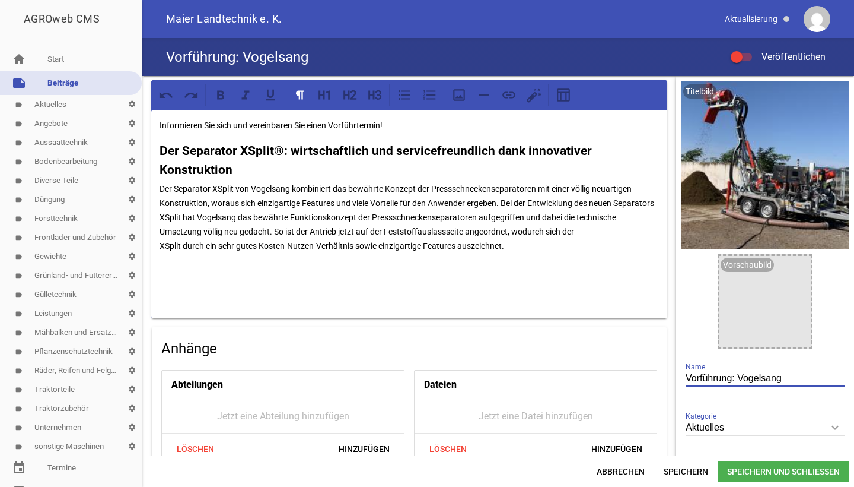
click at [794, 380] on input "Vorführung: Vogelsang" at bounding box center [765, 378] width 159 height 16
type input "Vorführung: Vogelsang Gülleseparatoren"
click at [352, 171] on h3 "Der Separator XSplit®: wirtschaftlich und servicefreundlich dank innovativer Ko…" at bounding box center [410, 160] width 500 height 37
click at [504, 260] on div "Informieren Sie sich und vereinbaren Sie einen Vorführtermin! Der Separator XSp…" at bounding box center [409, 214] width 516 height 208
click at [514, 253] on div "Informieren Sie sich und vereinbaren Sie einen Vorführtermin! Der Separator XSp…" at bounding box center [409, 214] width 516 height 208
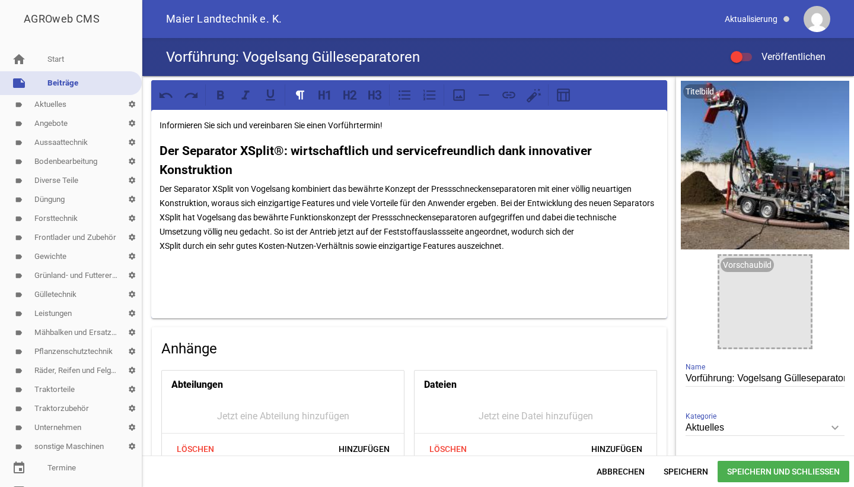
click at [511, 247] on p "Der Separator XSplit von Vogelsang kombiniert das bewährte Konzept der Presssch…" at bounding box center [410, 217] width 500 height 71
drag, startPoint x: 368, startPoint y: 203, endPoint x: 301, endPoint y: 195, distance: 67.5
click at [301, 195] on p "Der Separator XSplit von Vogelsang kombiniert das bewährte Konzept der Presssch…" at bounding box center [410, 217] width 500 height 71
click at [156, 247] on div "Informieren Sie sich und vereinbaren Sie einen Vorführtermin! Der Separator XSp…" at bounding box center [409, 214] width 516 height 208
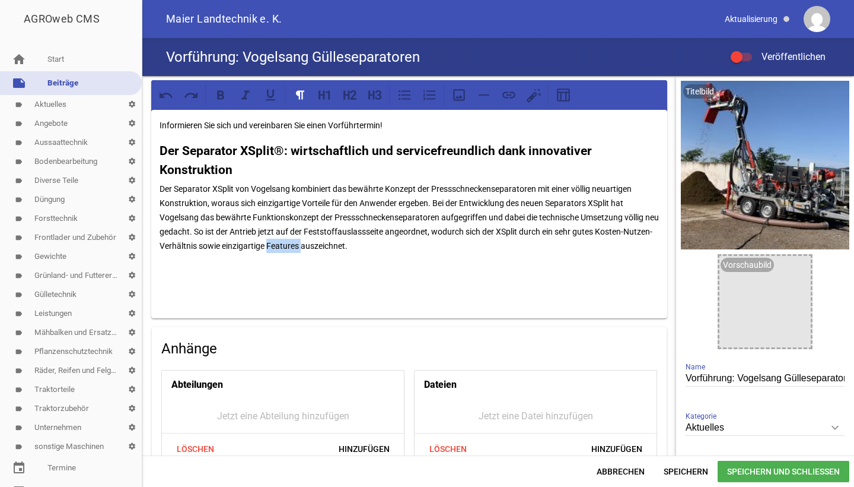
drag, startPoint x: 331, startPoint y: 244, endPoint x: 296, endPoint y: 241, distance: 35.1
click at [296, 241] on p "Der Separator XSplit von Vogelsang kombiniert das bewährte Konzept der Presssch…" at bounding box center [410, 217] width 500 height 71
click at [738, 53] on div at bounding box center [737, 57] width 12 height 12
click at [748, 50] on input "Veröffentlichen" at bounding box center [748, 50] width 0 height 0
click at [341, 245] on p "Der Separator XSplit von Vogelsang kombiniert das bewährte Konzept der Presssch…" at bounding box center [410, 217] width 500 height 71
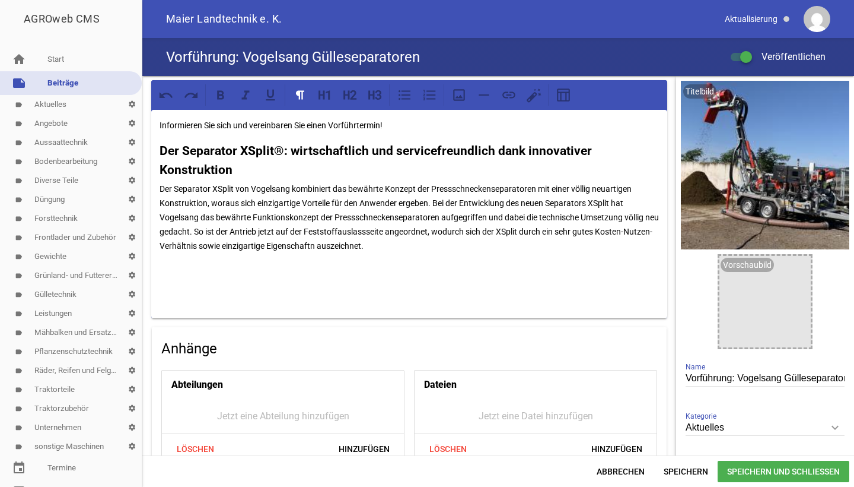
click at [341, 246] on p "Der Separator XSplit von Vogelsang kombiniert das bewährte Konzept der Presssch…" at bounding box center [410, 217] width 500 height 71
drag, startPoint x: 348, startPoint y: 244, endPoint x: 299, endPoint y: 241, distance: 48.7
click at [299, 241] on p "Der Separator XSplit von Vogelsang kombiniert das bewährte Konzept der Presssch…" at bounding box center [410, 217] width 500 height 71
click at [300, 241] on p "Der Separator XSplit von Vogelsang kombiniert das bewährte Konzept der Presssch…" at bounding box center [410, 217] width 500 height 71
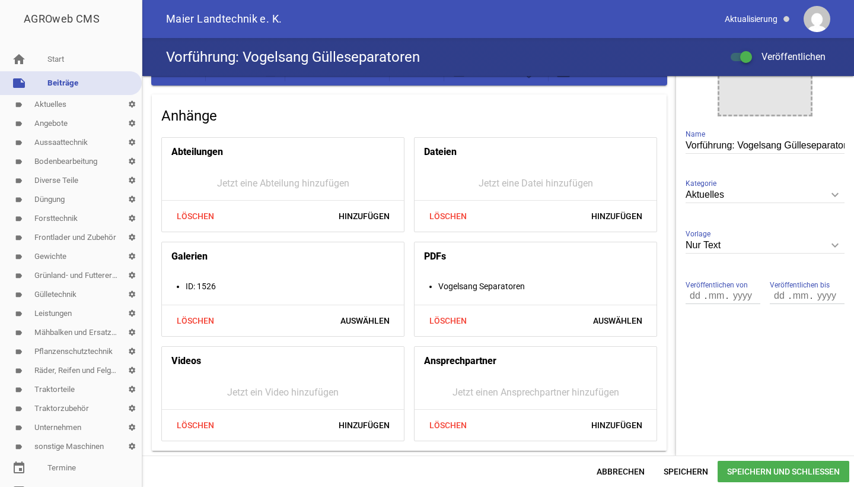
scroll to position [232, 0]
click at [777, 466] on span "Speichern und Schließen" at bounding box center [784, 470] width 132 height 21
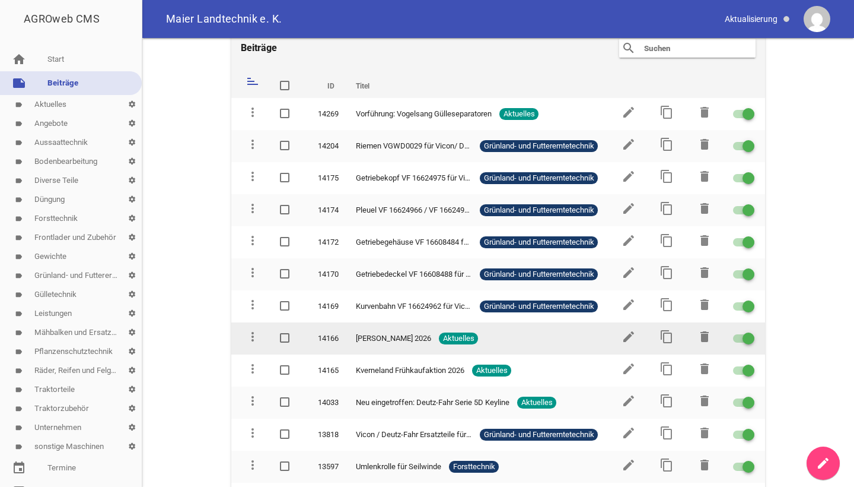
scroll to position [49, 0]
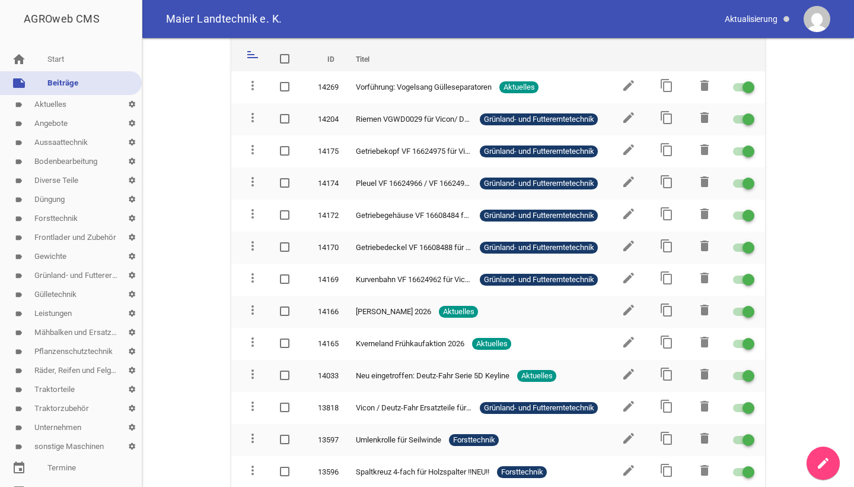
click at [98, 104] on link "label Aktuelles settings" at bounding box center [71, 104] width 142 height 19
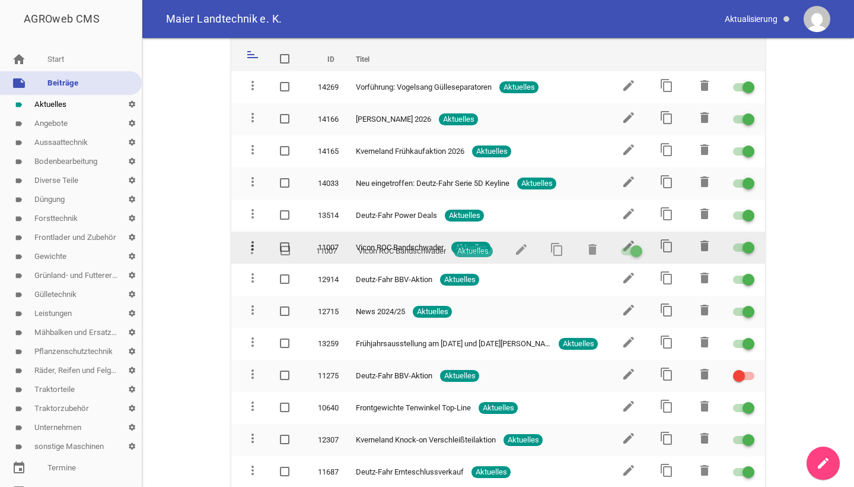
drag, startPoint x: 252, startPoint y: 274, endPoint x: 252, endPoint y: 246, distance: 28.5
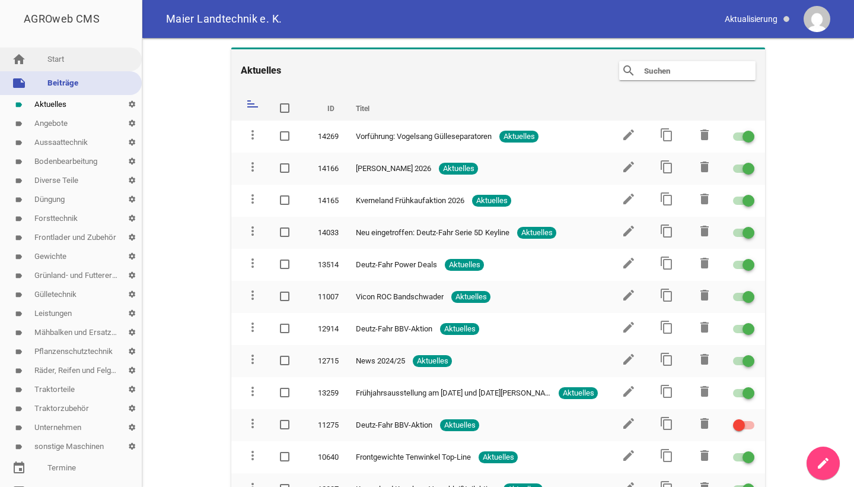
click at [45, 66] on link "home Start" at bounding box center [71, 59] width 142 height 24
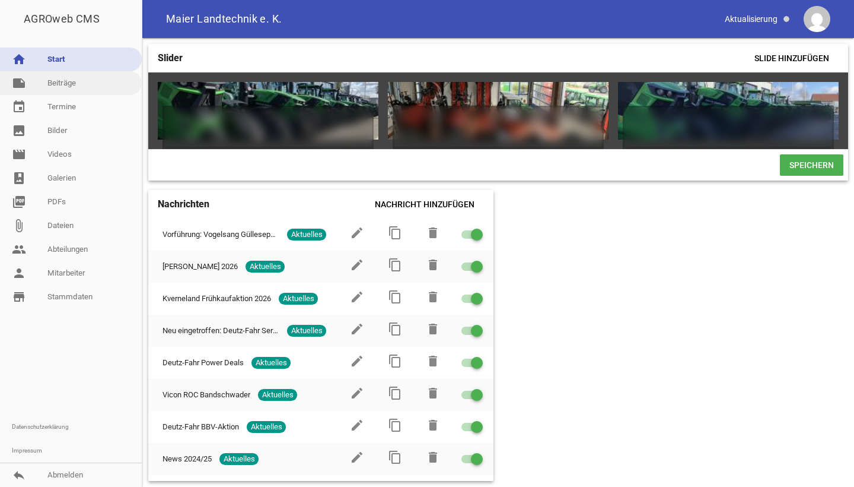
click at [74, 84] on link "note Beiträge" at bounding box center [71, 83] width 142 height 24
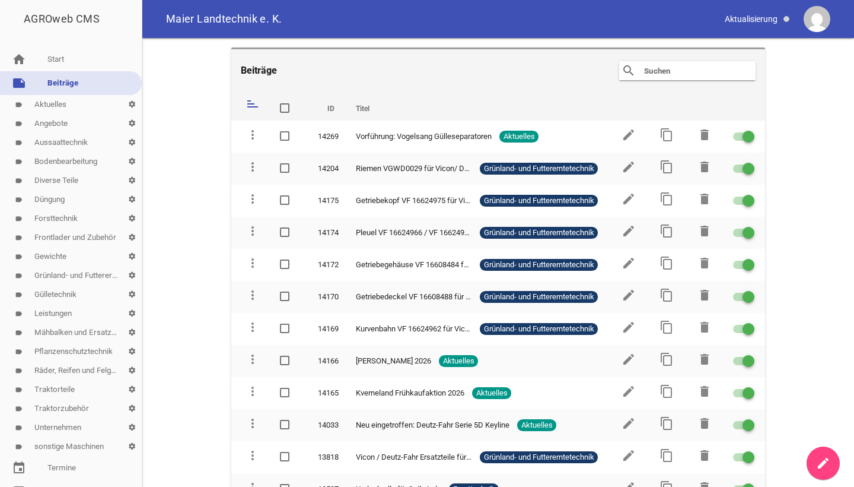
click at [66, 112] on link "label Aktuelles settings" at bounding box center [71, 104] width 142 height 19
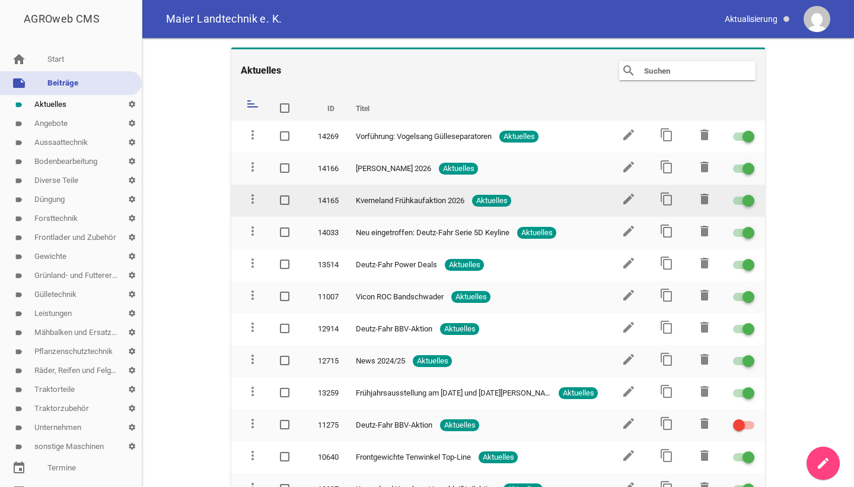
click at [625, 189] on td "edit" at bounding box center [628, 201] width 38 height 32
click at [623, 196] on icon "edit" at bounding box center [629, 199] width 14 height 14
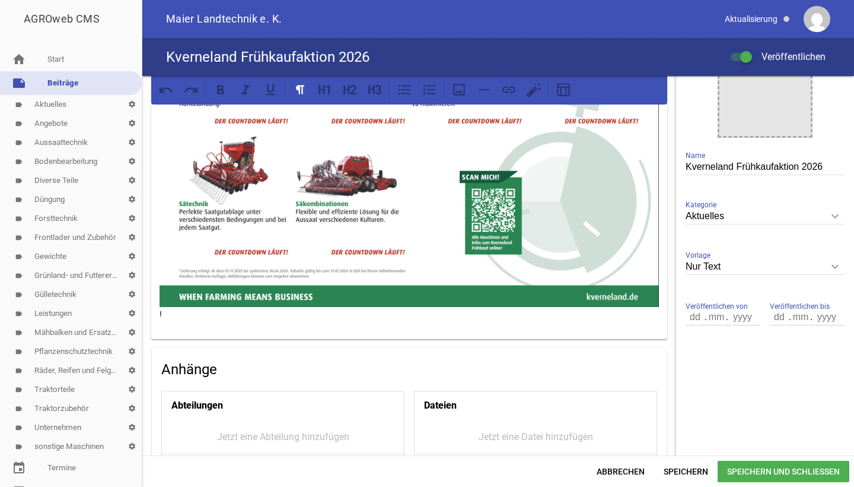
scroll to position [247, 0]
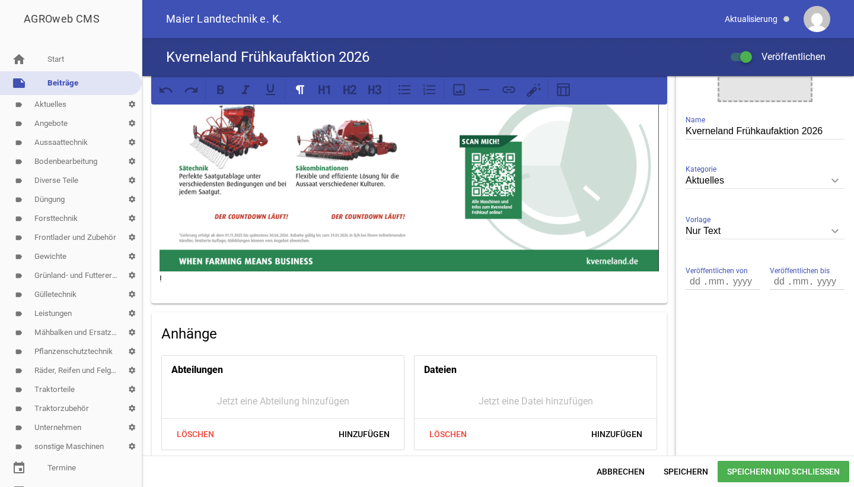
click at [169, 272] on p "!" at bounding box center [410, 102] width 500 height 367
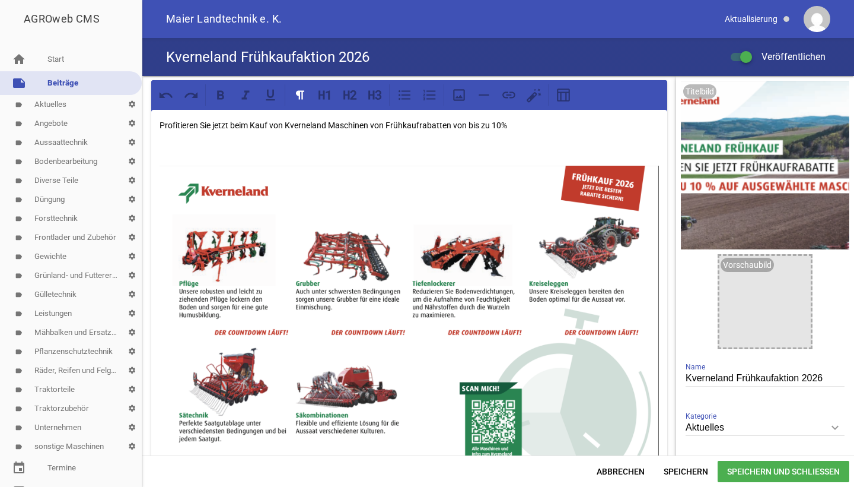
scroll to position [0, 0]
click at [510, 128] on p "Profitieren Sie jetzt beim Kauf von Kverneland Maschinen von Frühkaufrabatten v…" at bounding box center [410, 125] width 500 height 14
click at [760, 469] on span "Speichern und Schließen" at bounding box center [784, 470] width 132 height 21
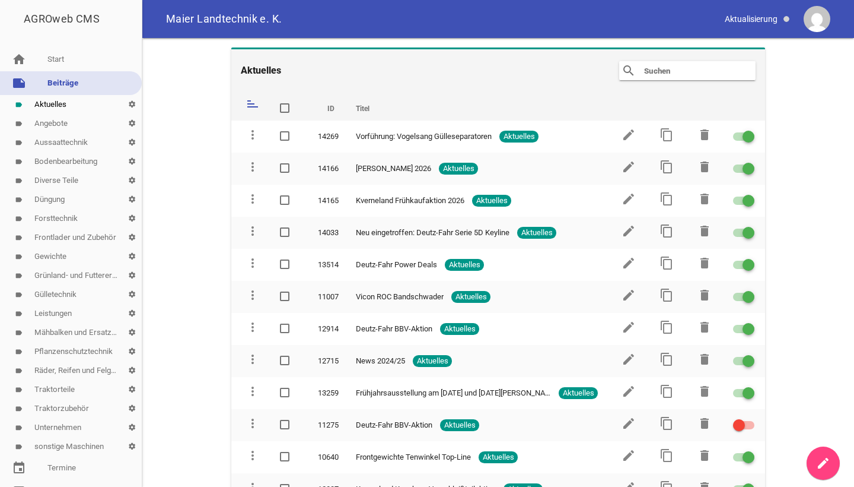
click at [822, 459] on icon "create" at bounding box center [823, 463] width 14 height 14
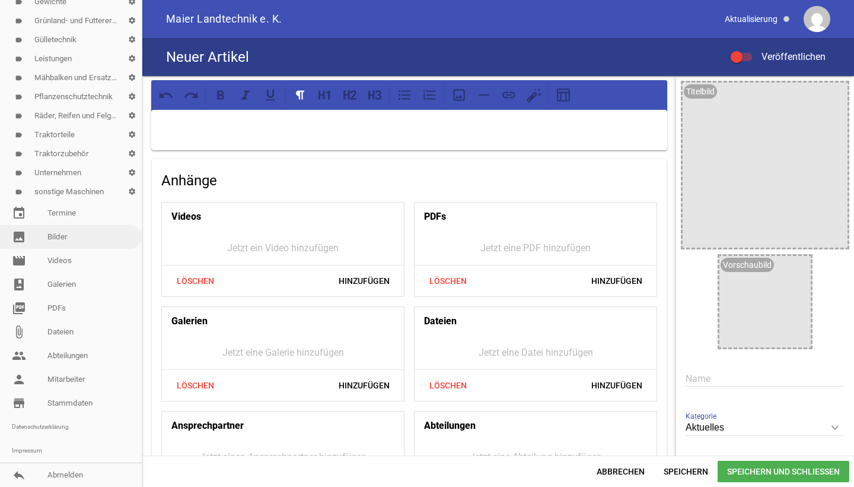
click at [66, 243] on link "image Bilder" at bounding box center [71, 237] width 142 height 24
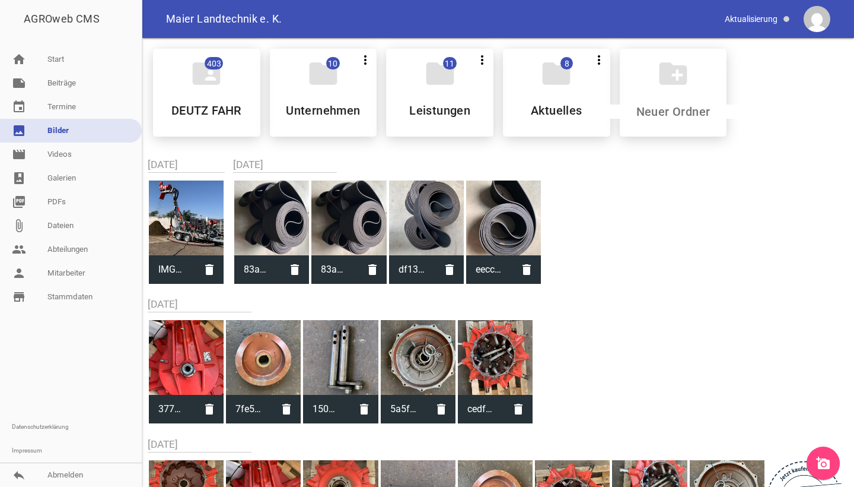
click at [827, 457] on icon "add_a_photo" at bounding box center [823, 463] width 14 height 14
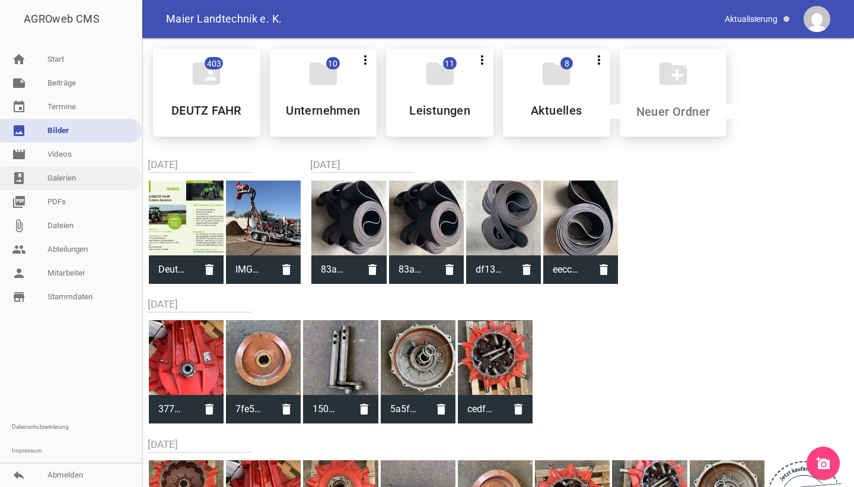
click at [61, 176] on link "photo_album Galerien" at bounding box center [71, 178] width 142 height 24
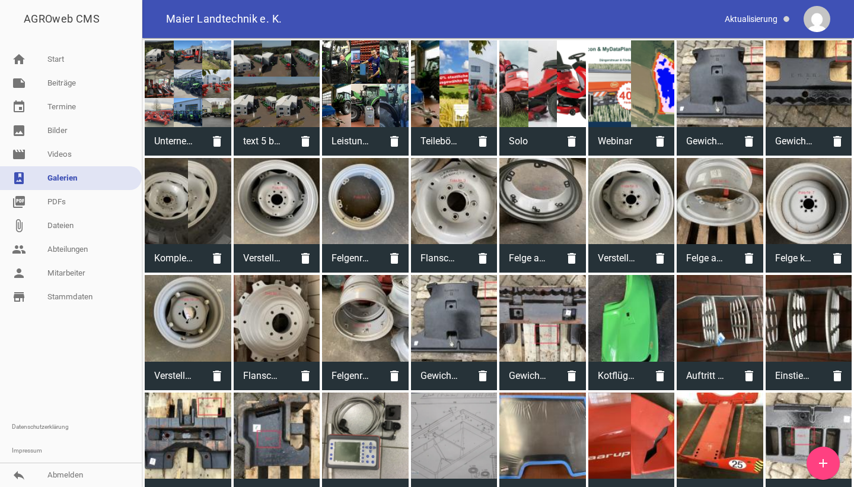
click at [818, 458] on icon "add" at bounding box center [823, 463] width 14 height 14
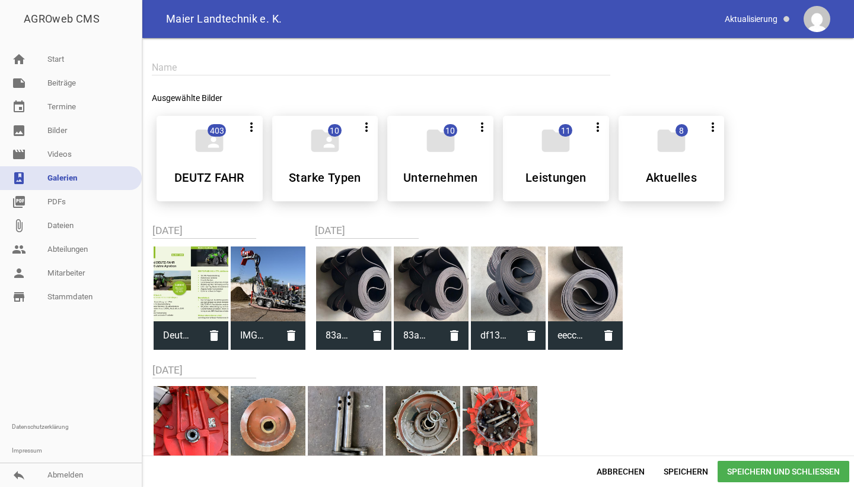
click at [216, 271] on div at bounding box center [191, 283] width 75 height 75
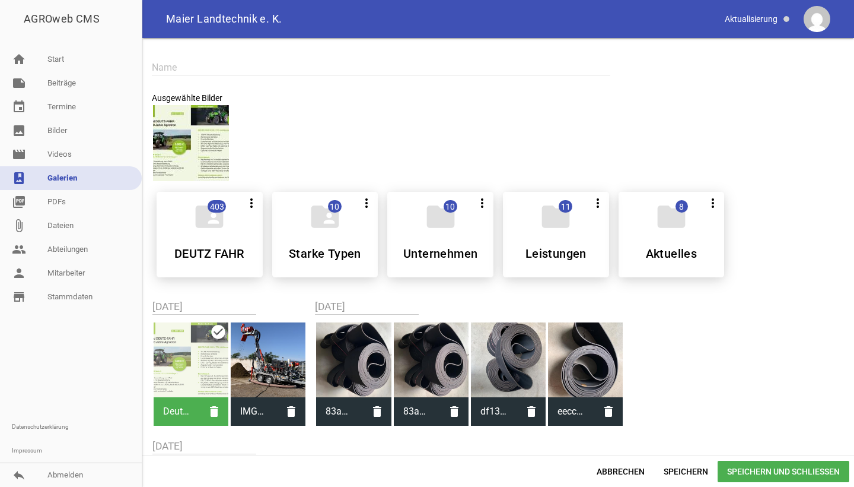
click at [771, 470] on span "Speichern und Schließen" at bounding box center [784, 470] width 132 height 21
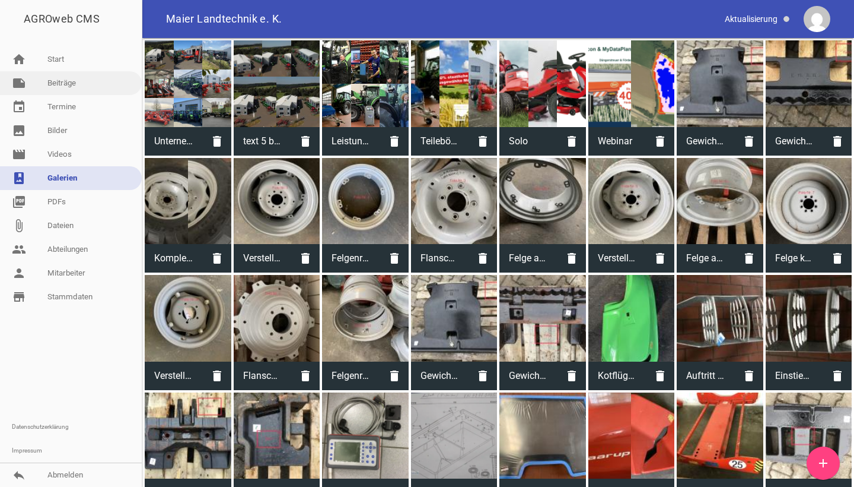
click at [92, 88] on link "note Beiträge" at bounding box center [71, 83] width 142 height 24
